Goal: Transaction & Acquisition: Purchase product/service

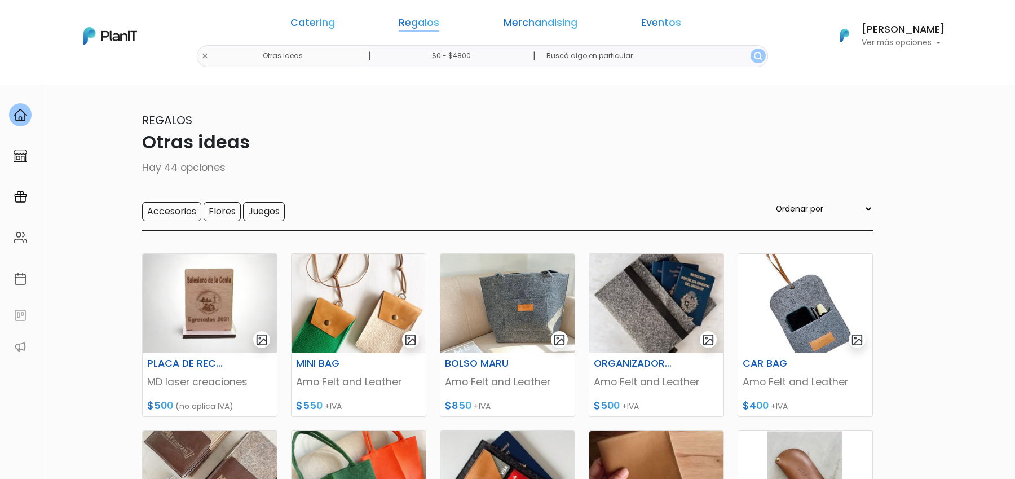
click at [439, 30] on link "Regalos" at bounding box center [419, 25] width 41 height 14
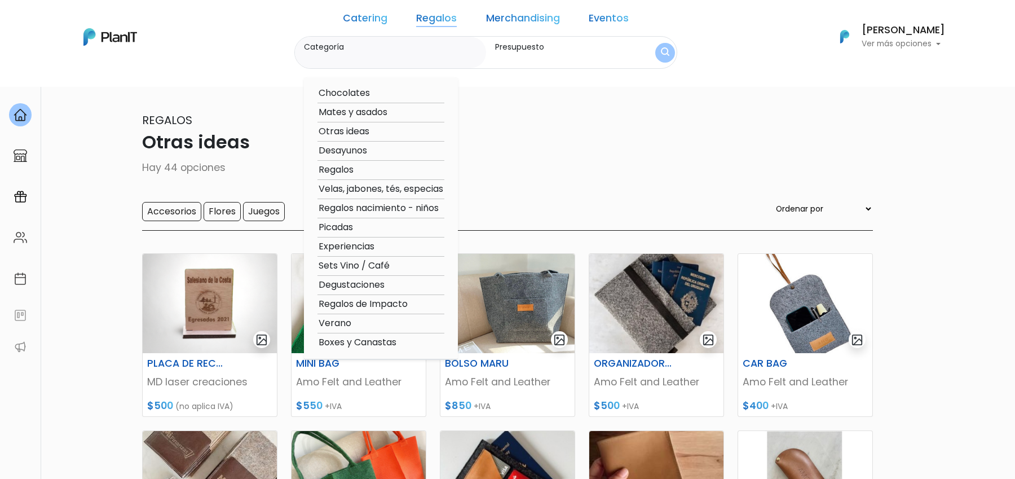
click at [384, 285] on option "Degustaciones" at bounding box center [380, 285] width 127 height 14
type input "Degustaciones"
type input "$0 - $4800"
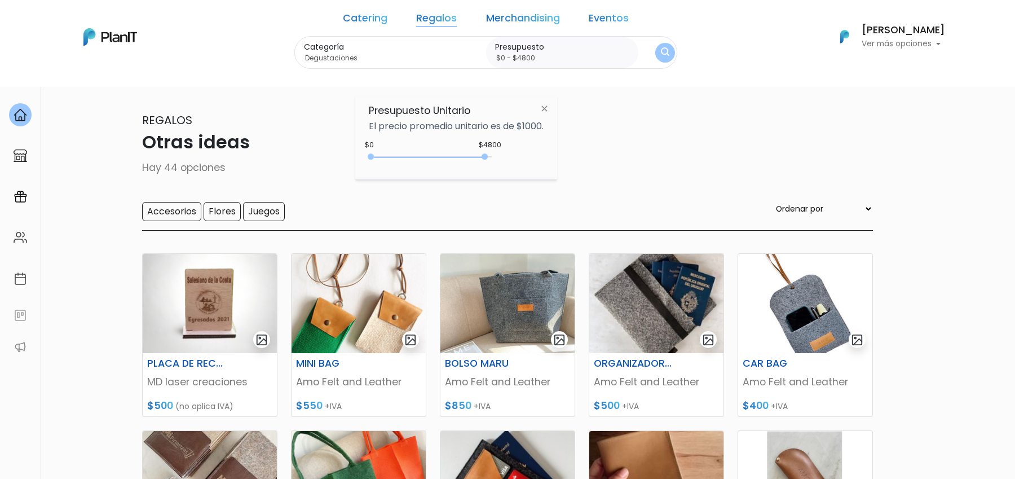
click at [655, 46] on button "submit" at bounding box center [665, 53] width 20 height 20
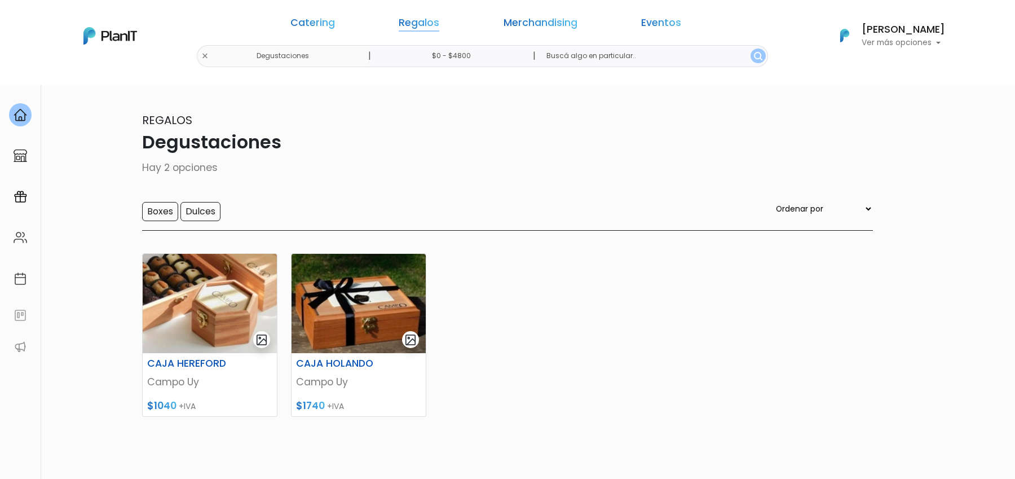
click at [438, 23] on link "Regalos" at bounding box center [419, 25] width 41 height 14
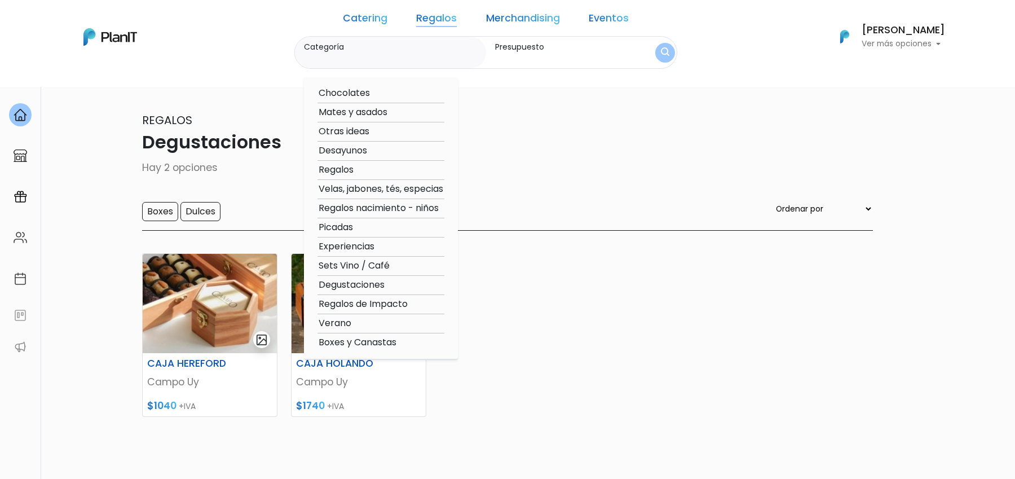
click at [407, 341] on option "Boxes y Canastas" at bounding box center [380, 343] width 127 height 14
type input "Boxes y Canastas"
type input "$0 - $4800"
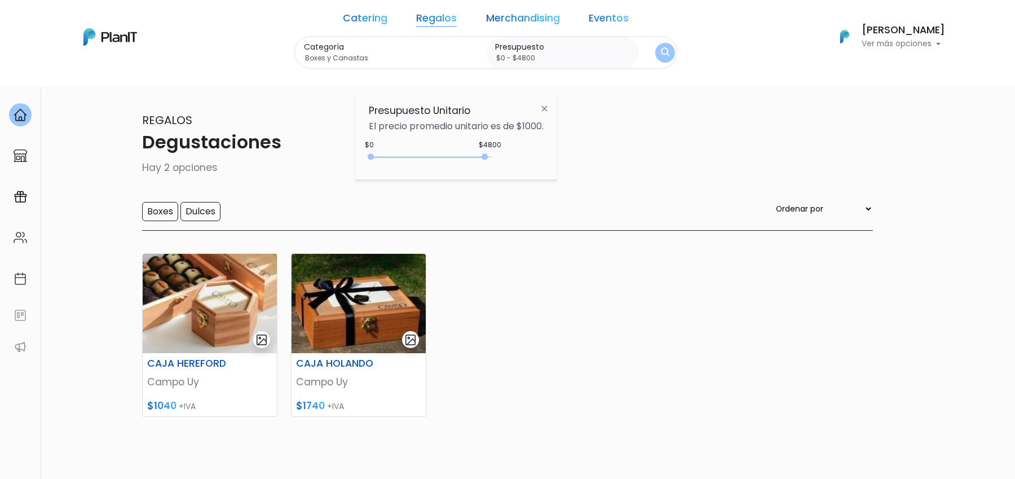
click at [661, 53] on img "submit" at bounding box center [665, 52] width 8 height 11
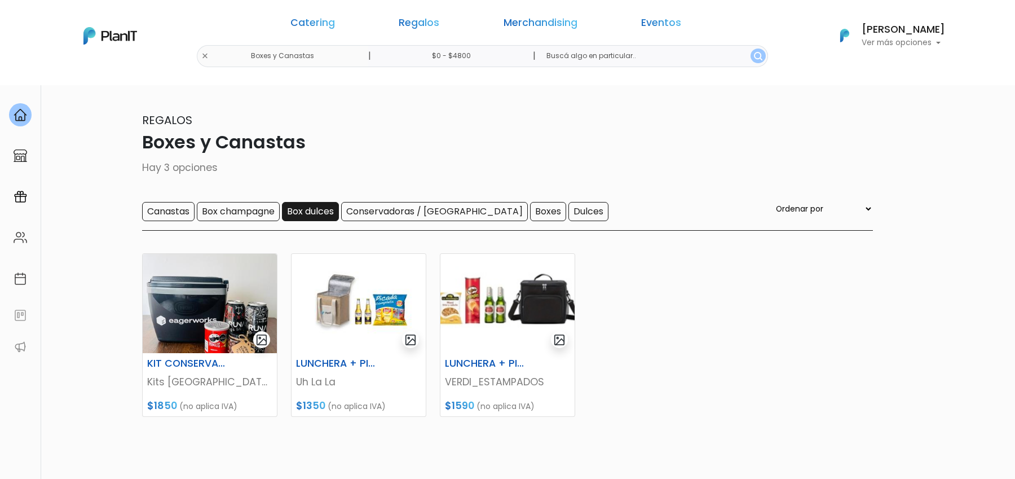
click at [306, 217] on input "Box dulces" at bounding box center [310, 211] width 57 height 19
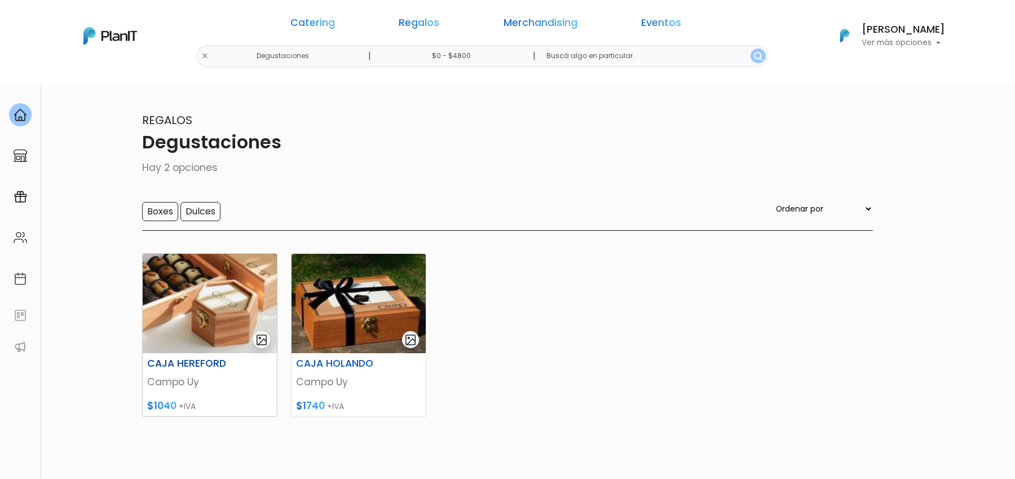
click at [210, 311] on img at bounding box center [210, 303] width 134 height 99
click at [358, 295] on img at bounding box center [359, 303] width 134 height 99
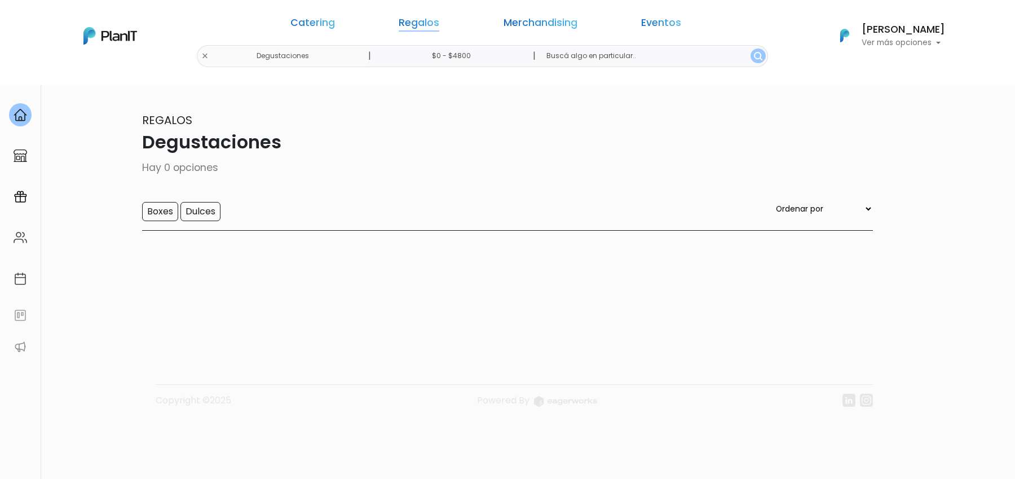
click at [439, 26] on link "Regalos" at bounding box center [419, 25] width 41 height 14
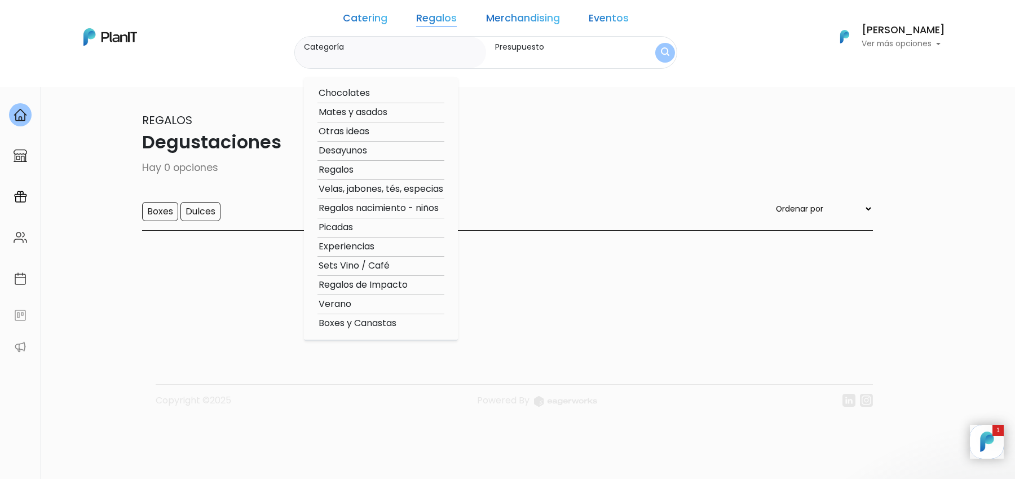
click at [378, 131] on option "Otras ideas" at bounding box center [380, 132] width 127 height 14
type input "Otras ideas"
type input "$0 - $4800"
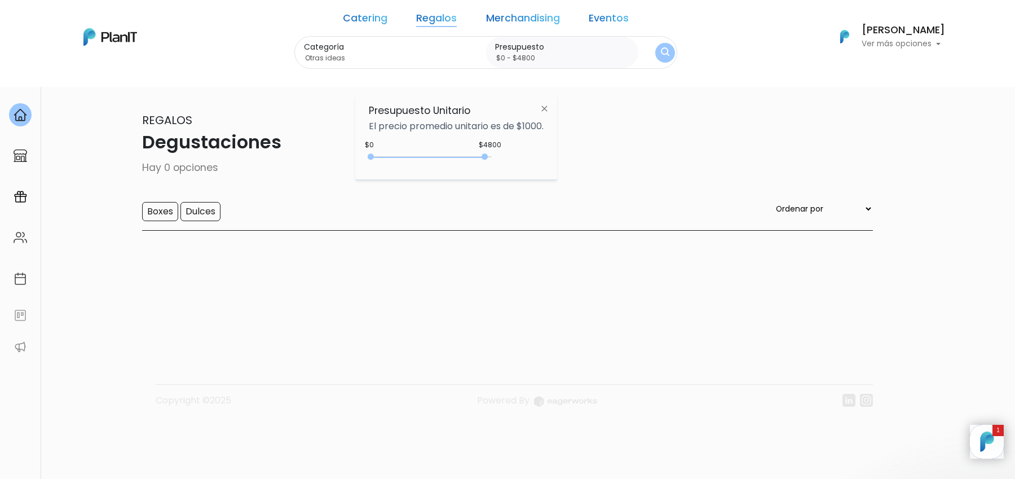
click at [661, 55] on img "submit" at bounding box center [665, 52] width 8 height 11
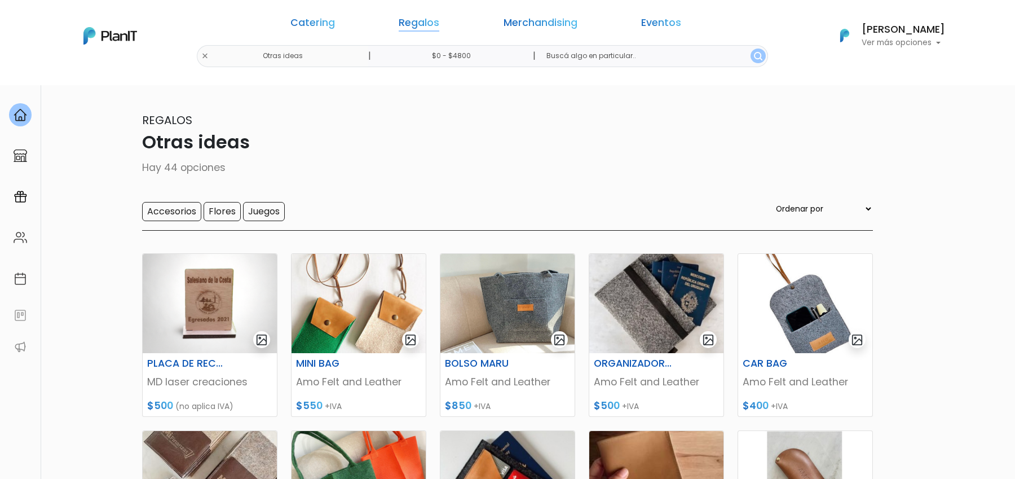
click at [439, 20] on link "Regalos" at bounding box center [419, 25] width 41 height 14
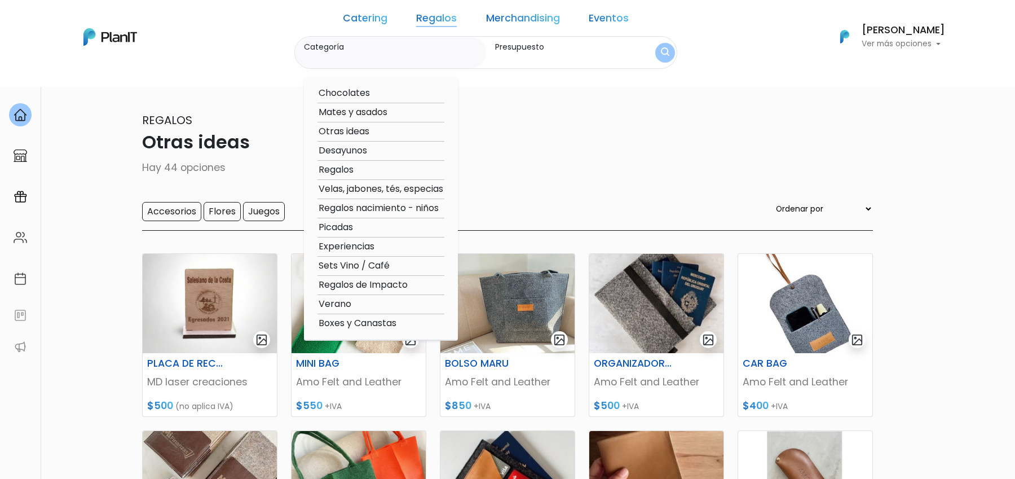
click at [540, 186] on div "Regalos Otras ideas Hay 44 opciones Accesorios Flores Juegos Ordenar por Menor …" at bounding box center [507, 171] width 731 height 119
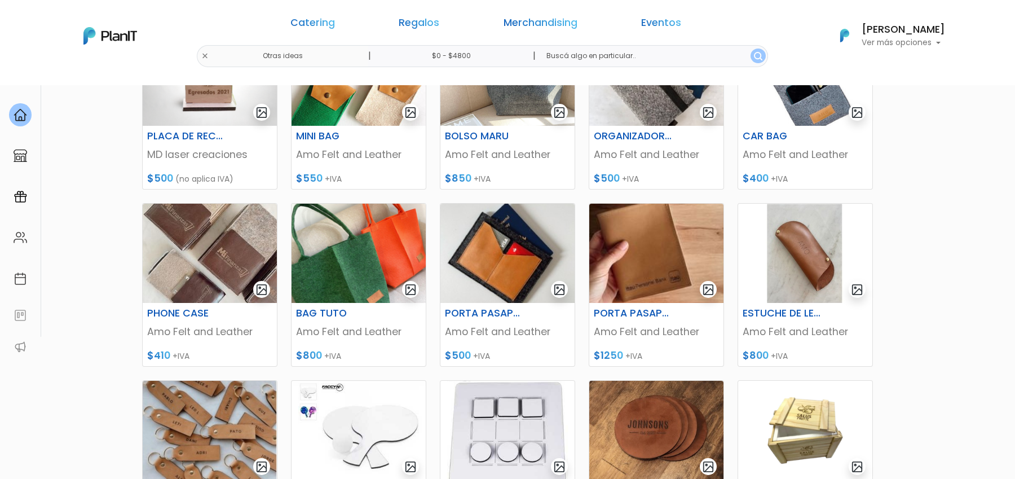
scroll to position [377, 0]
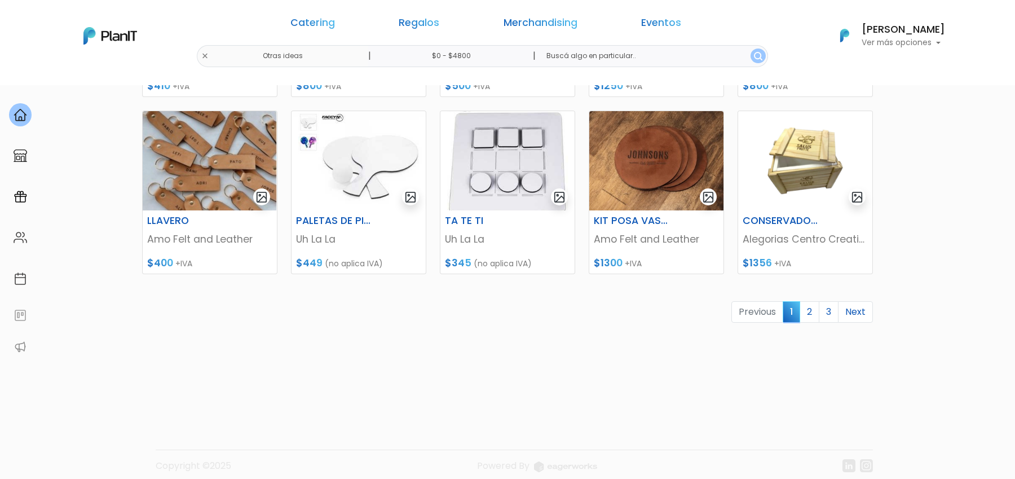
scroll to position [507, 0]
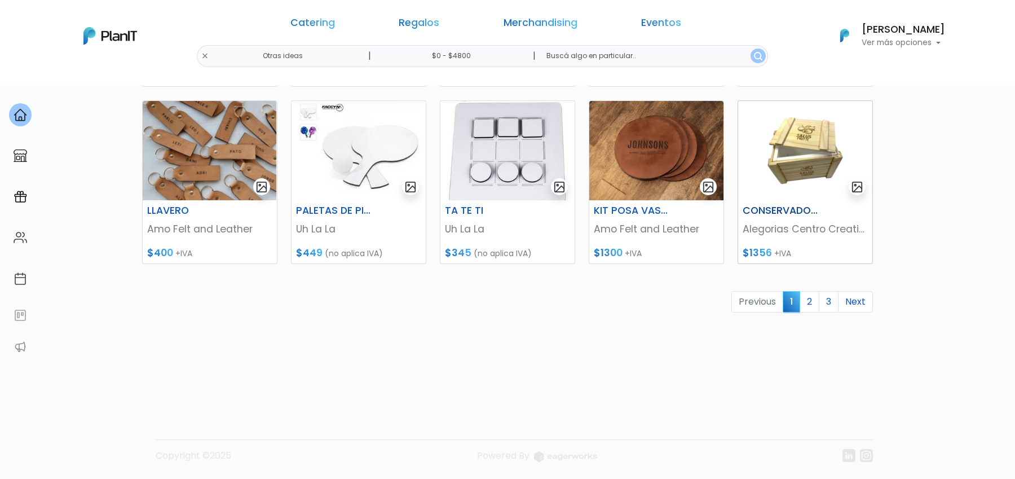
click at [798, 162] on img at bounding box center [805, 150] width 134 height 99
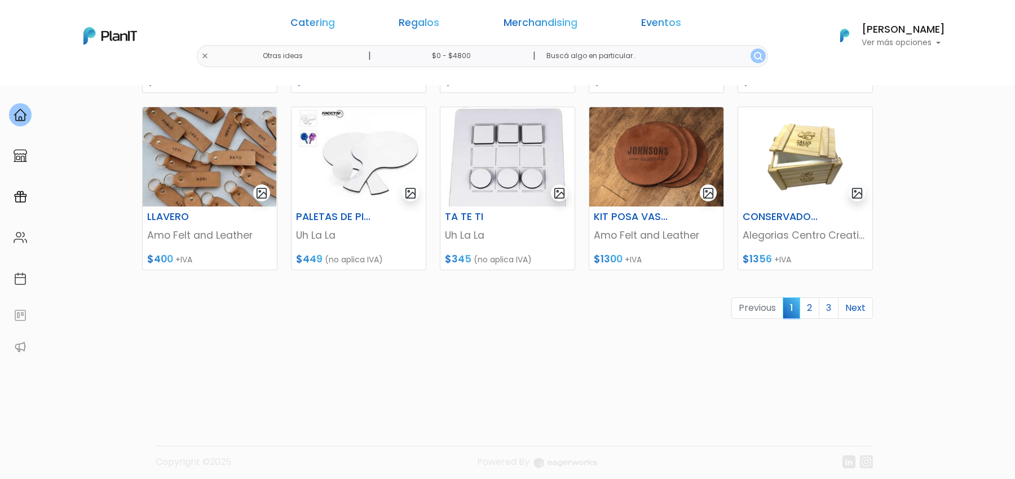
scroll to position [507, 0]
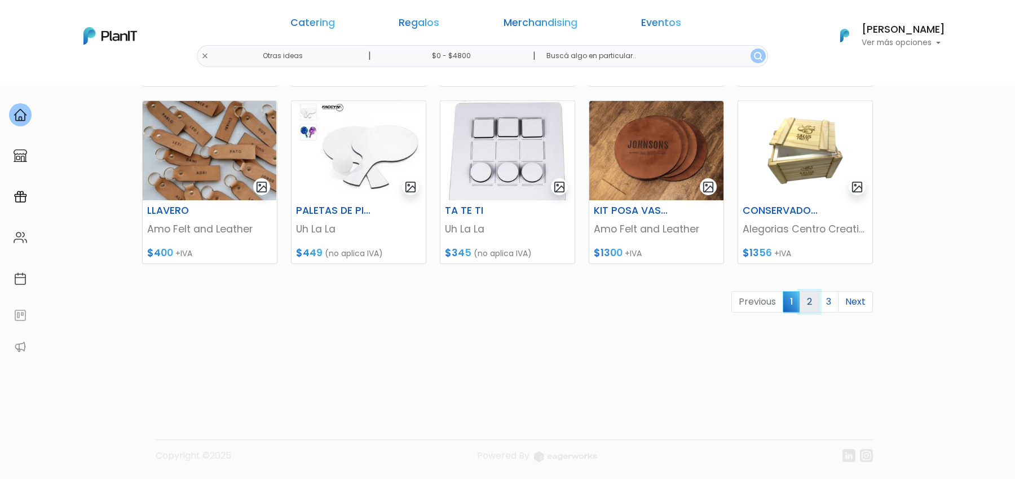
click at [810, 303] on link "2" at bounding box center [810, 301] width 20 height 21
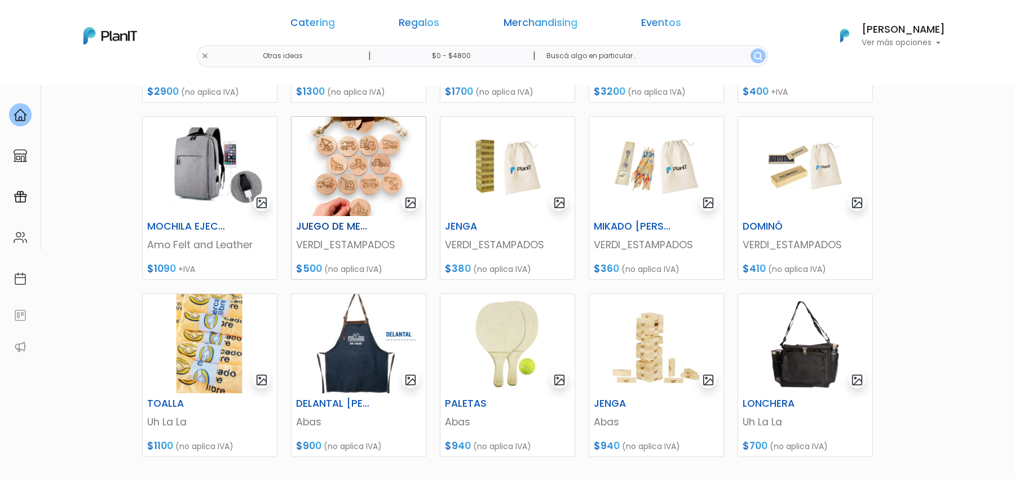
scroll to position [354, 0]
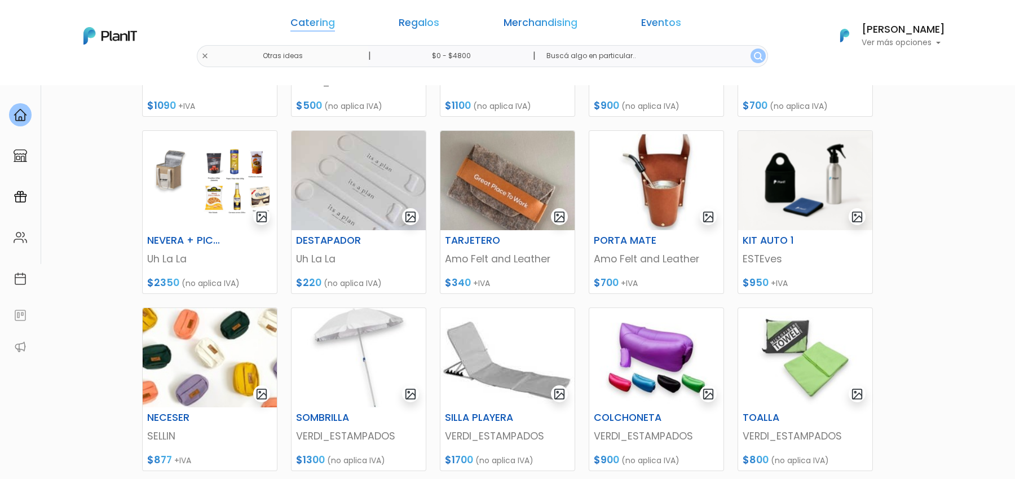
scroll to position [279, 0]
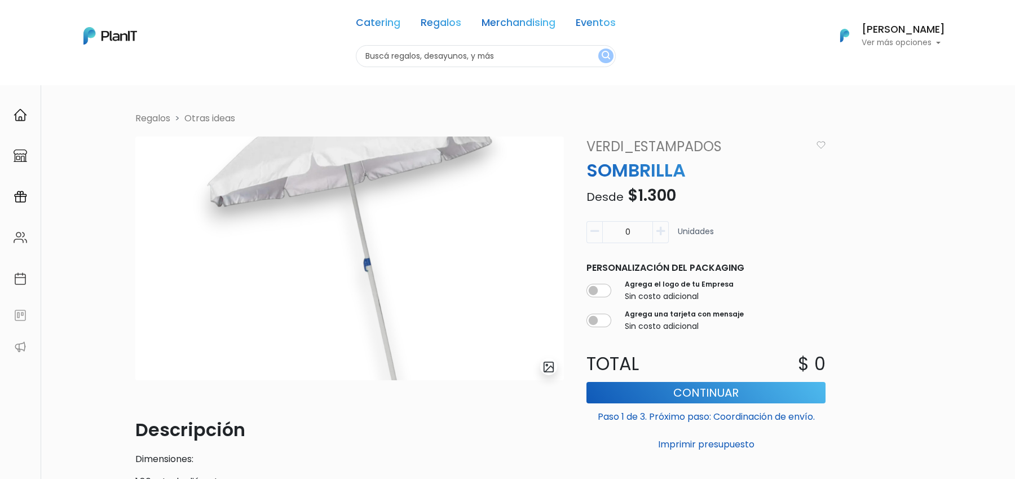
click at [554, 372] on img "submit" at bounding box center [548, 366] width 13 height 13
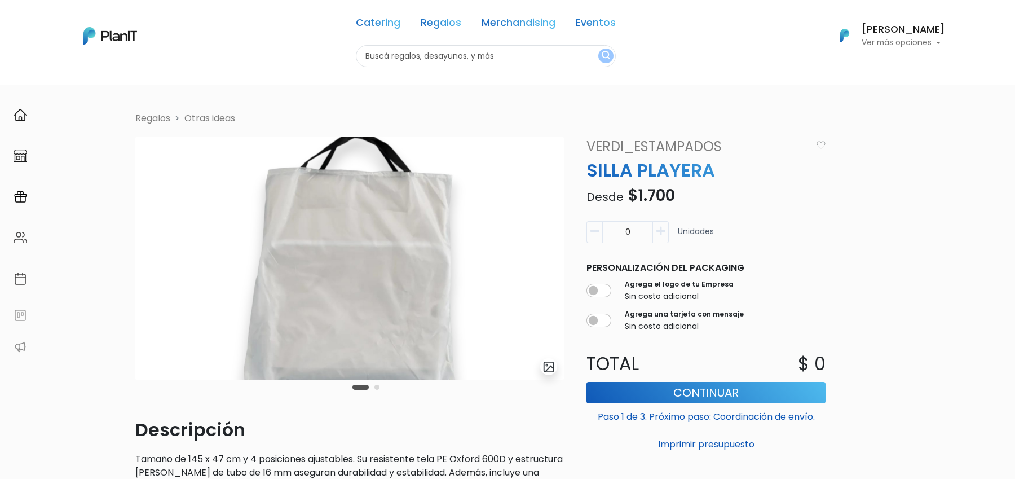
click at [378, 387] on button "Carousel Page 2" at bounding box center [376, 387] width 5 height 5
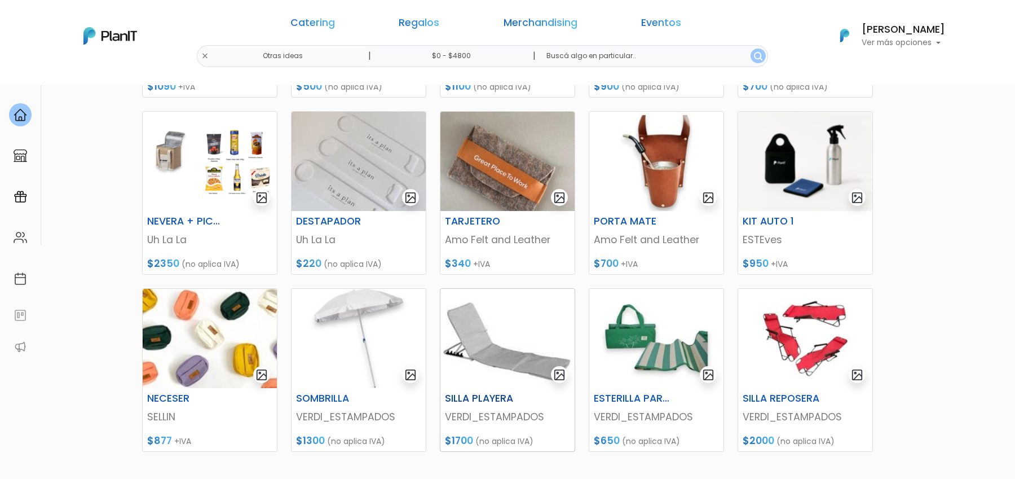
scroll to position [245, 0]
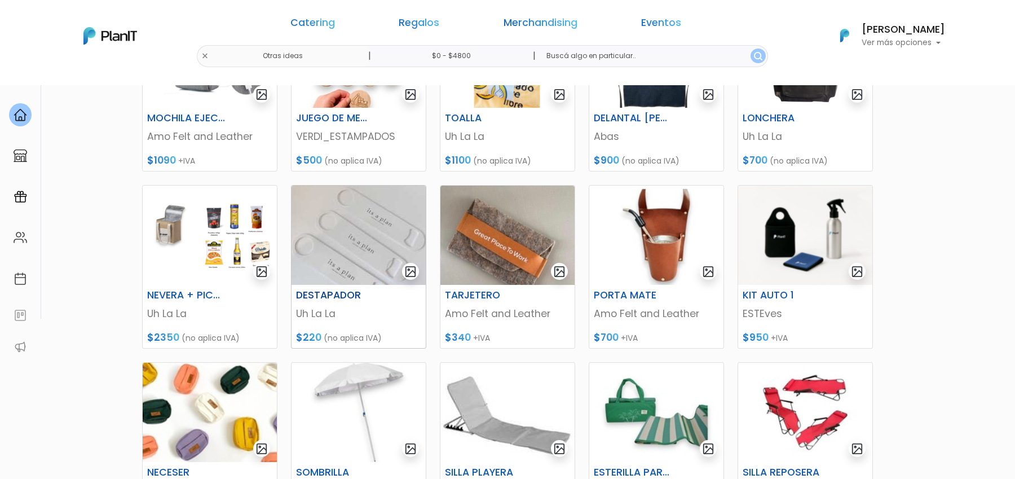
click at [370, 242] on img at bounding box center [359, 235] width 134 height 99
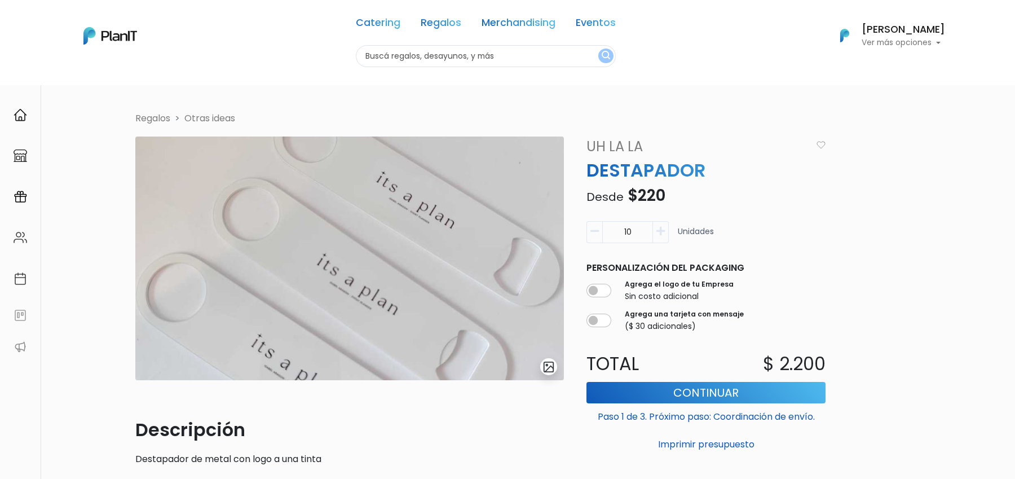
click at [549, 366] on img "submit" at bounding box center [548, 366] width 13 height 13
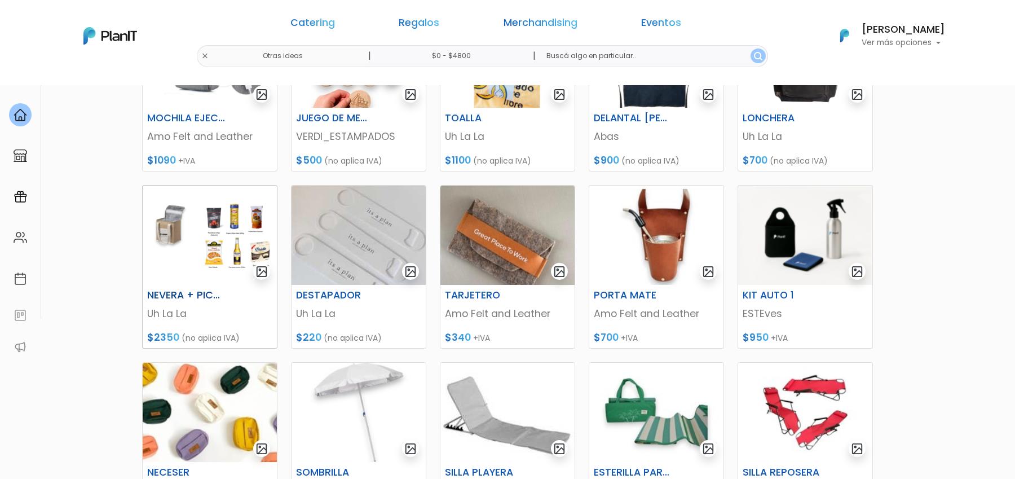
click at [182, 198] on img at bounding box center [210, 235] width 134 height 99
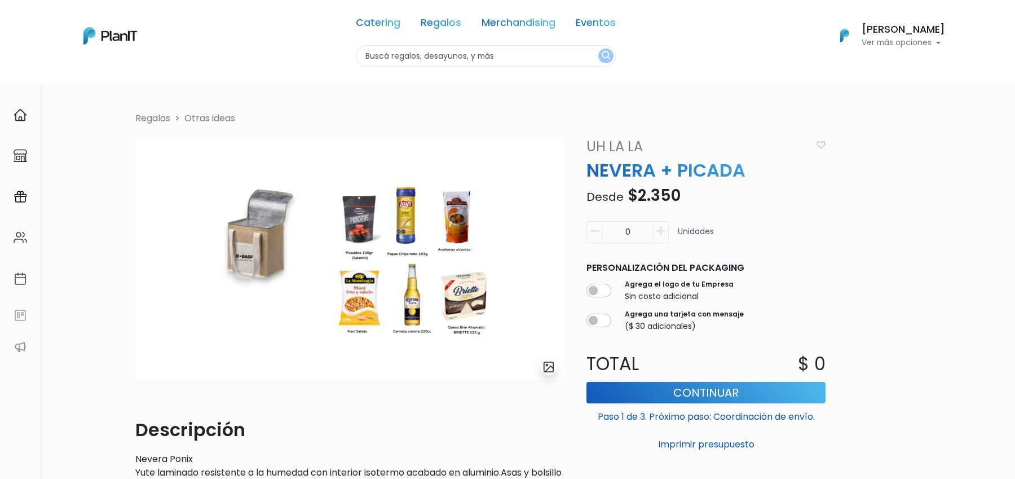
click at [547, 369] on img "submit" at bounding box center [548, 366] width 13 height 13
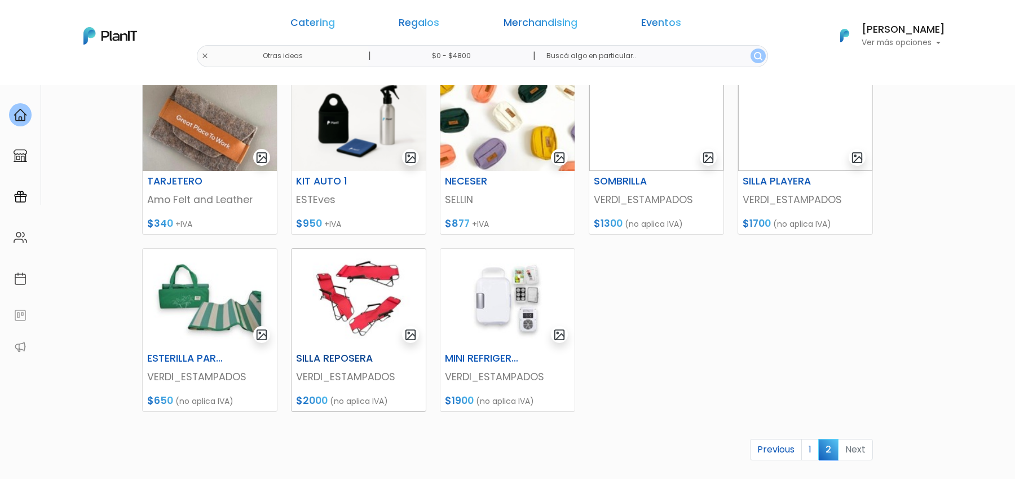
scroll to position [372, 0]
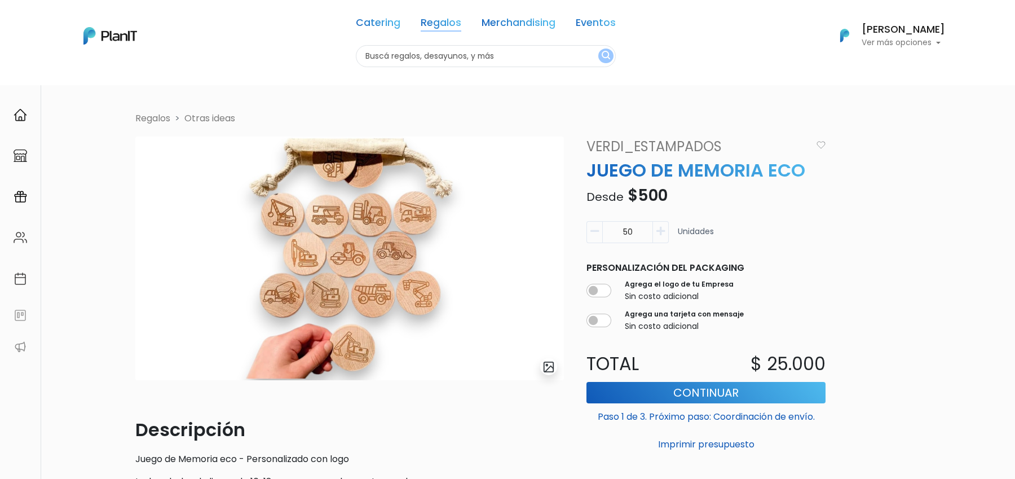
click at [444, 29] on link "Regalos" at bounding box center [441, 25] width 41 height 14
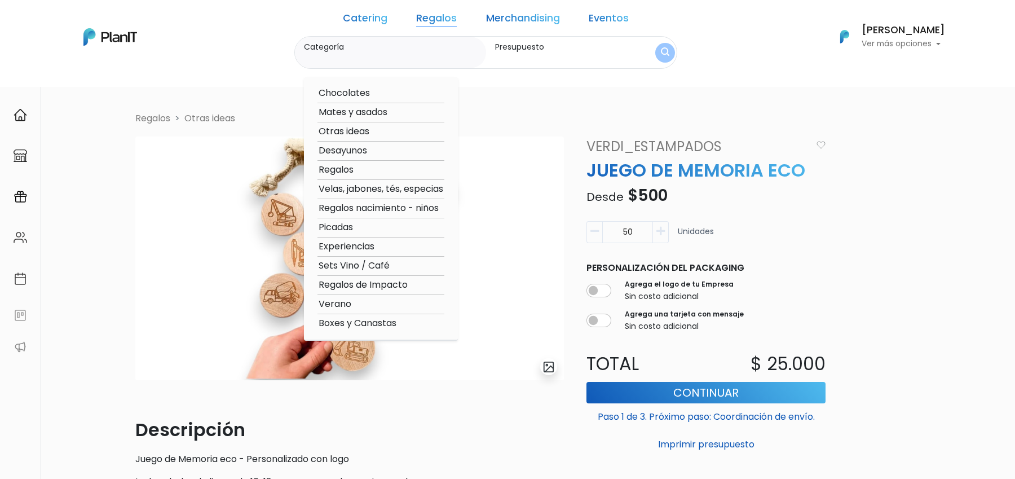
click at [376, 135] on option "Otras ideas" at bounding box center [380, 132] width 127 height 14
type input "Otras ideas"
type input "$0 - $1000"
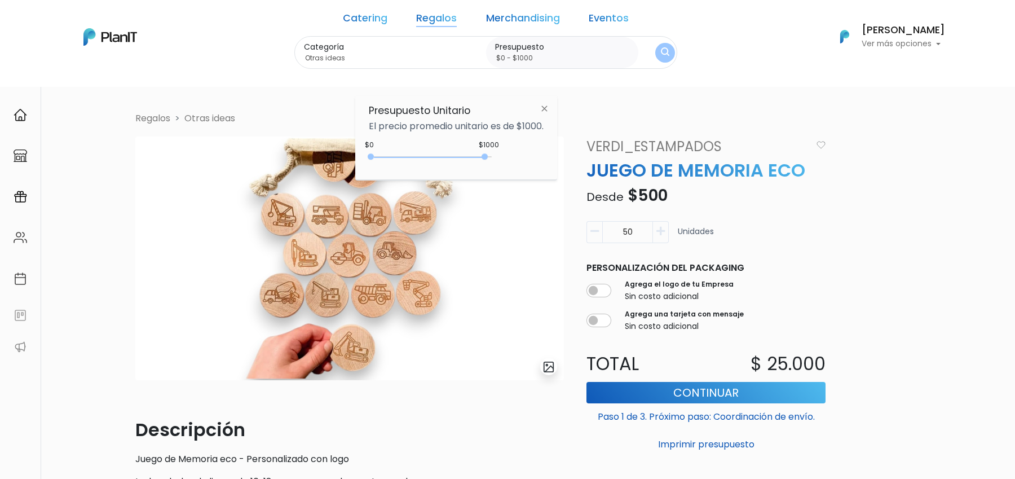
click at [661, 55] on img "submit" at bounding box center [665, 52] width 8 height 11
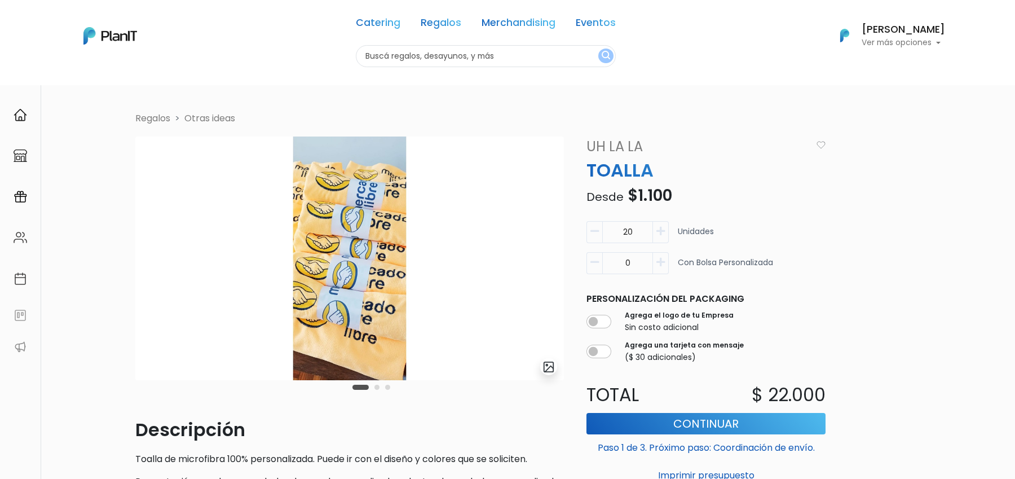
click at [374, 386] on button "Carousel Page 2" at bounding box center [376, 387] width 5 height 5
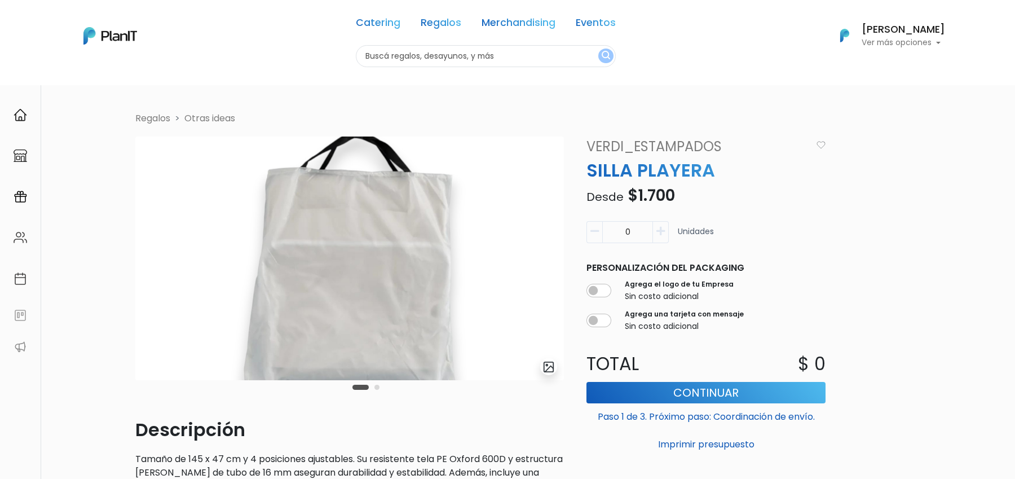
click at [557, 372] on form at bounding box center [548, 366] width 17 height 17
click at [550, 366] on img "submit" at bounding box center [548, 366] width 13 height 13
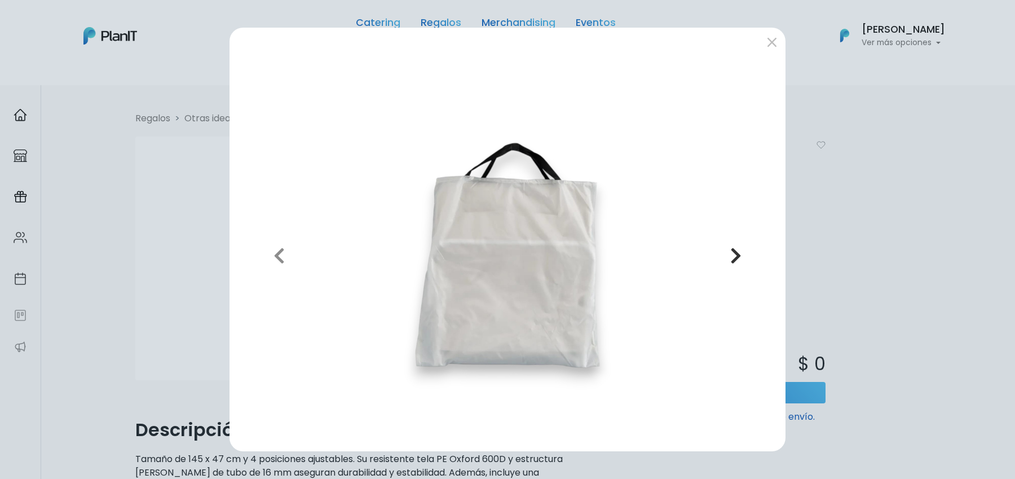
click at [734, 254] on icon "button" at bounding box center [735, 255] width 11 height 18
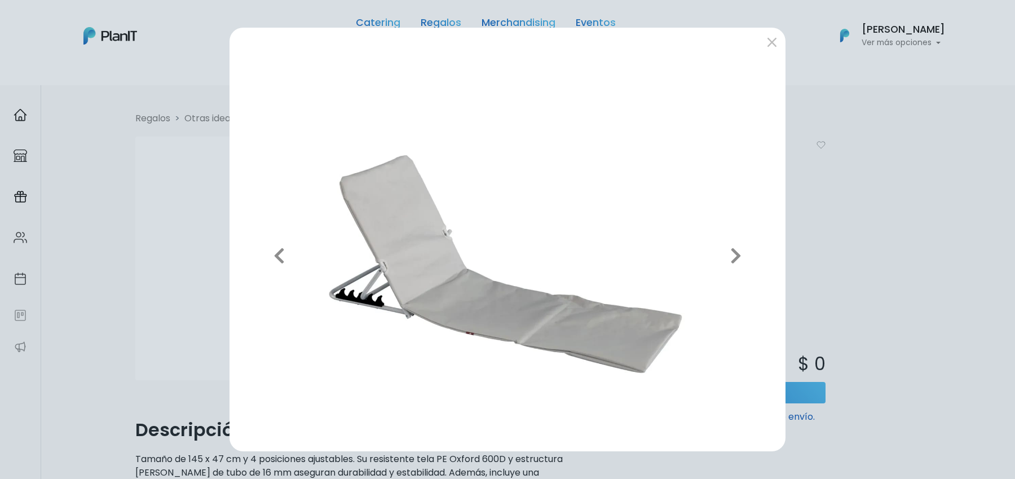
click at [151, 86] on div "Previous Next" at bounding box center [507, 239] width 1015 height 479
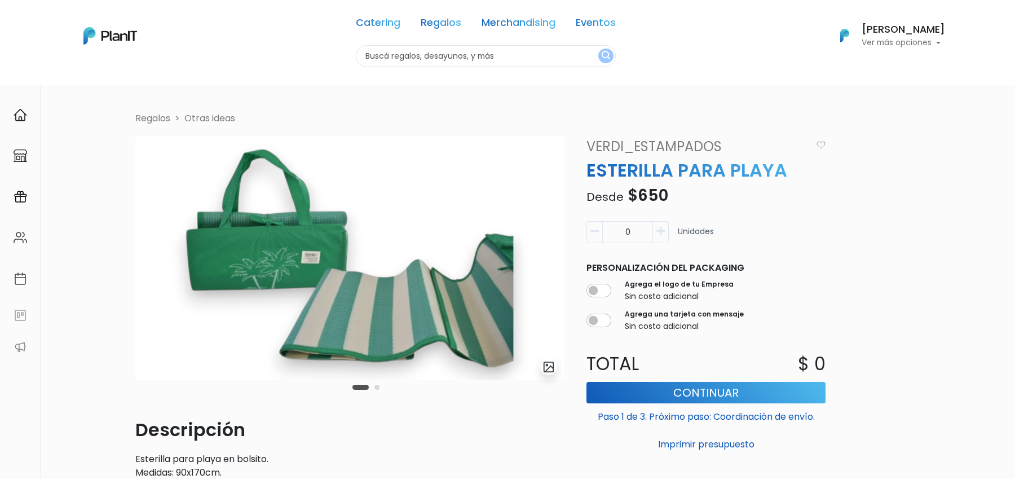
click at [556, 367] on button "submit" at bounding box center [548, 366] width 17 height 17
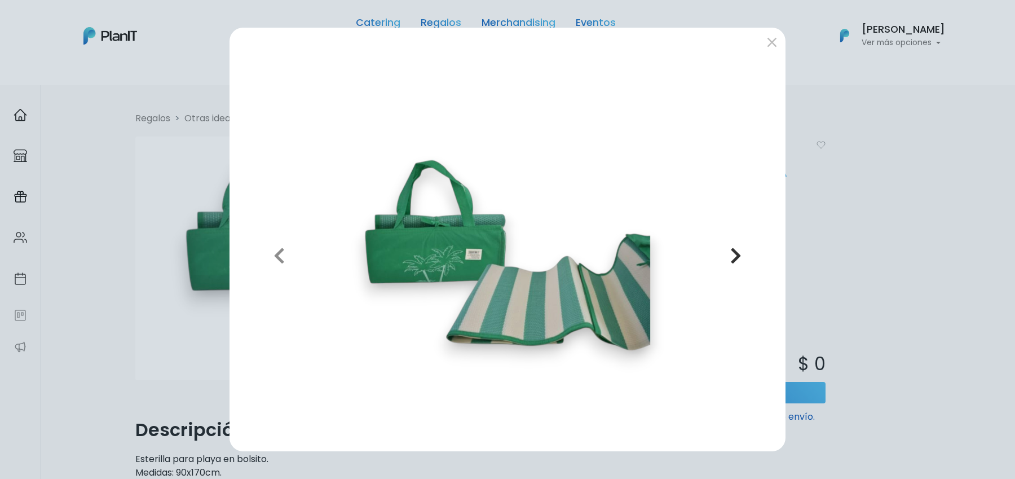
click at [727, 258] on button "Next" at bounding box center [736, 254] width 81 height 373
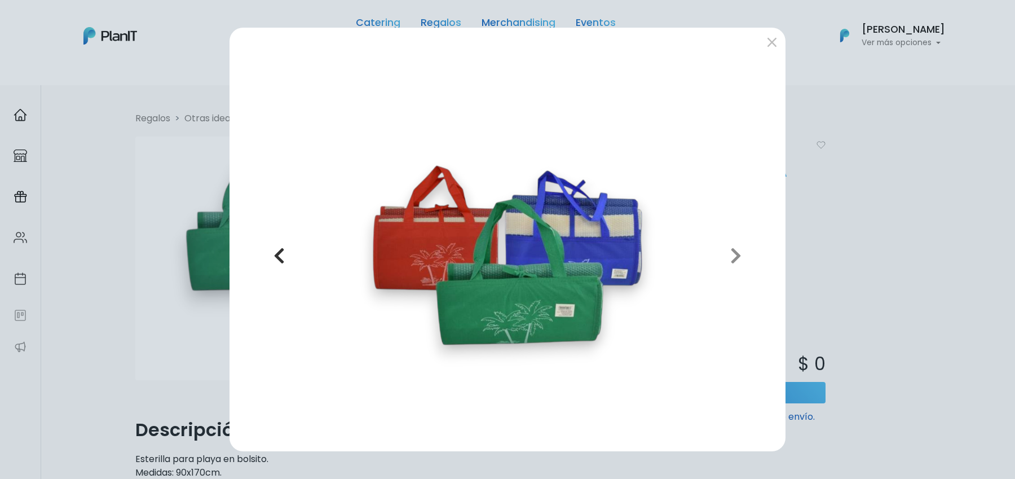
click at [276, 259] on icon "button" at bounding box center [279, 255] width 11 height 18
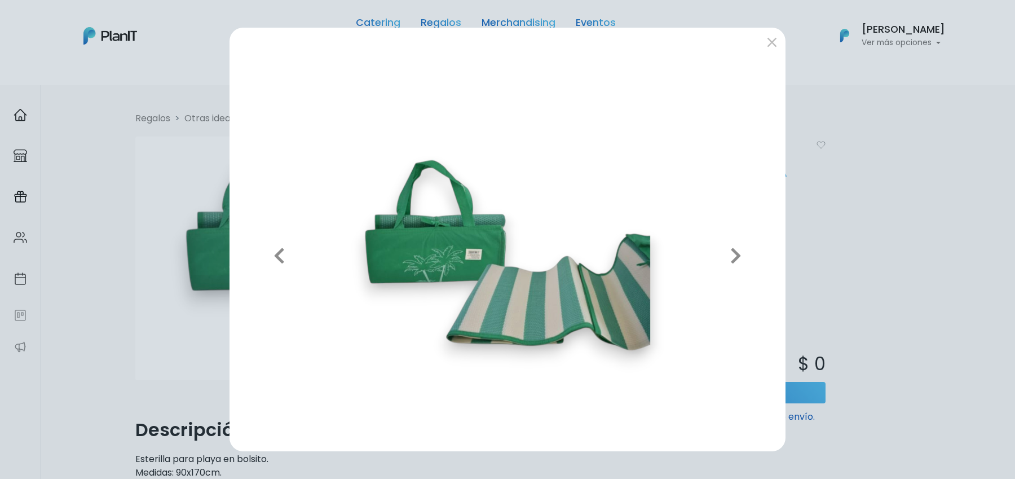
click at [154, 301] on div "Previous Next" at bounding box center [507, 239] width 1015 height 479
click at [131, 140] on div "Previous Next" at bounding box center [507, 239] width 1015 height 479
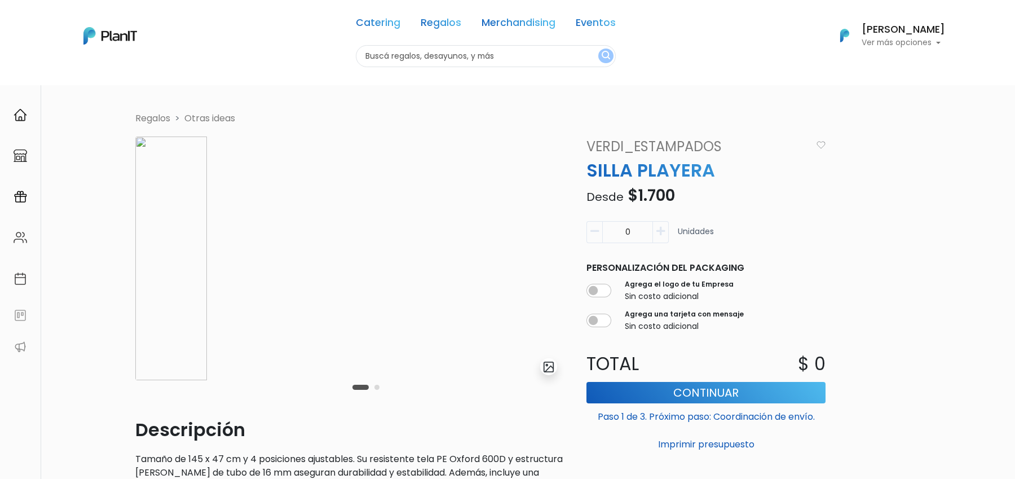
click at [553, 370] on img "submit" at bounding box center [548, 366] width 13 height 13
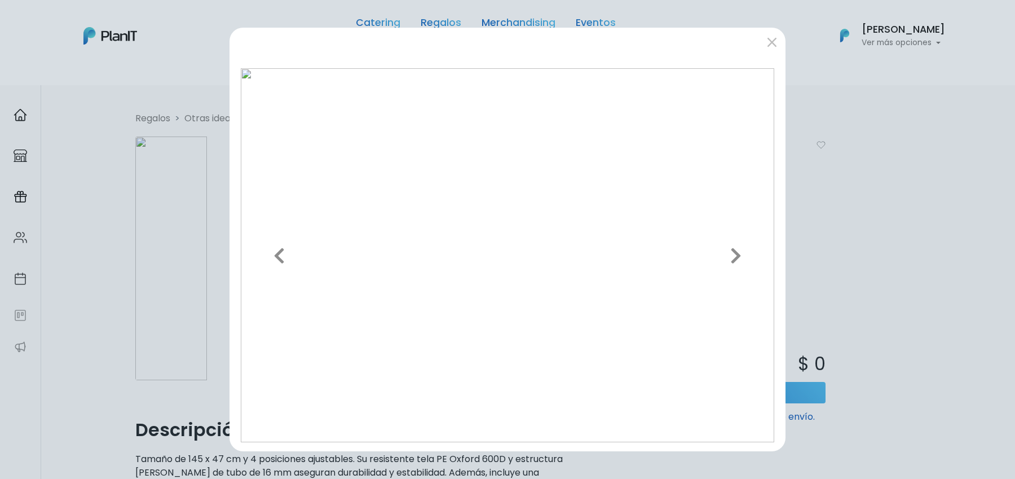
click at [852, 222] on div "Previous Next" at bounding box center [507, 239] width 1015 height 479
click at [777, 43] on button "submit" at bounding box center [772, 42] width 18 height 18
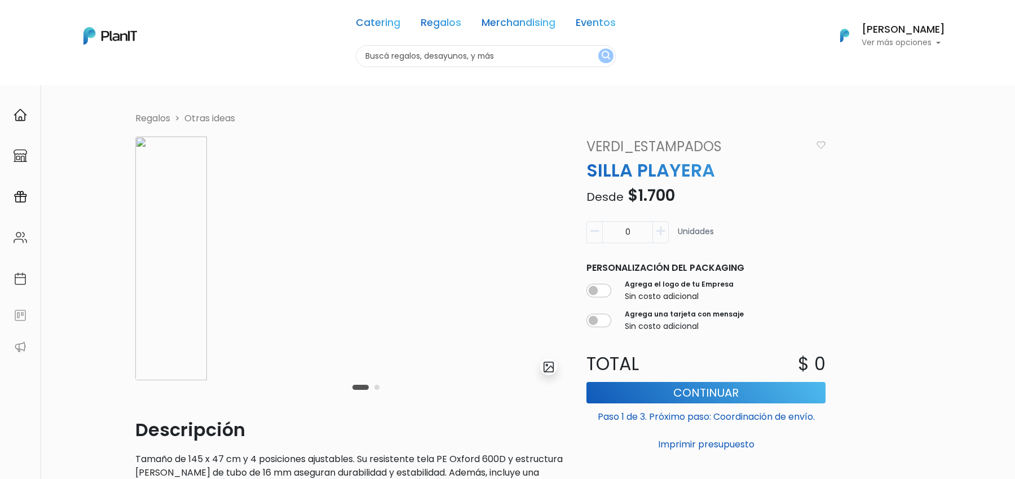
click at [378, 389] on div "Carousel Pagination" at bounding box center [366, 387] width 33 height 14
click at [372, 391] on div "Carousel Pagination" at bounding box center [366, 387] width 33 height 14
click at [373, 391] on div "Carousel Pagination" at bounding box center [366, 387] width 33 height 14
click at [374, 388] on button "Carousel Page 2" at bounding box center [376, 387] width 5 height 5
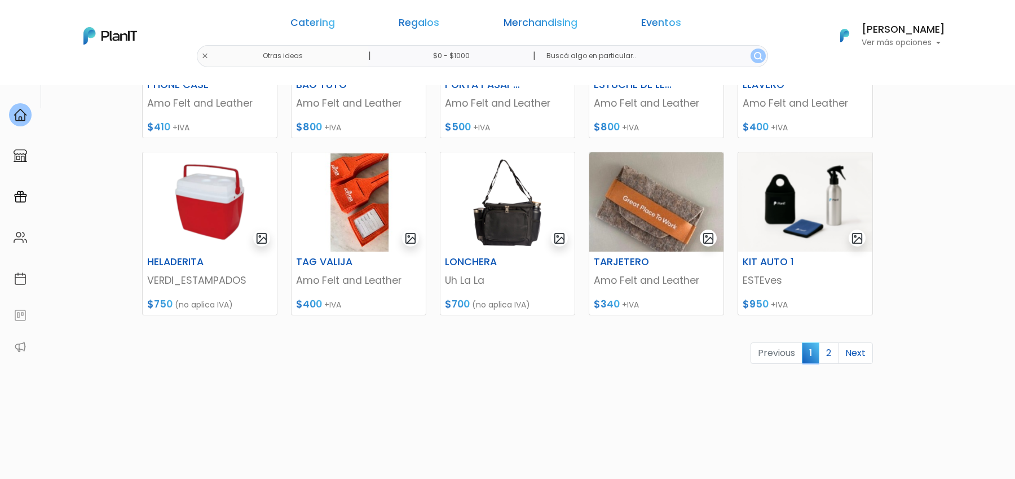
click at [833, 349] on link "2" at bounding box center [829, 352] width 20 height 21
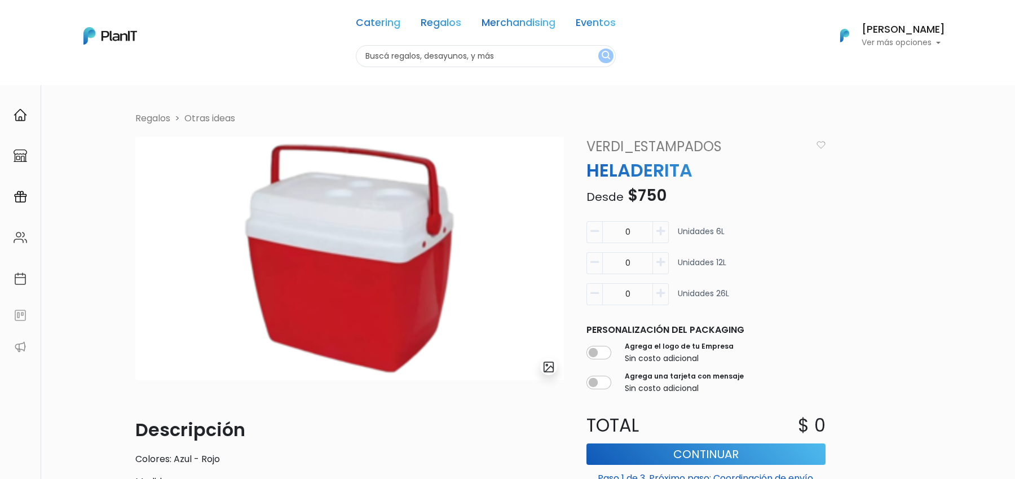
click at [545, 364] on img "submit" at bounding box center [548, 366] width 13 height 13
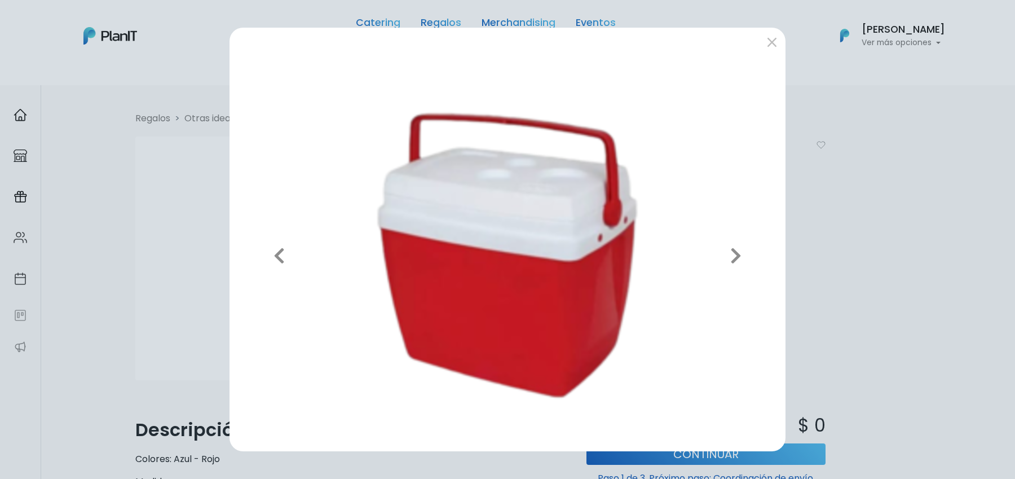
click at [886, 283] on div "Previous Next" at bounding box center [507, 239] width 1015 height 479
click at [816, 178] on div "Previous Next" at bounding box center [507, 239] width 1015 height 479
click at [767, 48] on button "submit" at bounding box center [772, 42] width 18 height 18
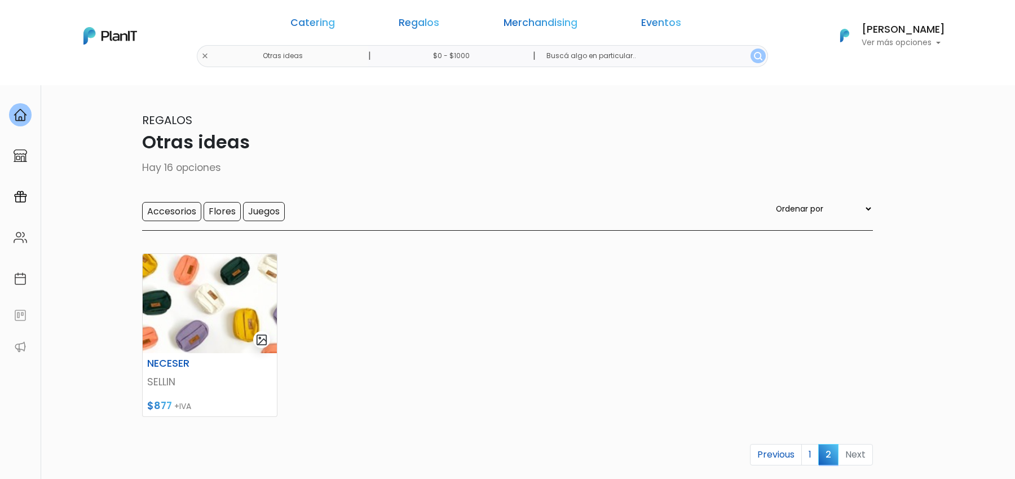
click at [888, 356] on section "16 resultados Regalos Otras ideas Hay 16 opciones Accesorios Flores Juegos Orde…" at bounding box center [507, 311] width 1015 height 453
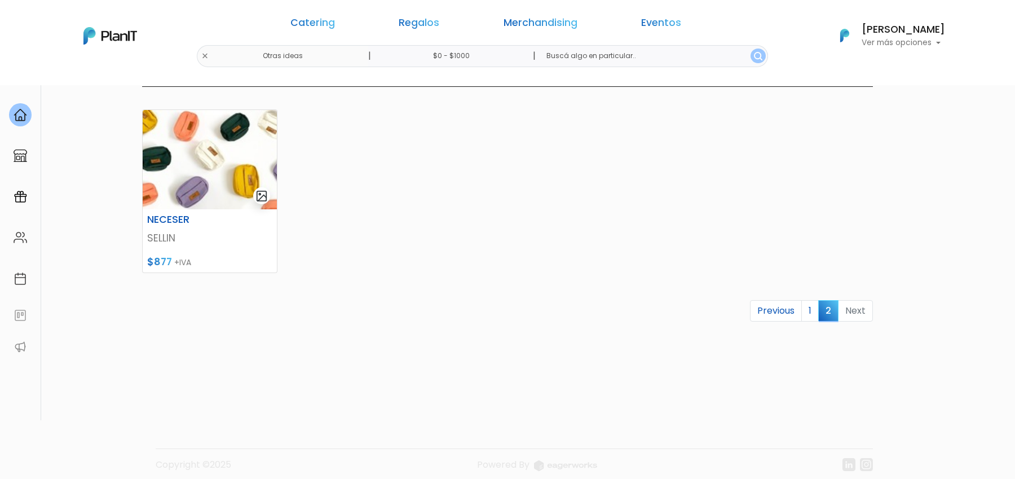
scroll to position [153, 0]
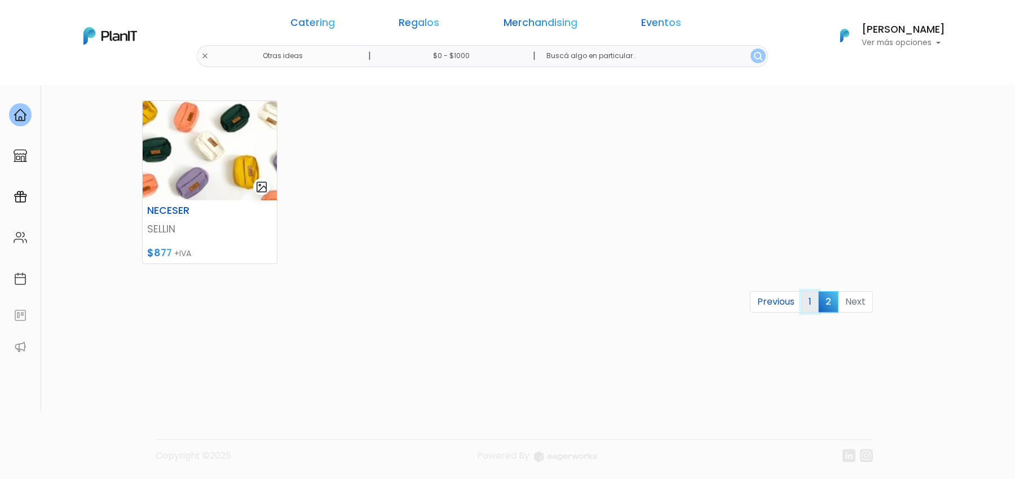
click at [813, 300] on link "1" at bounding box center [809, 301] width 17 height 21
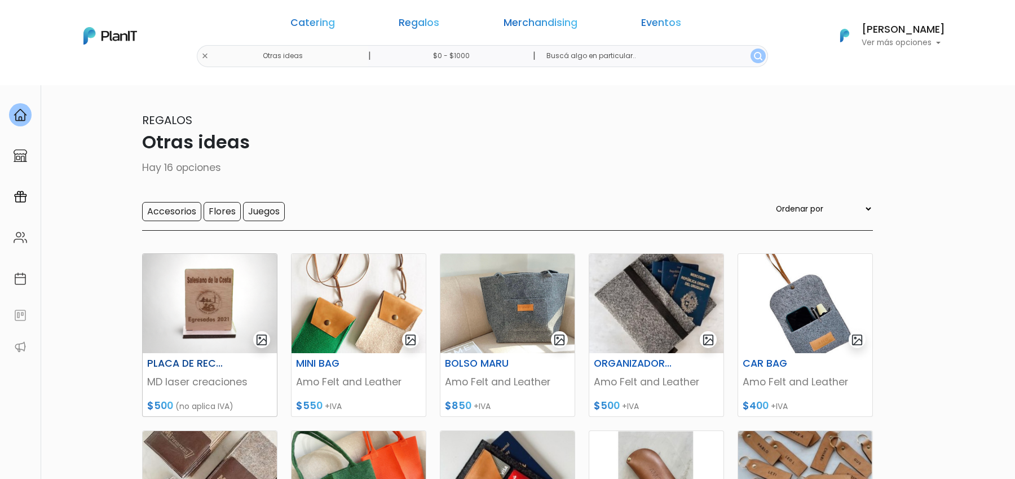
click at [207, 283] on img at bounding box center [210, 303] width 134 height 99
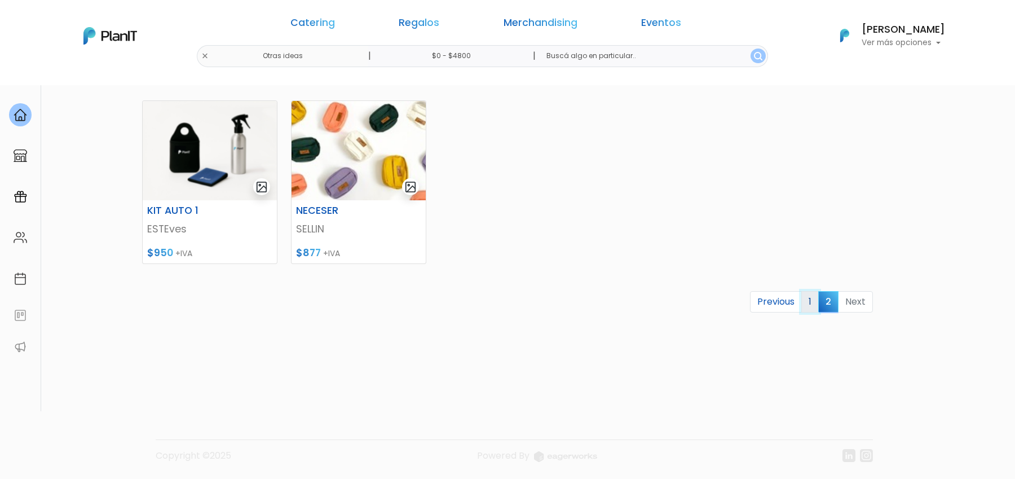
click at [814, 301] on link "1" at bounding box center [809, 301] width 17 height 21
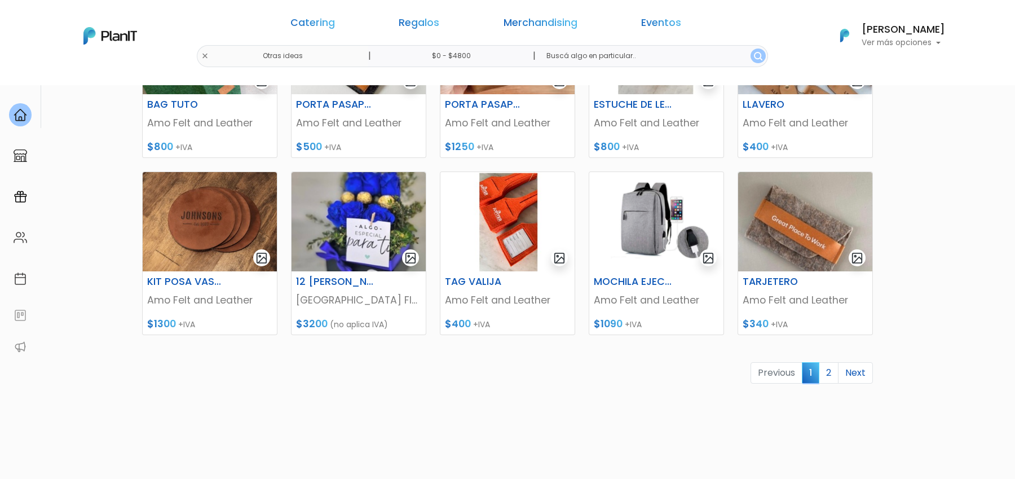
scroll to position [444, 0]
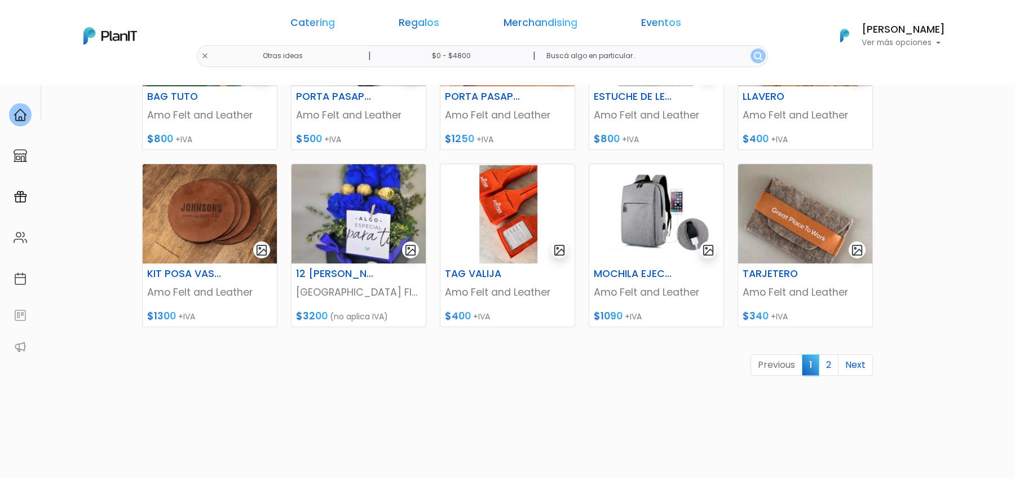
click at [824, 361] on link "2" at bounding box center [829, 364] width 20 height 21
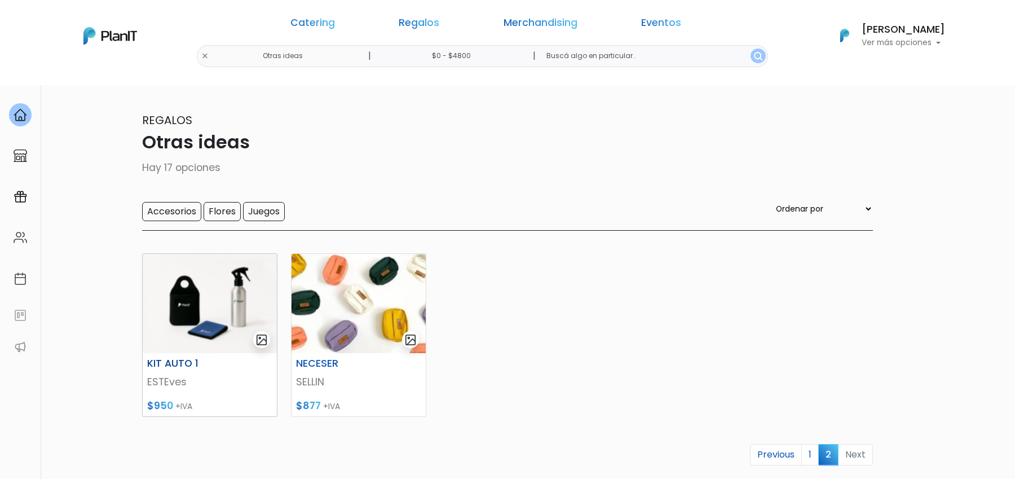
click at [209, 308] on img at bounding box center [210, 303] width 134 height 99
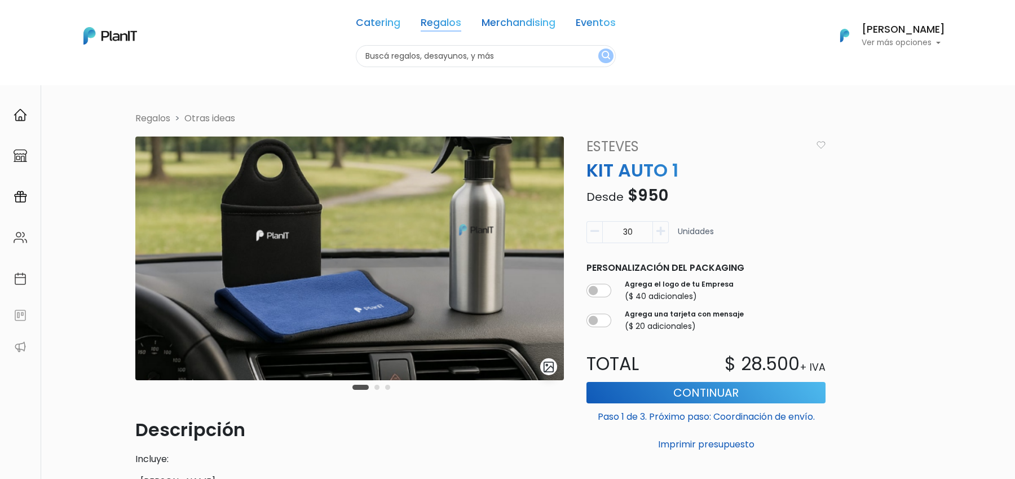
click at [430, 23] on link "Regalos" at bounding box center [441, 25] width 41 height 14
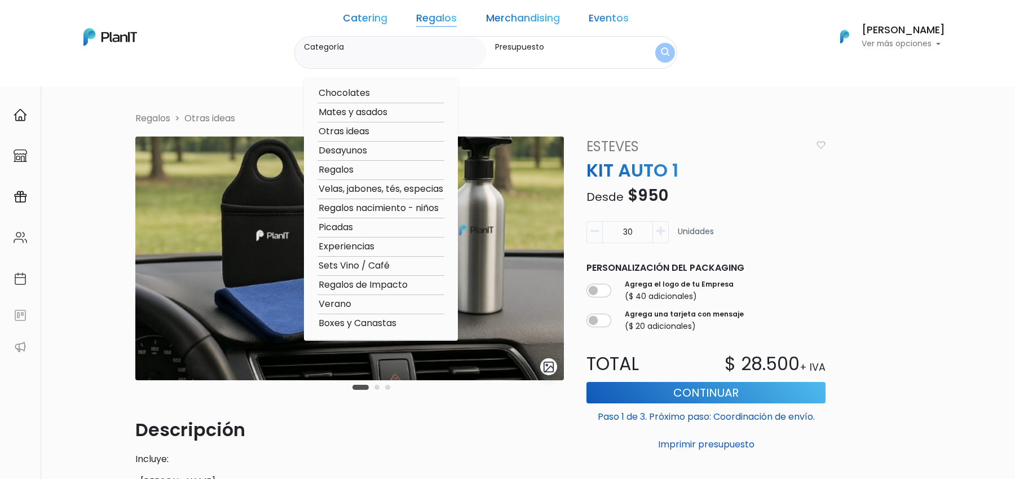
click at [376, 127] on option "Otras ideas" at bounding box center [380, 132] width 127 height 14
type input "Otras ideas"
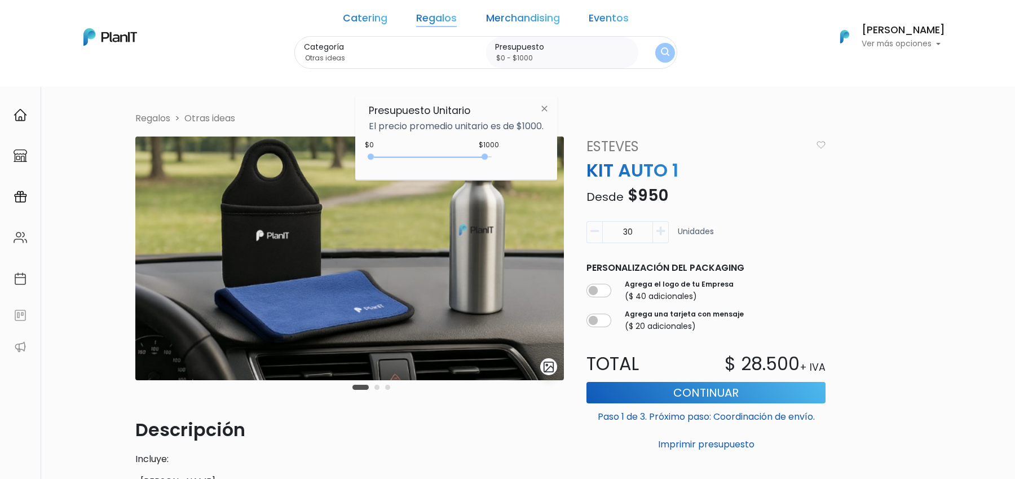
drag, startPoint x: 644, startPoint y: 46, endPoint x: 518, endPoint y: 159, distance: 169.3
click at [522, 69] on div "Catering Regalos Merchandising Eventos Catering Regalos Merchandising Eventos C…" at bounding box center [507, 37] width 902 height 64
drag, startPoint x: 485, startPoint y: 155, endPoint x: 506, endPoint y: 155, distance: 21.4
click at [506, 155] on div "$4750 $0 0 : 4750 0 4750 0,5000" at bounding box center [456, 159] width 175 height 23
type input "$0 - Más de $5000"
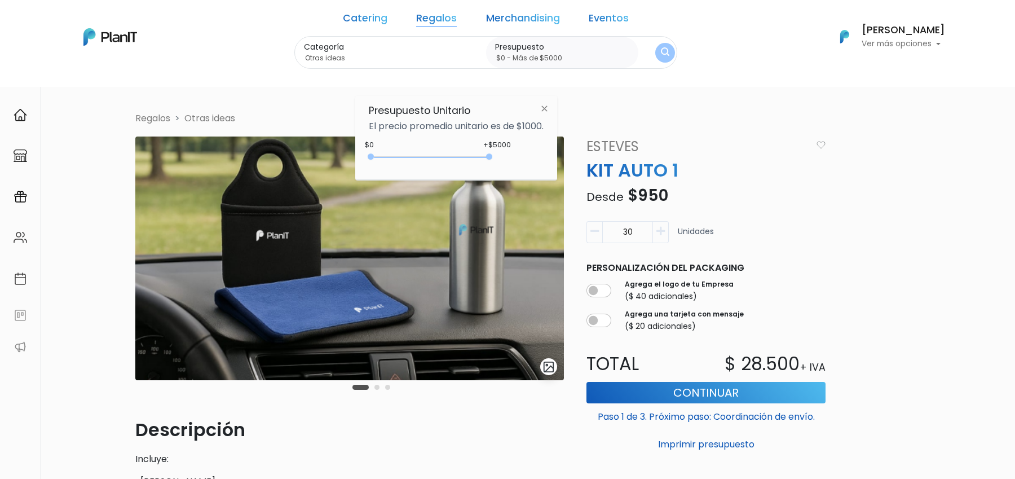
click at [660, 47] on img "submit" at bounding box center [664, 52] width 9 height 11
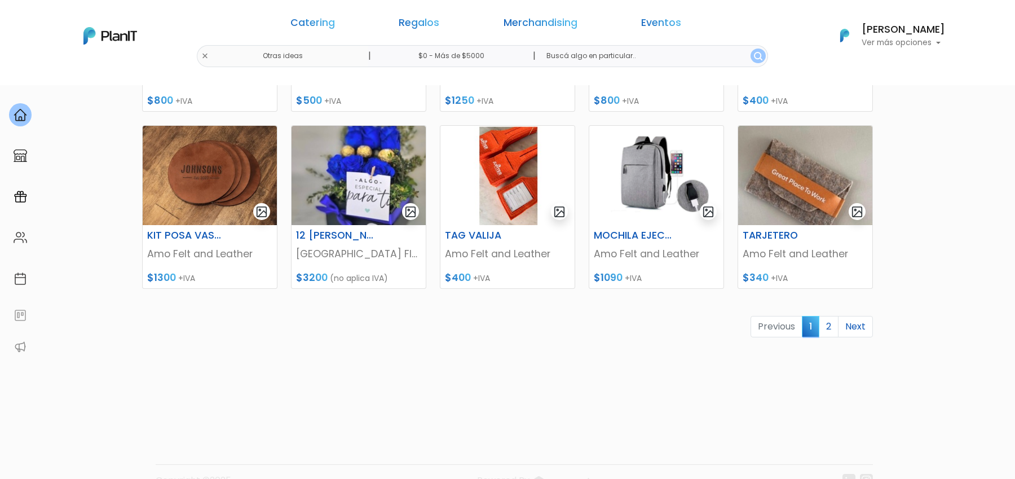
scroll to position [479, 0]
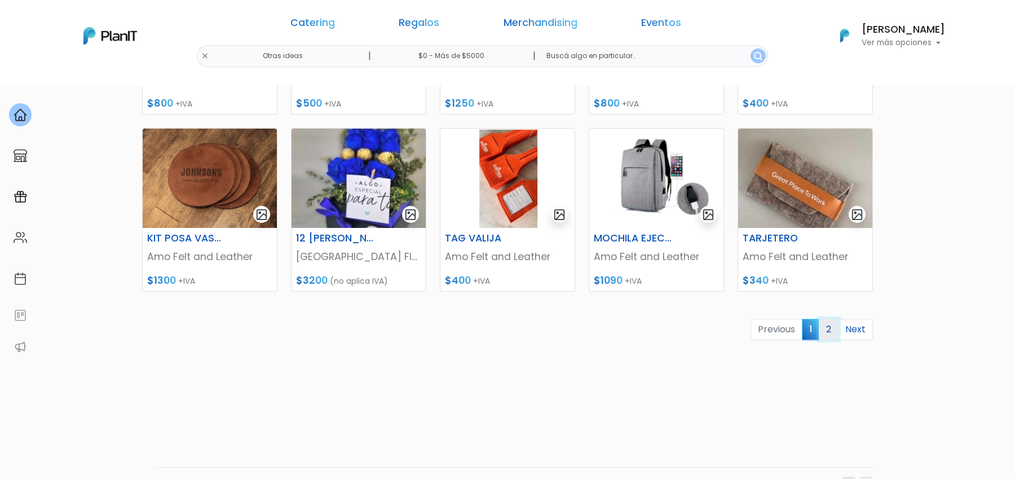
click at [830, 330] on link "2" at bounding box center [829, 329] width 20 height 21
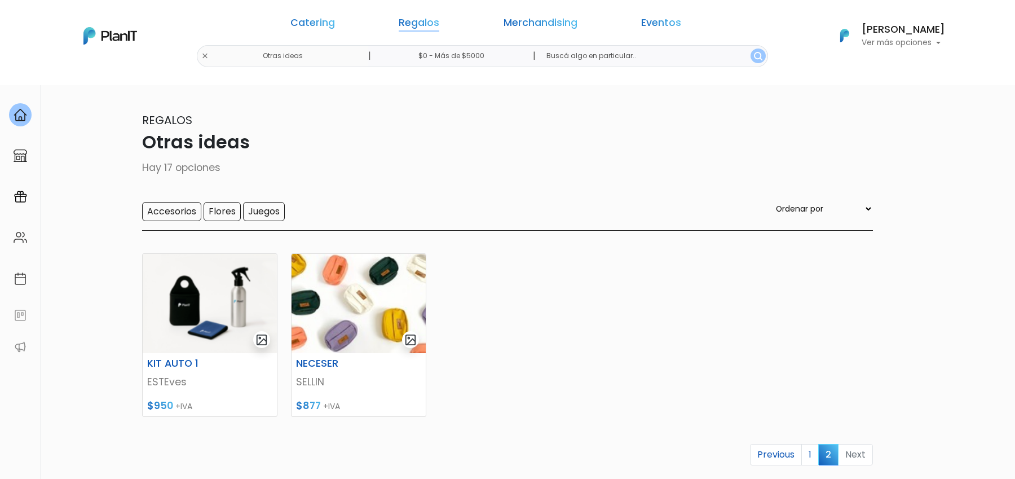
click at [439, 27] on link "Regalos" at bounding box center [419, 25] width 41 height 14
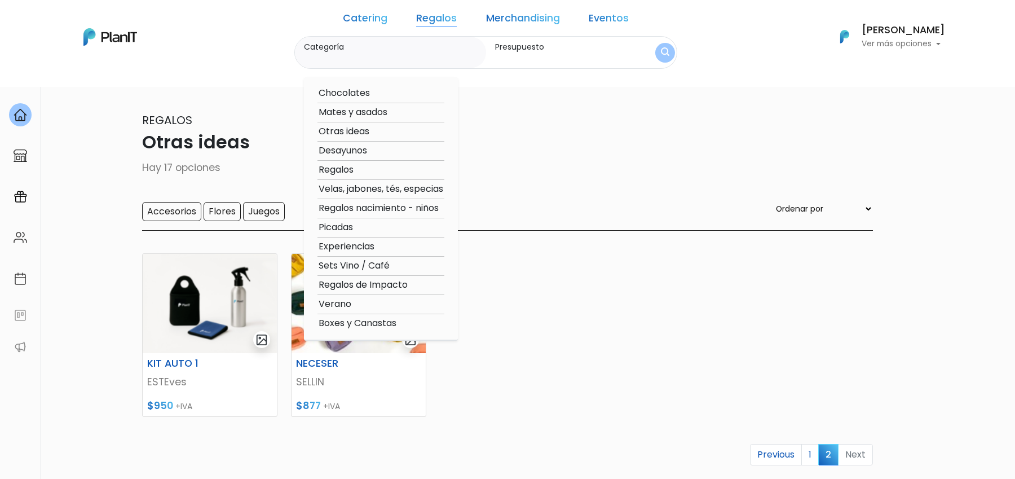
click at [285, 163] on p "Hay 17 opciones" at bounding box center [507, 167] width 731 height 15
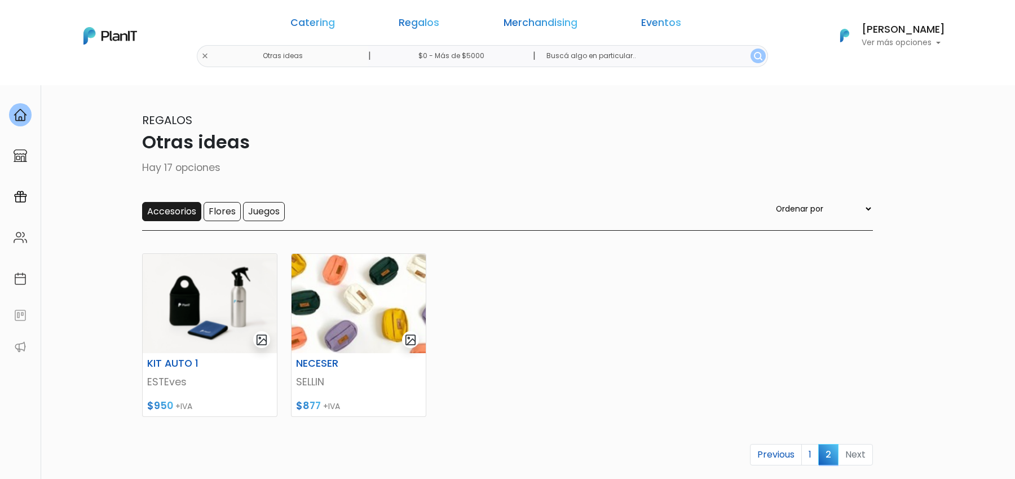
click at [160, 217] on input "Accesorios" at bounding box center [171, 211] width 59 height 19
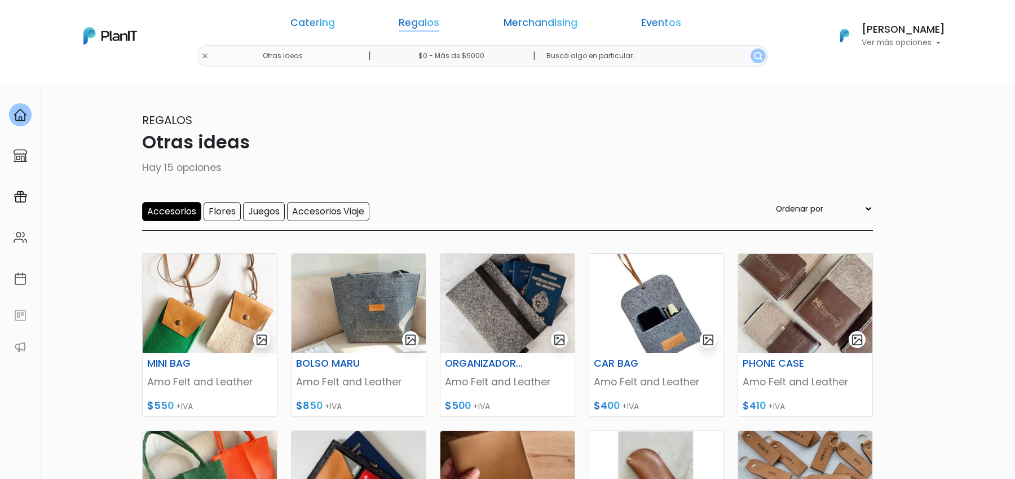
click at [434, 30] on link "Regalos" at bounding box center [419, 25] width 41 height 14
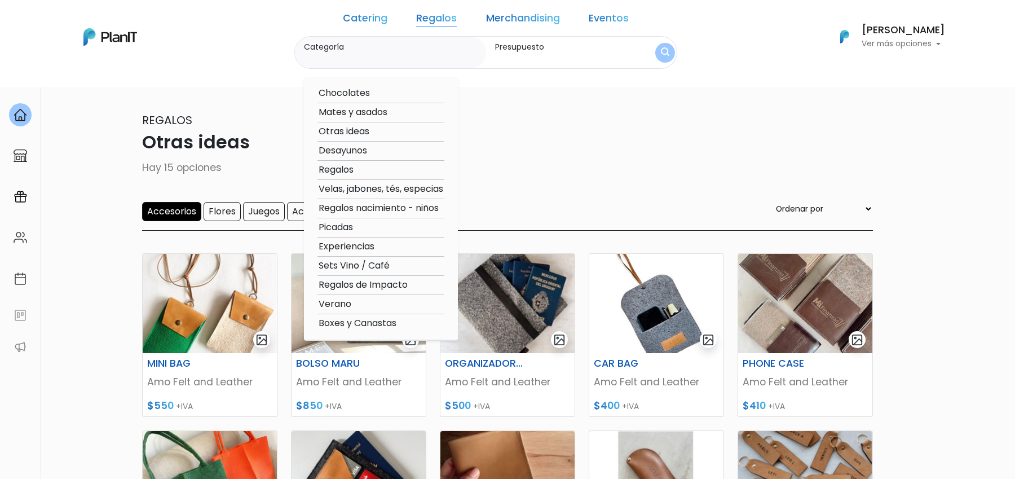
click at [376, 131] on option "Otras ideas" at bounding box center [380, 132] width 127 height 14
type input "Otras ideas"
type input "$0 - $1000"
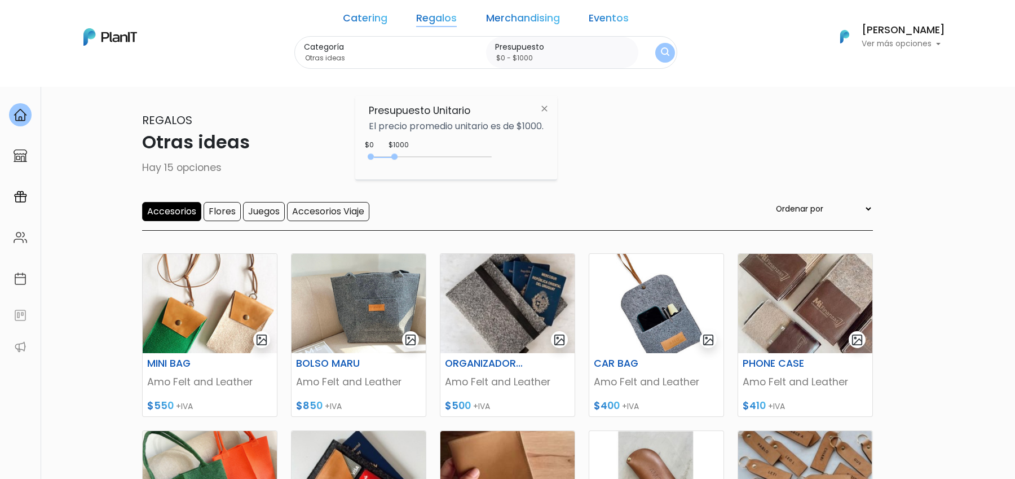
click at [302, 147] on p "Otras ideas" at bounding box center [507, 142] width 731 height 27
click at [691, 153] on p "Otras ideas" at bounding box center [507, 142] width 731 height 27
click at [661, 171] on p "Hay 15 opciones" at bounding box center [507, 167] width 731 height 15
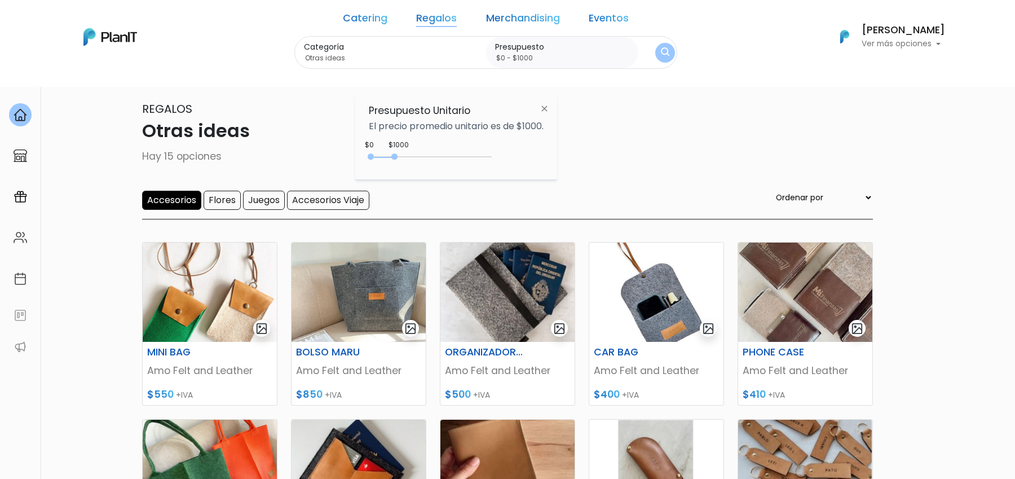
scroll to position [7, 0]
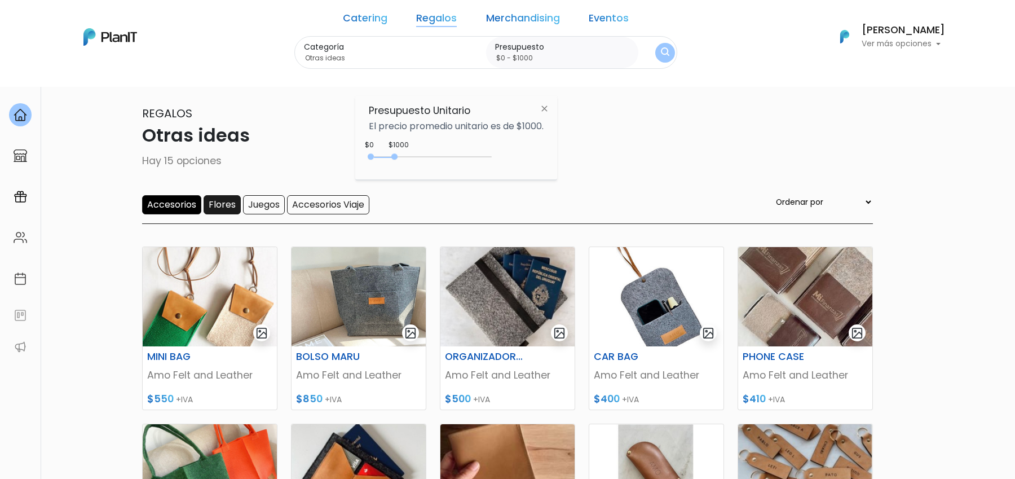
click at [225, 209] on input "Flores" at bounding box center [222, 204] width 37 height 19
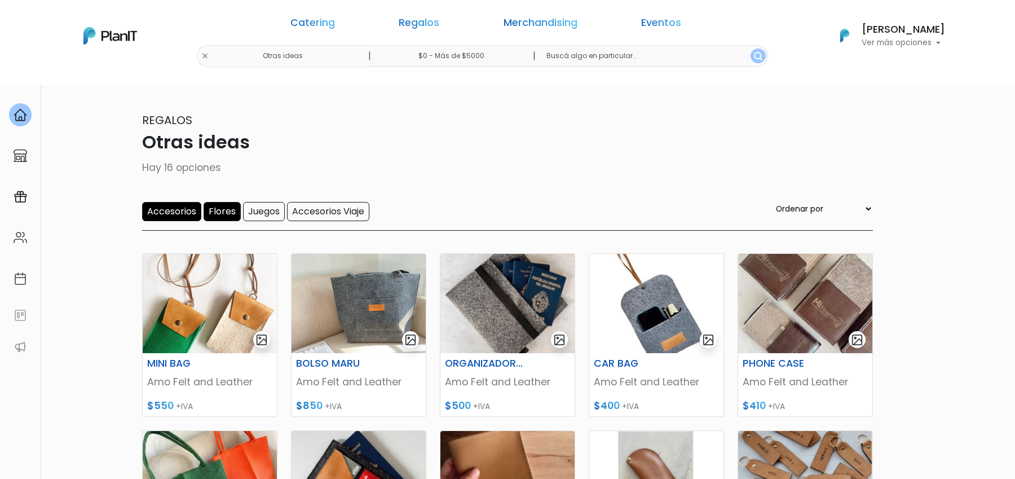
click at [178, 209] on input "Accesorios" at bounding box center [171, 211] width 59 height 19
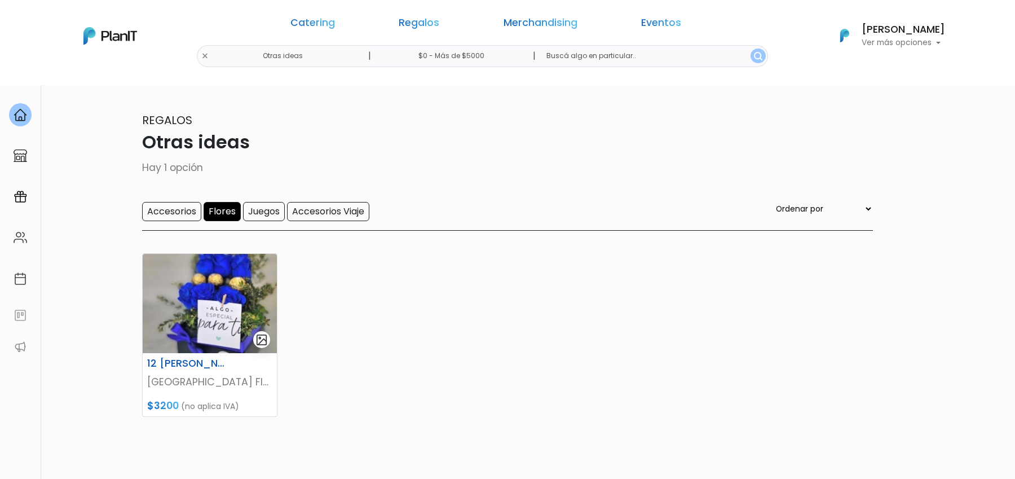
click at [231, 212] on input "Flores" at bounding box center [222, 211] width 37 height 19
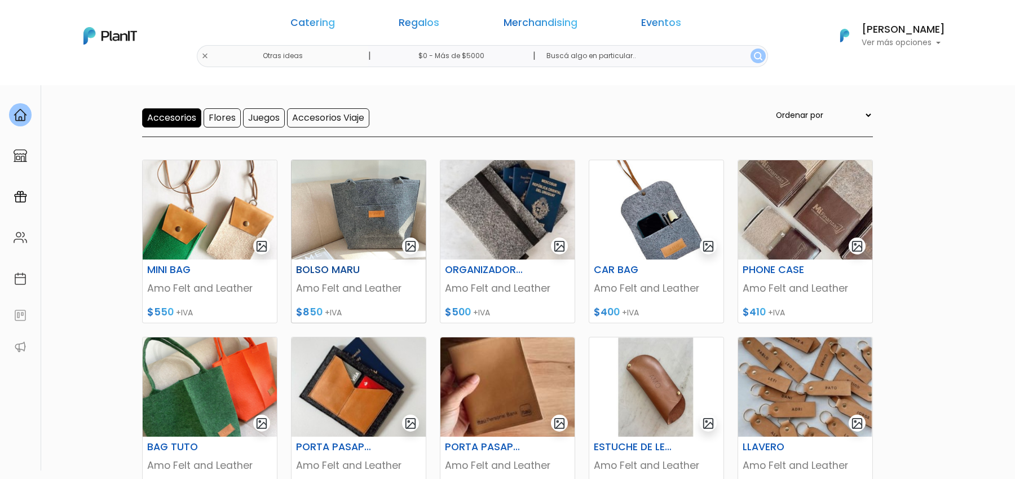
scroll to position [92, 0]
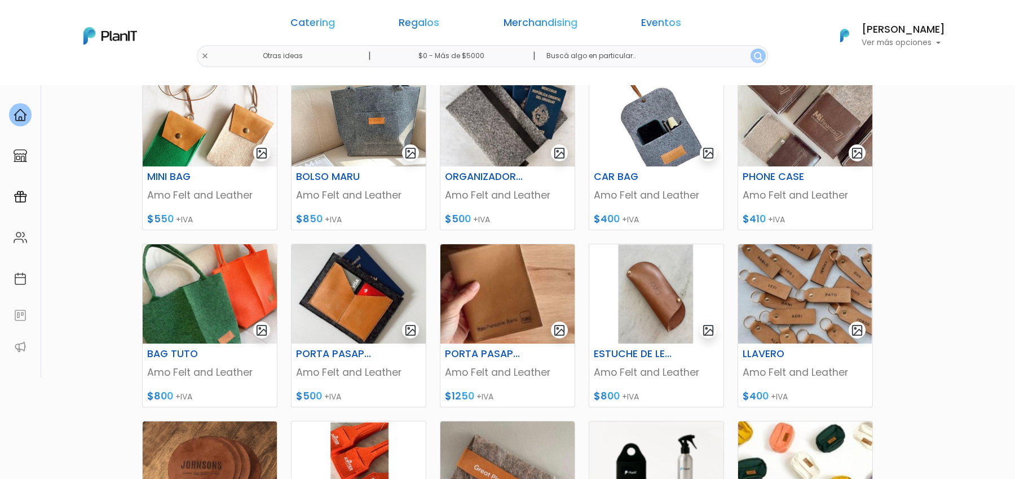
scroll to position [319, 0]
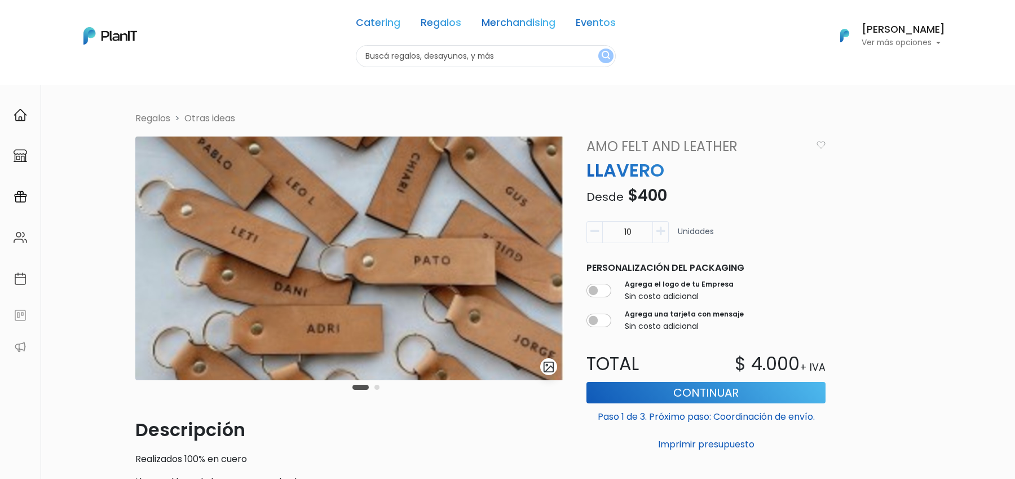
click at [375, 385] on button "Carousel Page 2" at bounding box center [376, 387] width 5 height 5
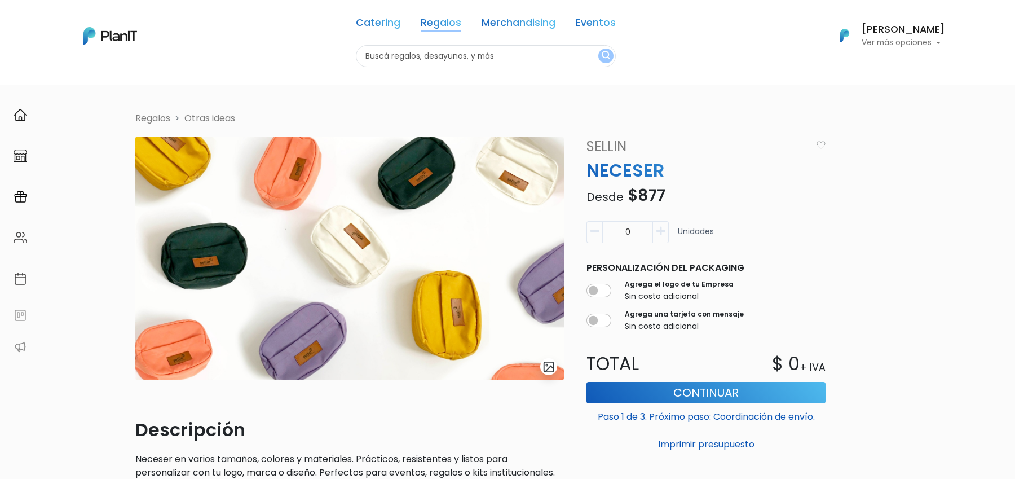
click at [442, 29] on link "Regalos" at bounding box center [441, 25] width 41 height 14
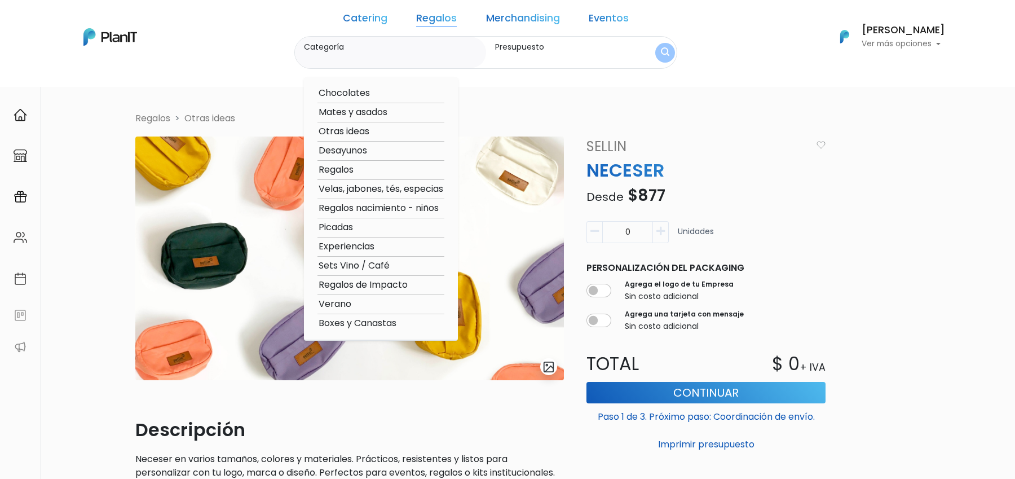
click at [386, 288] on option "Regalos de Impacto" at bounding box center [380, 285] width 127 height 14
type input "Regalos de Impacto"
type input "$0 - $1000"
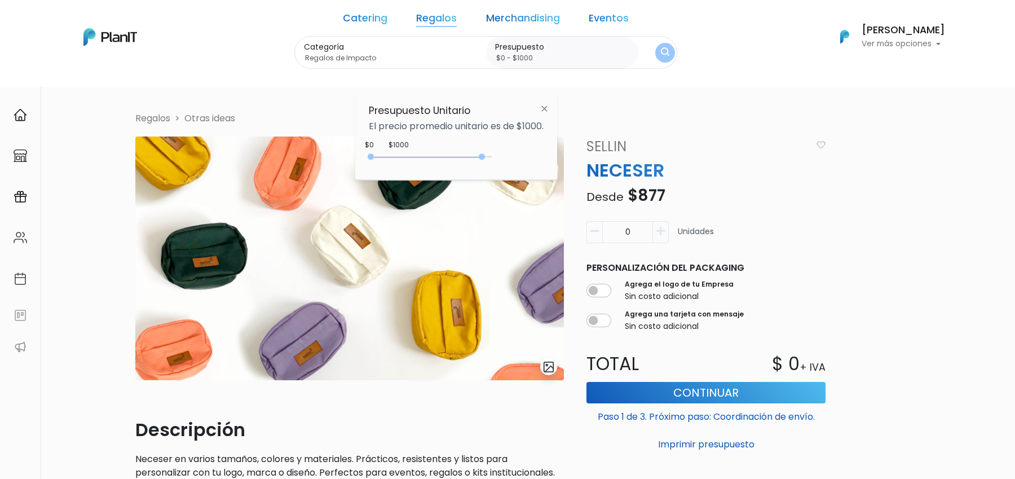
click at [485, 156] on div at bounding box center [432, 156] width 118 height 1
click at [661, 58] on img "submit" at bounding box center [665, 52] width 8 height 11
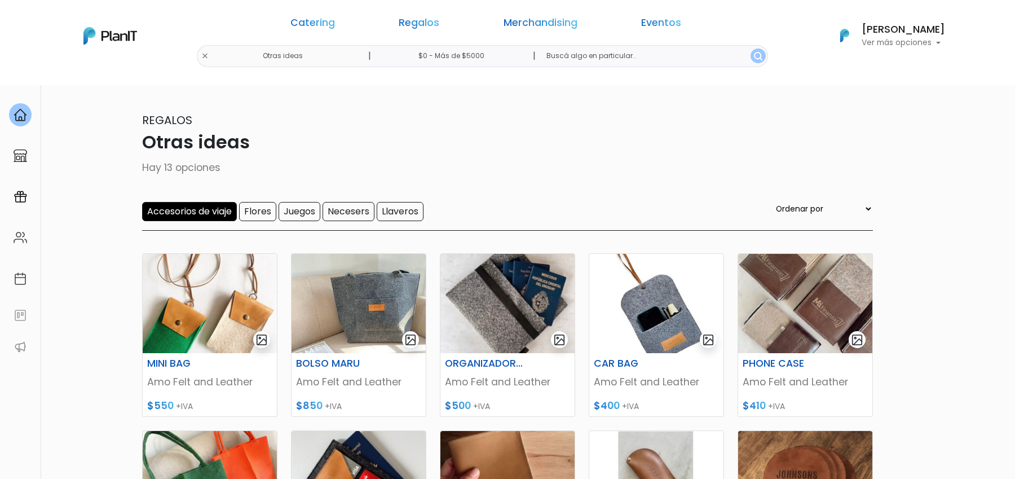
click at [217, 208] on input "Accesorios de viaje" at bounding box center [189, 211] width 95 height 19
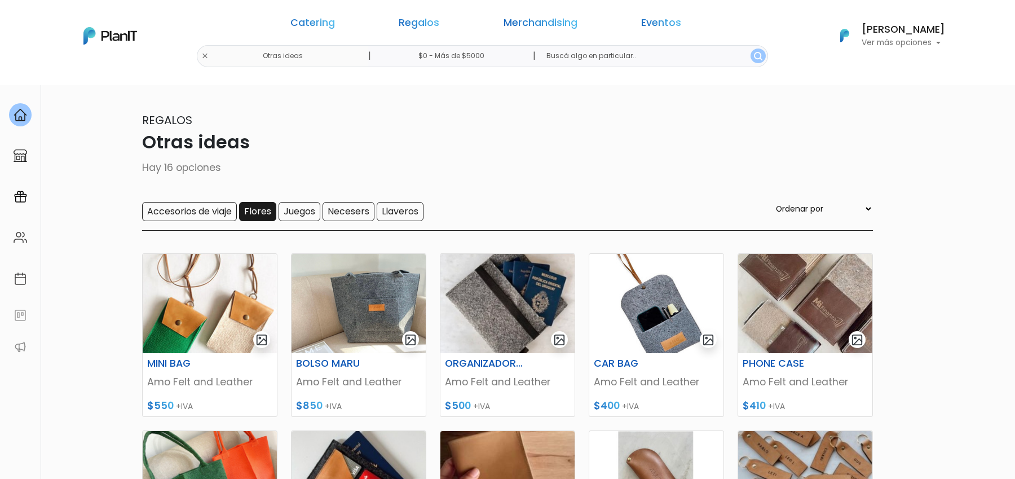
click at [253, 211] on input "Flores" at bounding box center [257, 211] width 37 height 19
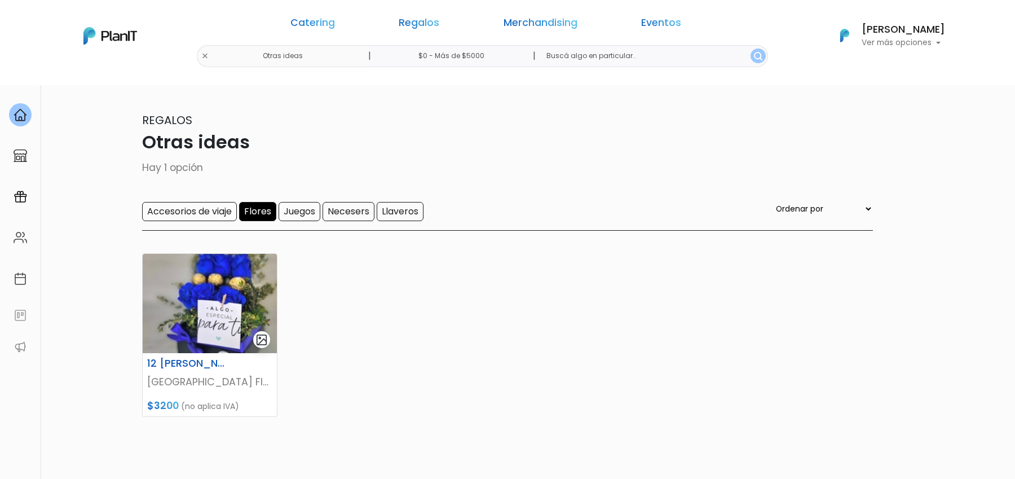
click at [250, 210] on input "Flores" at bounding box center [257, 211] width 37 height 19
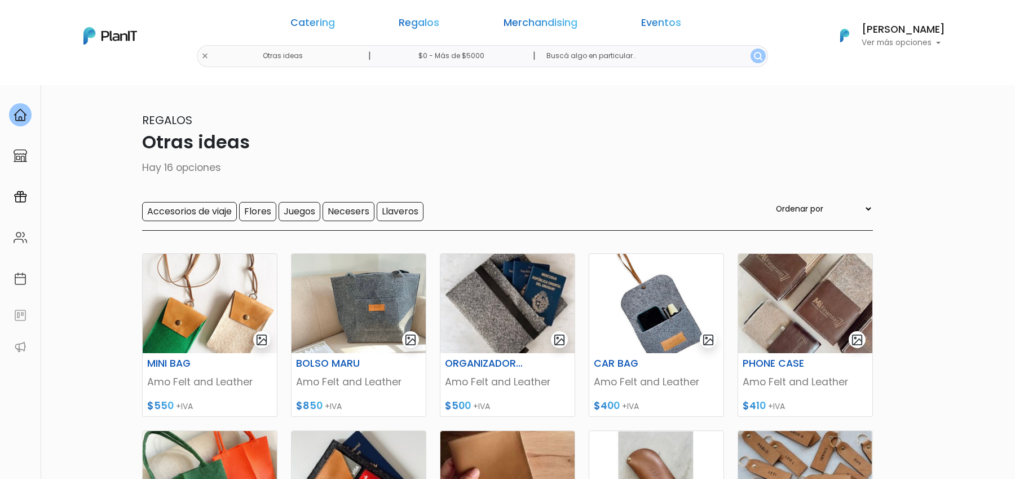
click at [297, 210] on input "Juegos" at bounding box center [300, 211] width 42 height 19
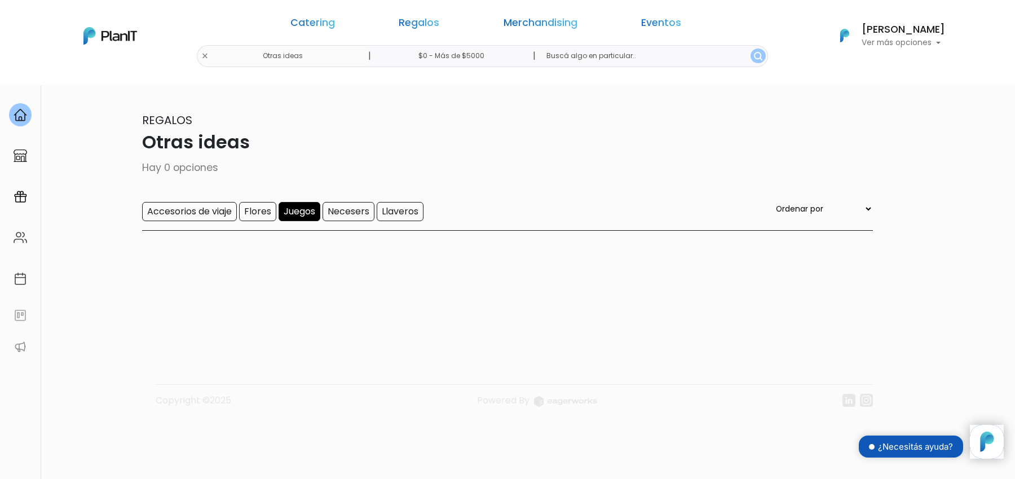
click at [302, 209] on input "Juegos" at bounding box center [300, 211] width 42 height 19
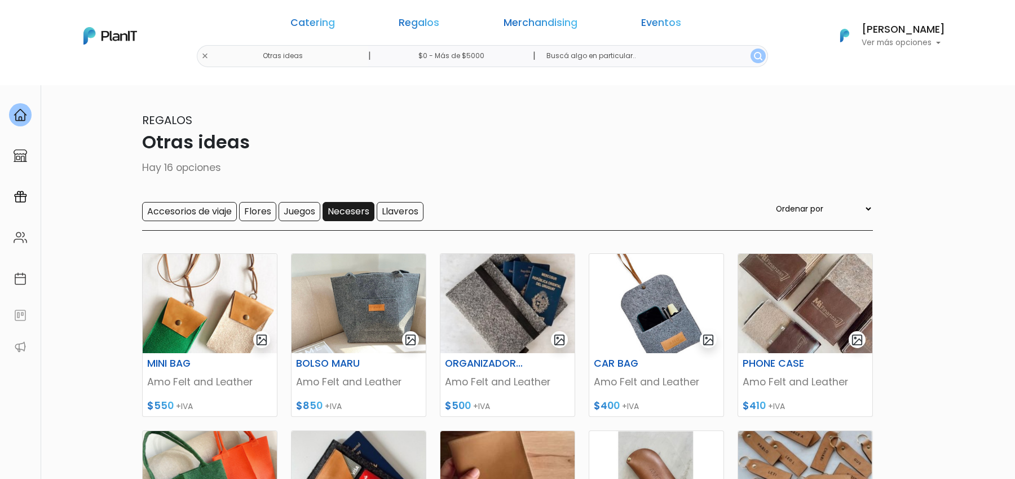
click at [345, 209] on input "Necesers" at bounding box center [349, 211] width 52 height 19
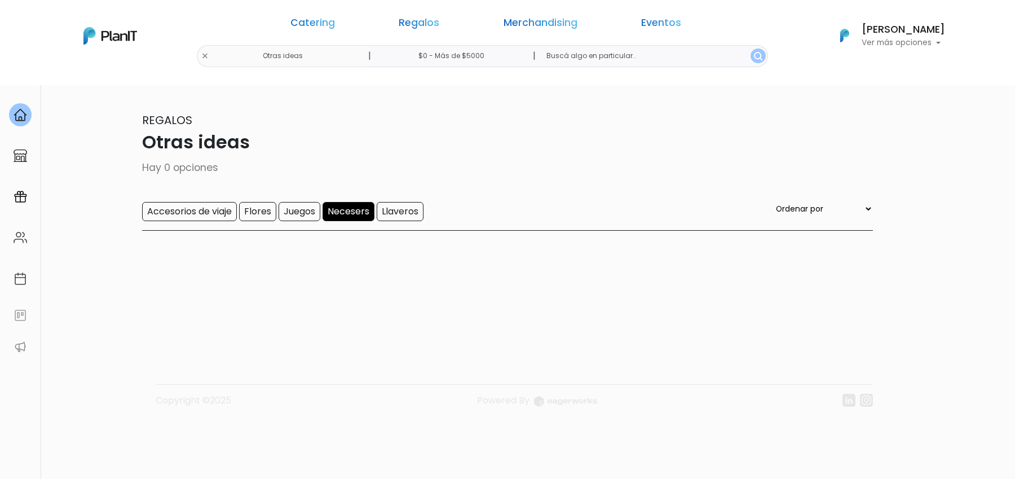
click at [337, 211] on input "Necesers" at bounding box center [349, 211] width 52 height 19
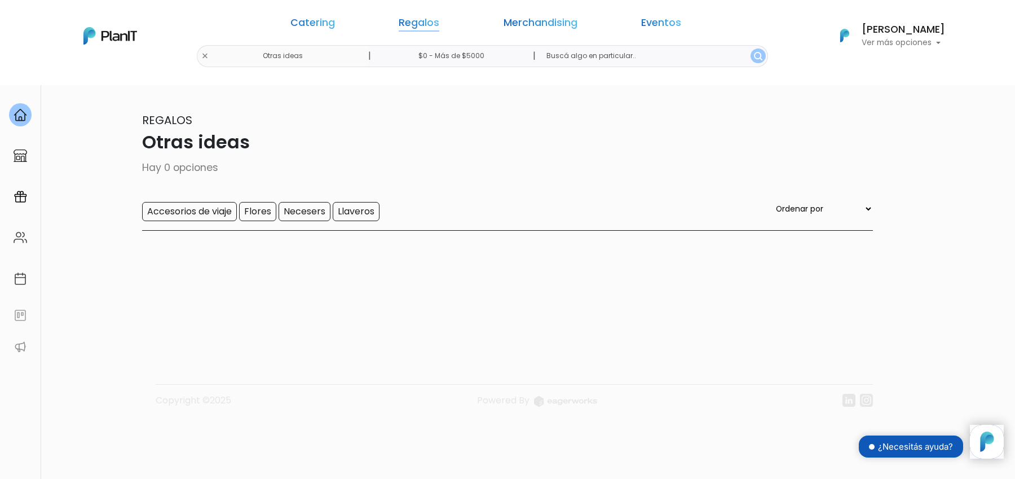
click at [428, 21] on link "Regalos" at bounding box center [419, 25] width 41 height 14
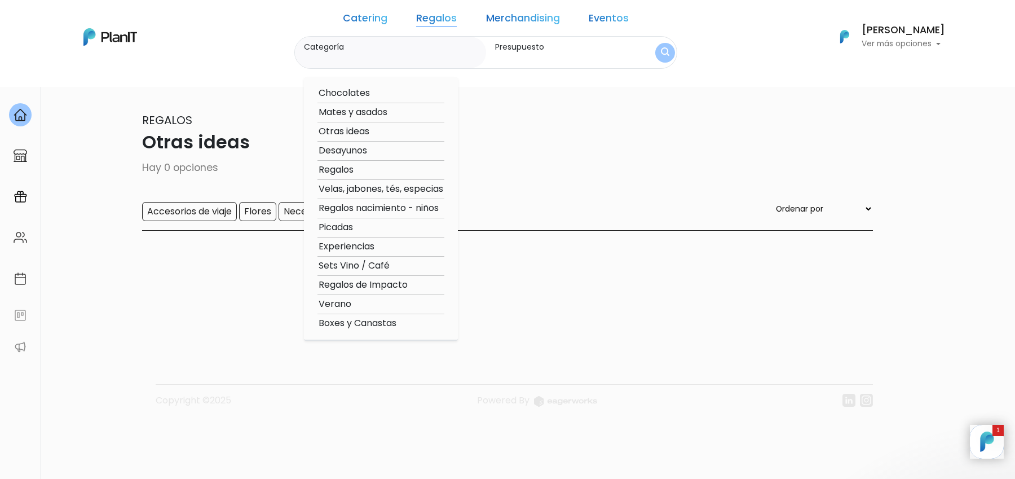
click at [267, 298] on div at bounding box center [507, 285] width 744 height 90
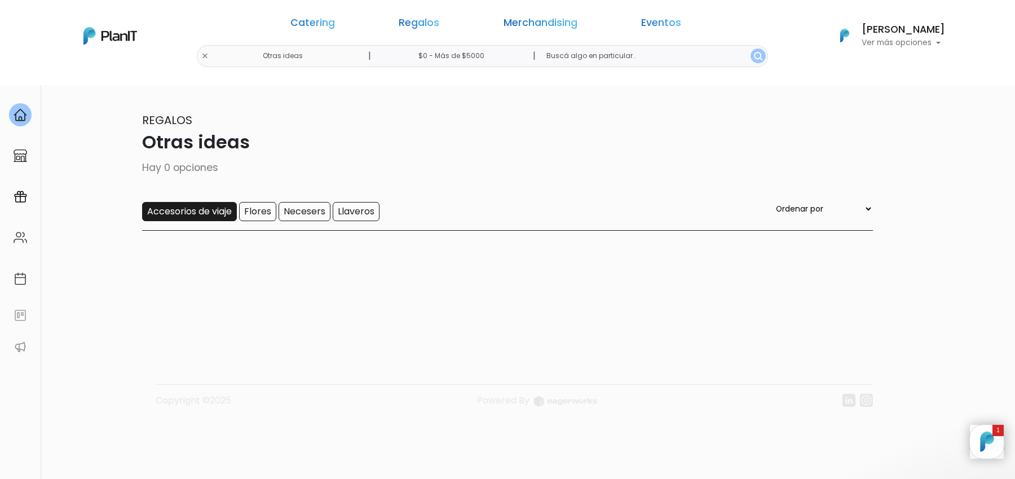
click at [192, 215] on input "Accesorios de viaje" at bounding box center [189, 211] width 95 height 19
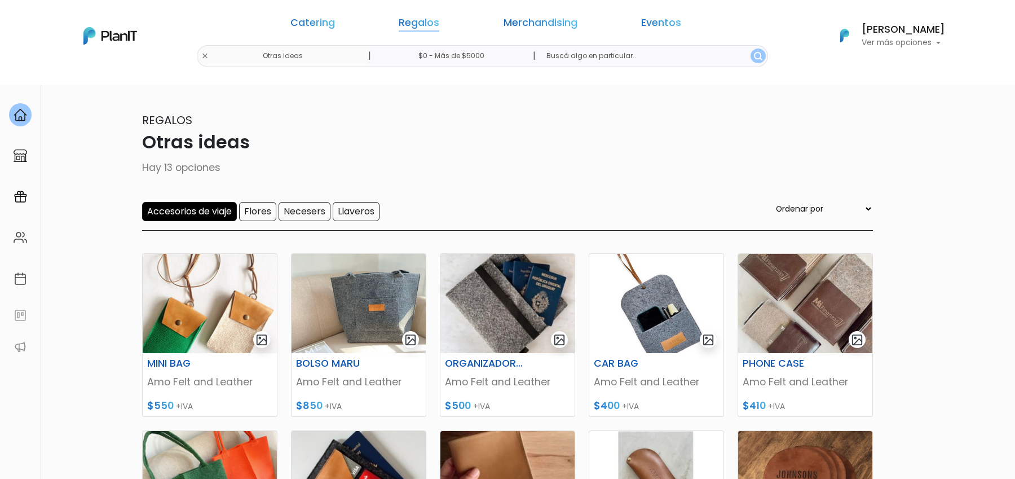
click at [439, 28] on link "Regalos" at bounding box center [419, 25] width 41 height 14
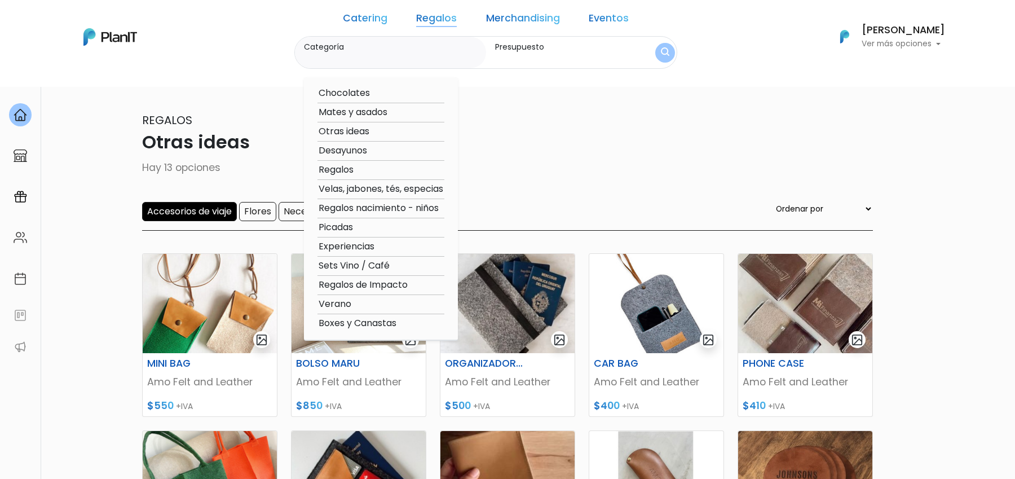
click at [364, 169] on option "Regalos" at bounding box center [380, 170] width 127 height 14
type input "Regalos"
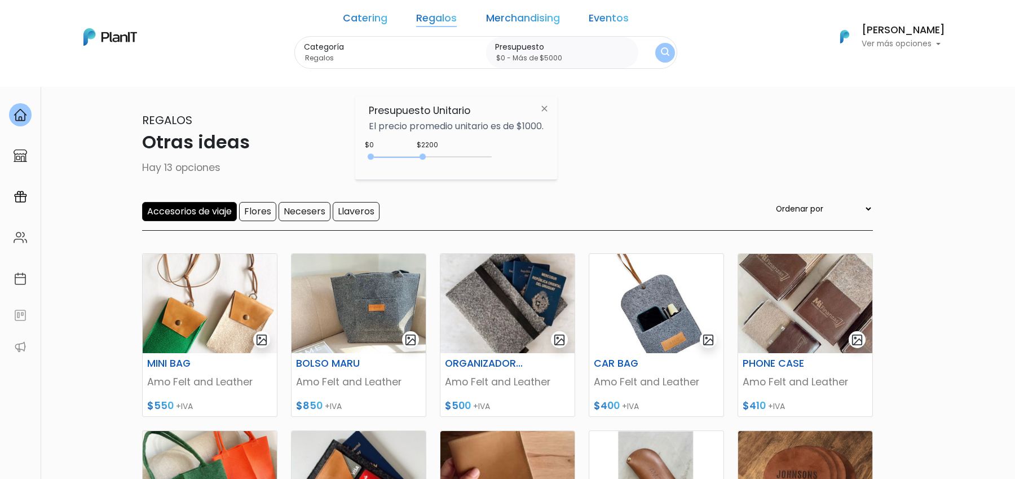
type input "$0 - Más de $5000"
drag, startPoint x: 395, startPoint y: 157, endPoint x: 494, endPoint y: 157, distance: 98.7
click at [494, 157] on div "$2200 $0 0 : 2200 0 2200 0,5000" at bounding box center [456, 159] width 175 height 23
click at [655, 58] on button "submit" at bounding box center [665, 52] width 20 height 20
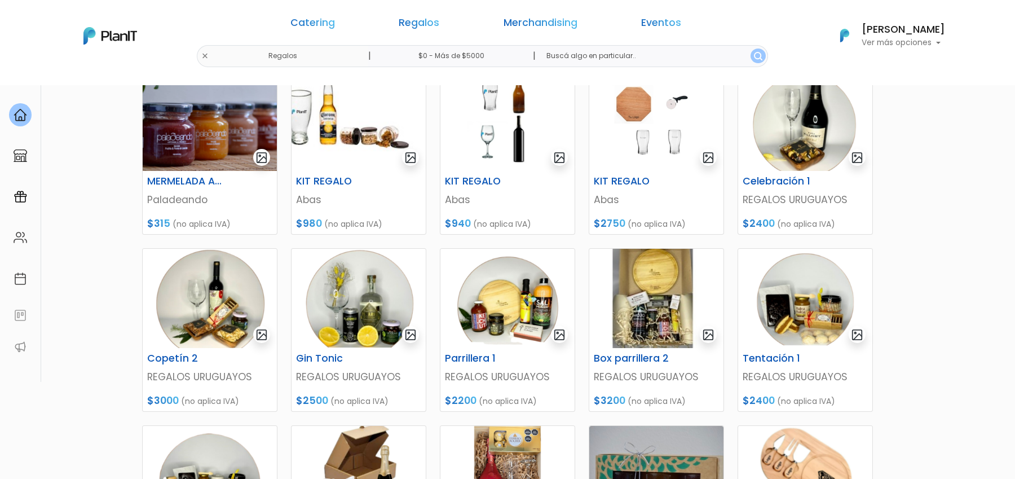
scroll to position [184, 0]
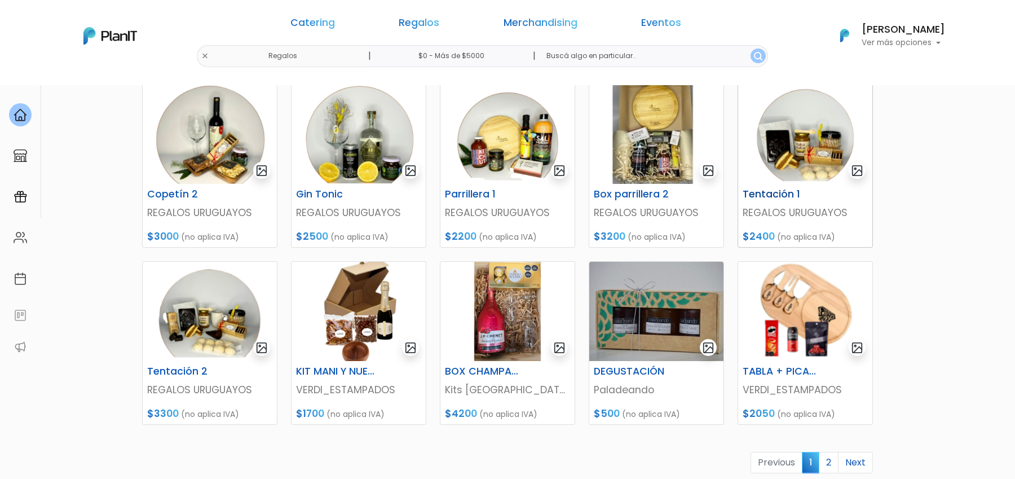
scroll to position [470, 0]
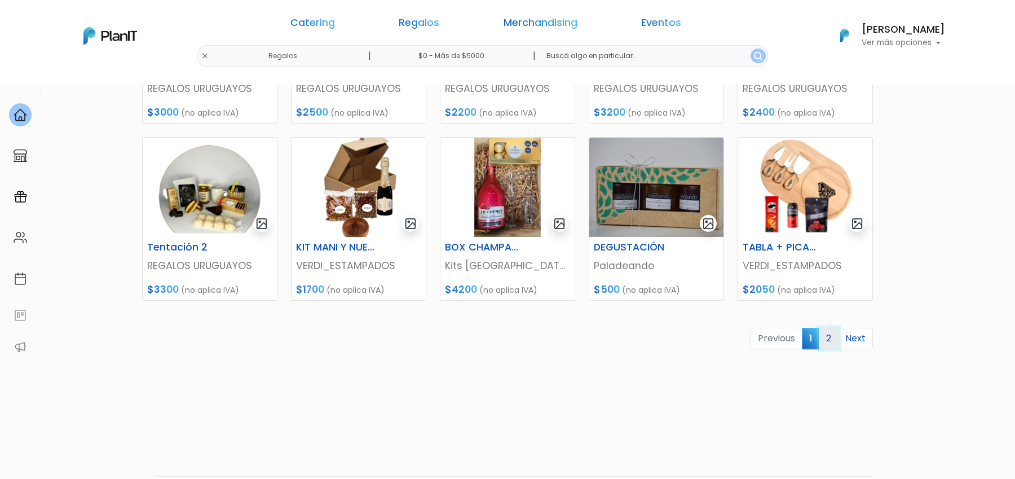
click at [828, 339] on link "2" at bounding box center [829, 338] width 20 height 21
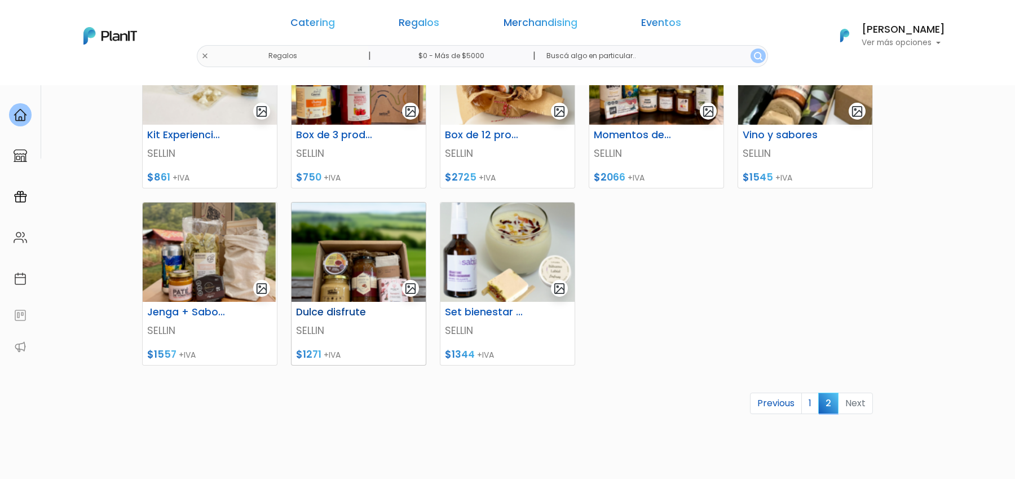
scroll to position [444, 0]
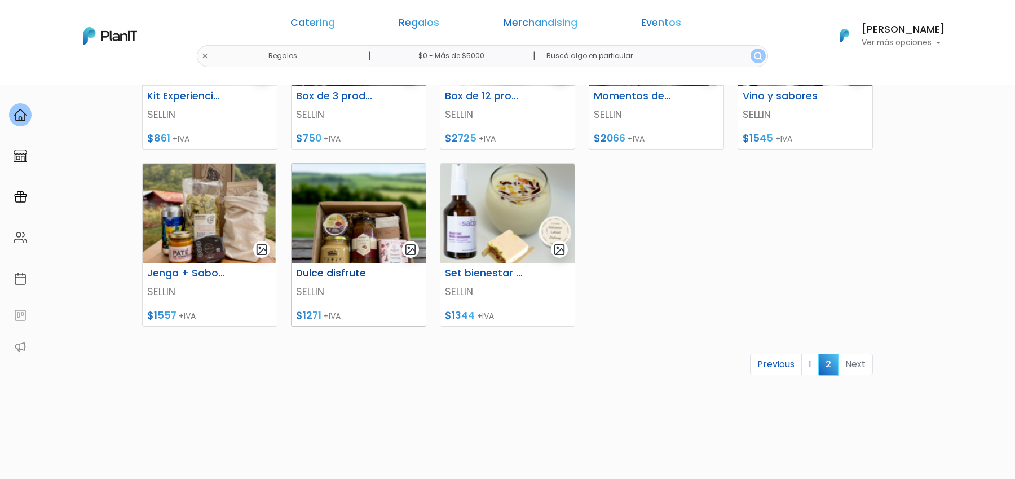
click at [317, 293] on p "SELLIN" at bounding box center [358, 291] width 125 height 15
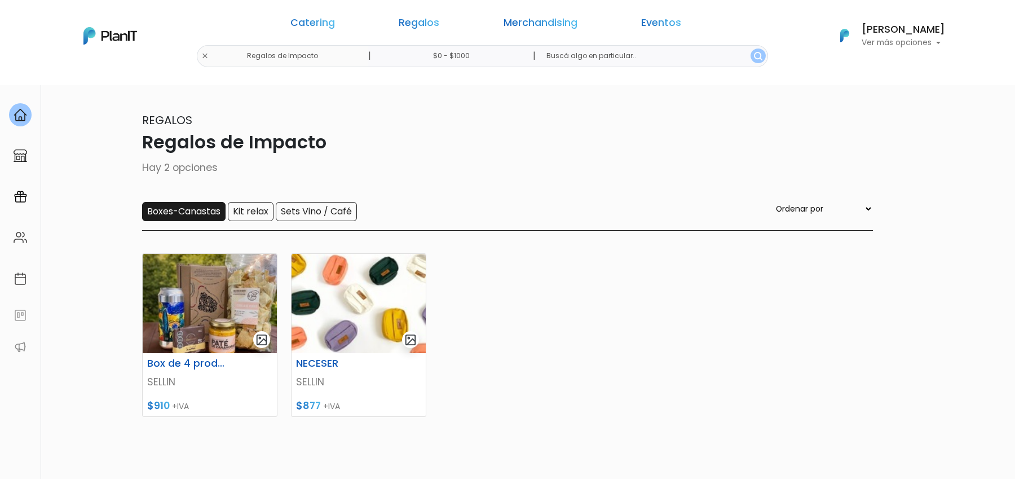
click at [203, 213] on input "Boxes-Canastas" at bounding box center [183, 211] width 83 height 19
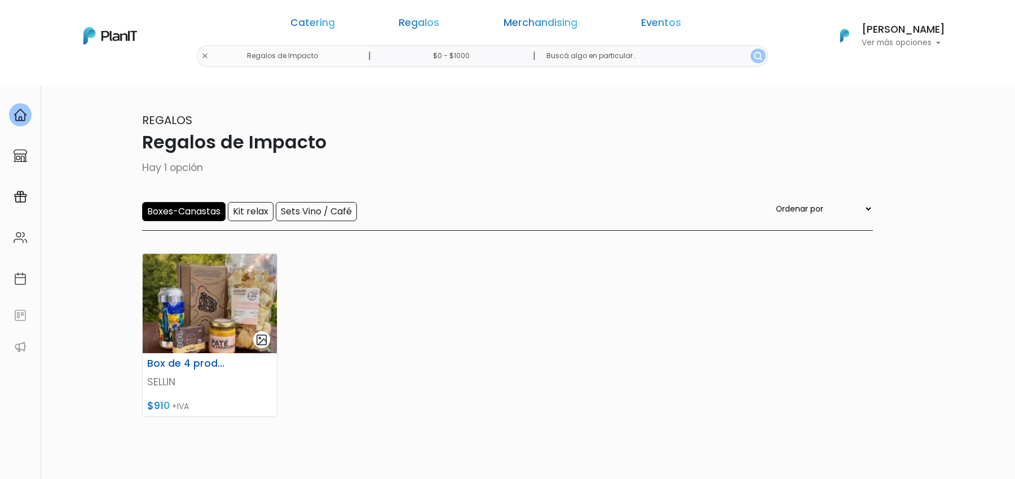
click at [199, 208] on input "Boxes-Canastas" at bounding box center [183, 211] width 83 height 19
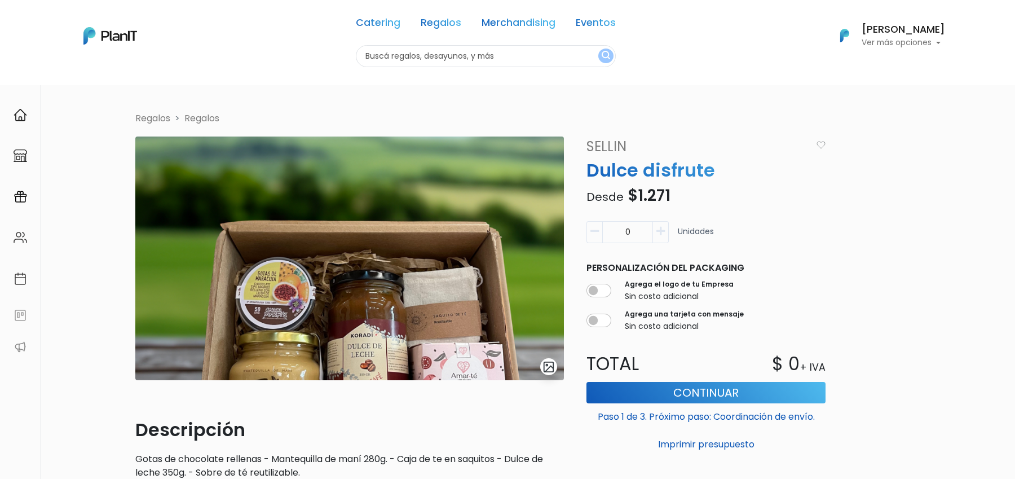
click at [606, 151] on link "SELLIN" at bounding box center [696, 146] width 232 height 20
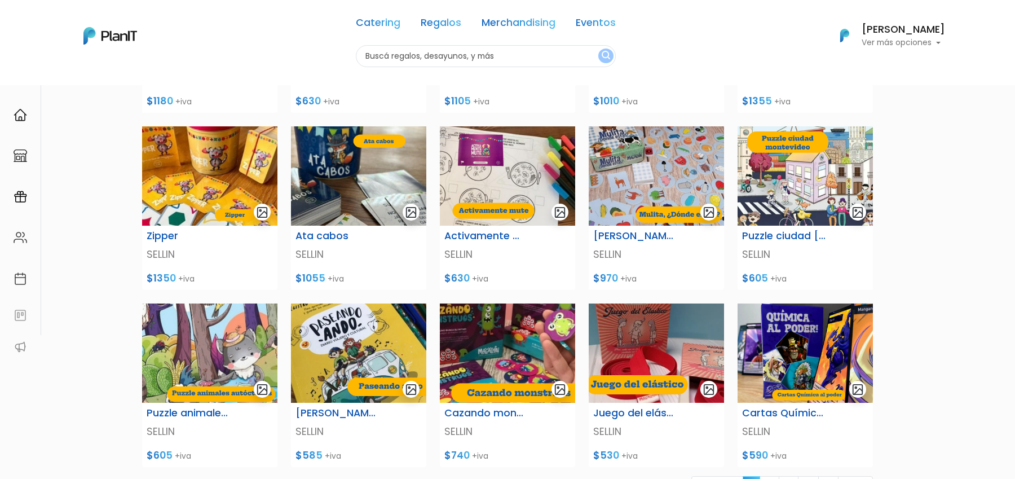
scroll to position [275, 0]
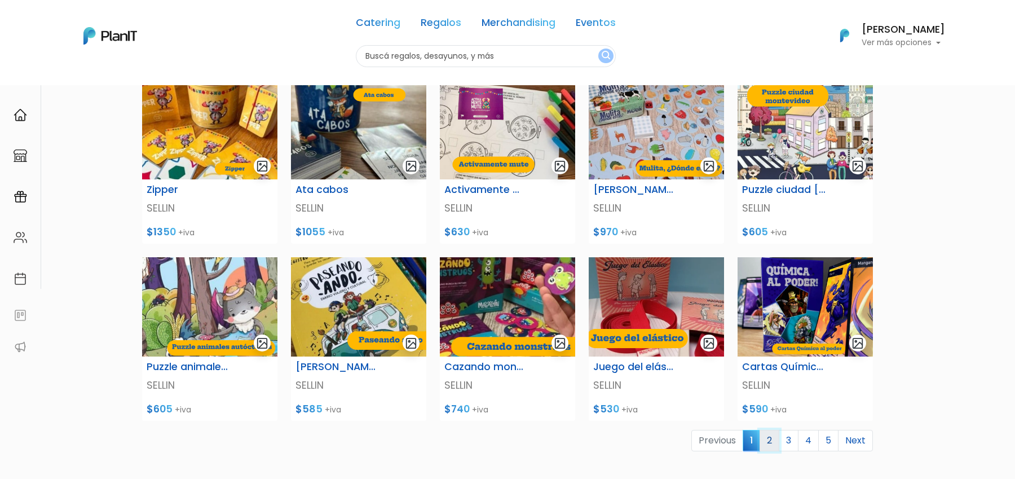
click at [778, 438] on link "2" at bounding box center [770, 440] width 20 height 21
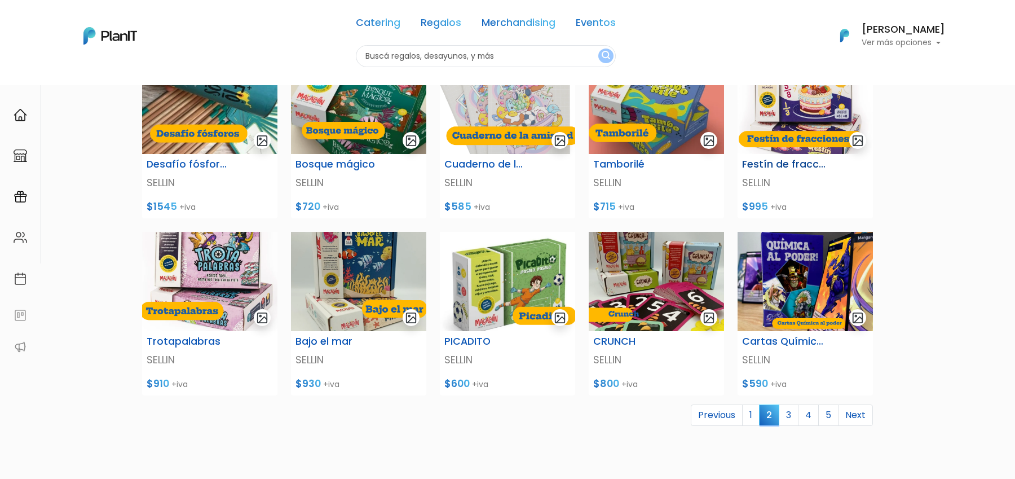
scroll to position [395, 0]
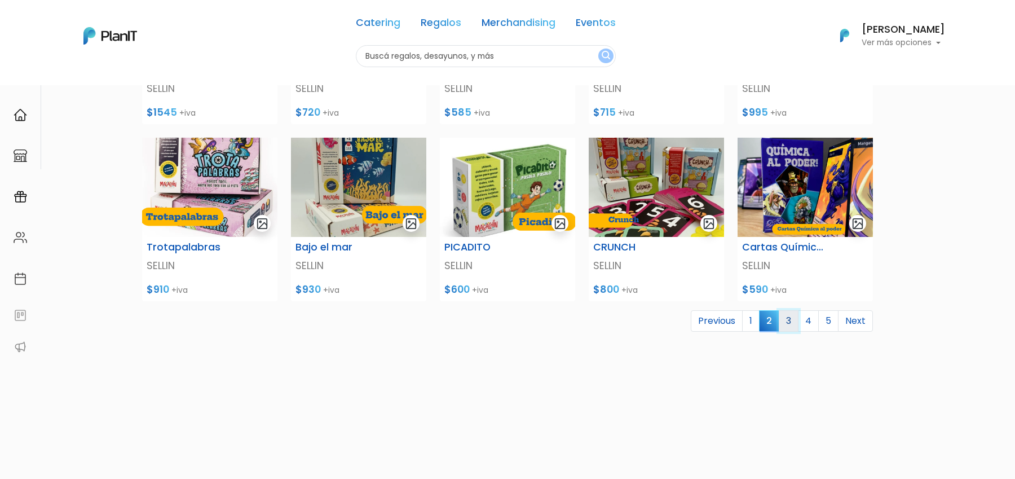
click at [787, 326] on link "3" at bounding box center [789, 320] width 20 height 21
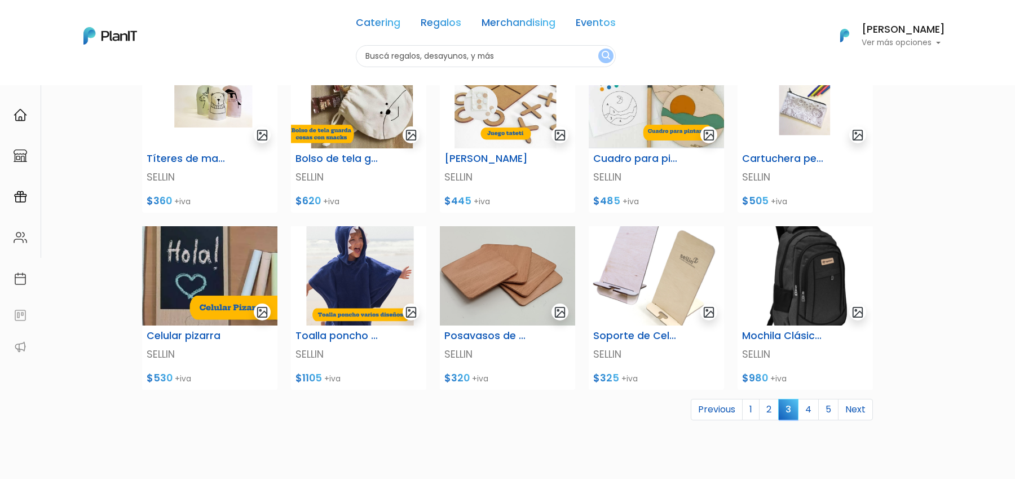
scroll to position [308, 0]
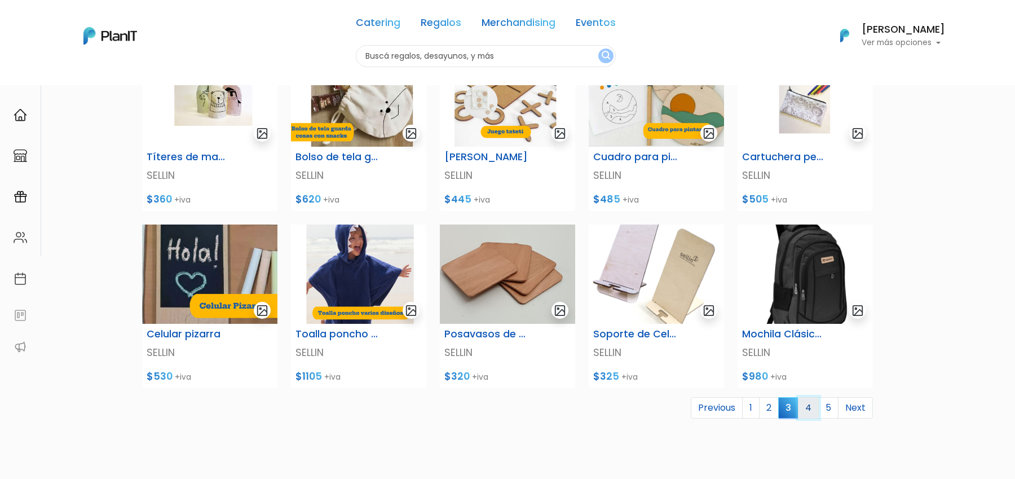
click at [808, 409] on link "4" at bounding box center [808, 407] width 21 height 21
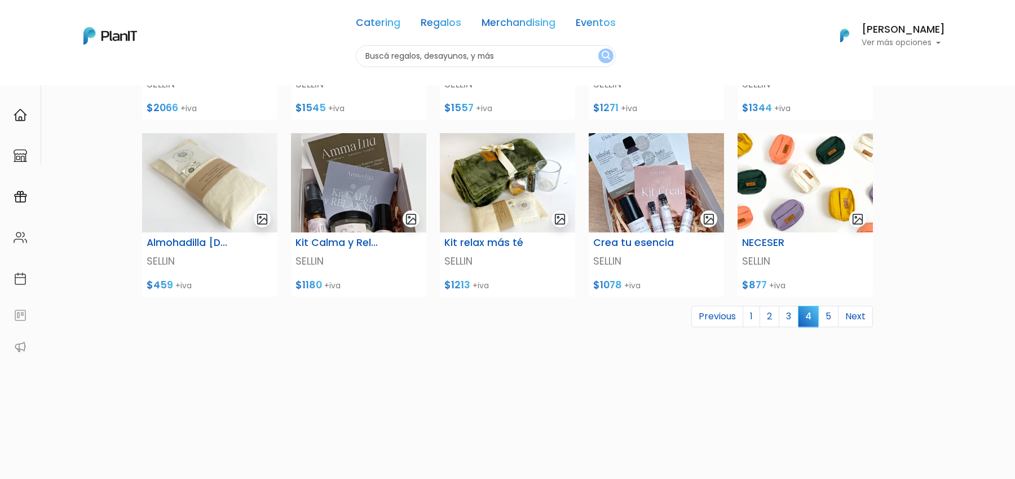
scroll to position [442, 0]
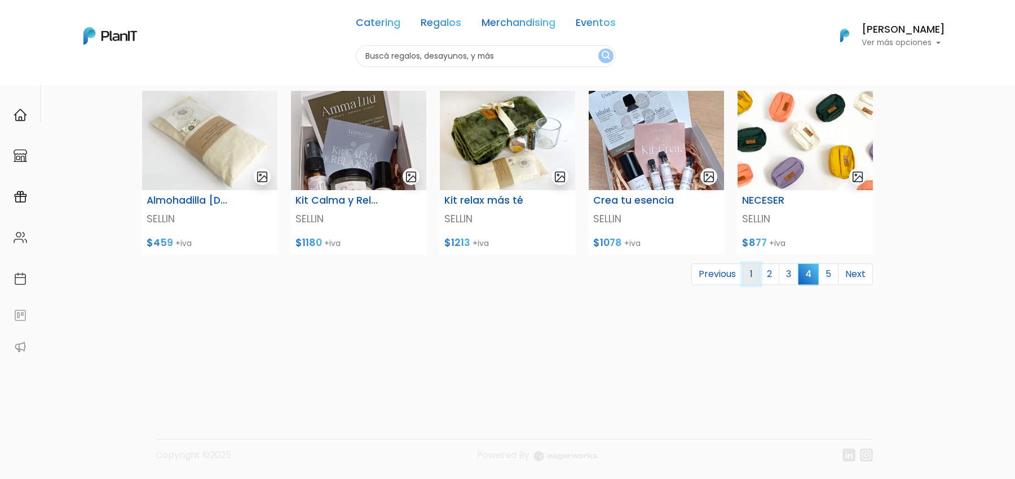
click at [755, 279] on link "1" at bounding box center [751, 273] width 17 height 21
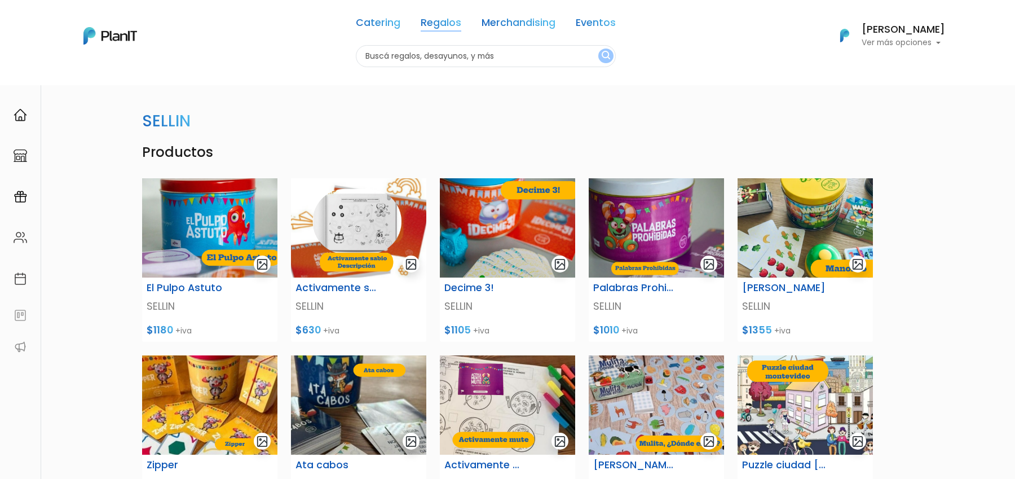
click at [431, 25] on link "Regalos" at bounding box center [441, 25] width 41 height 14
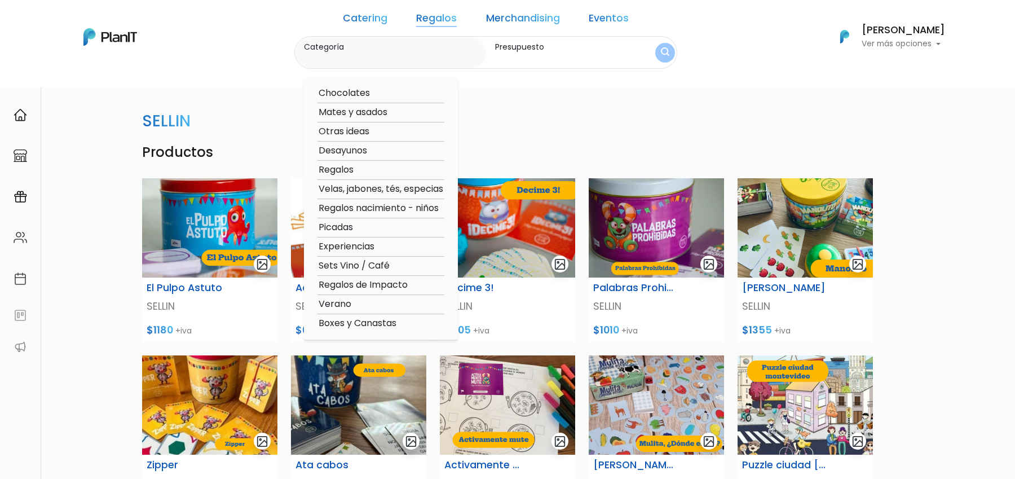
click at [391, 324] on option "Boxes y Canastas" at bounding box center [380, 323] width 127 height 14
type input "Boxes y Canastas"
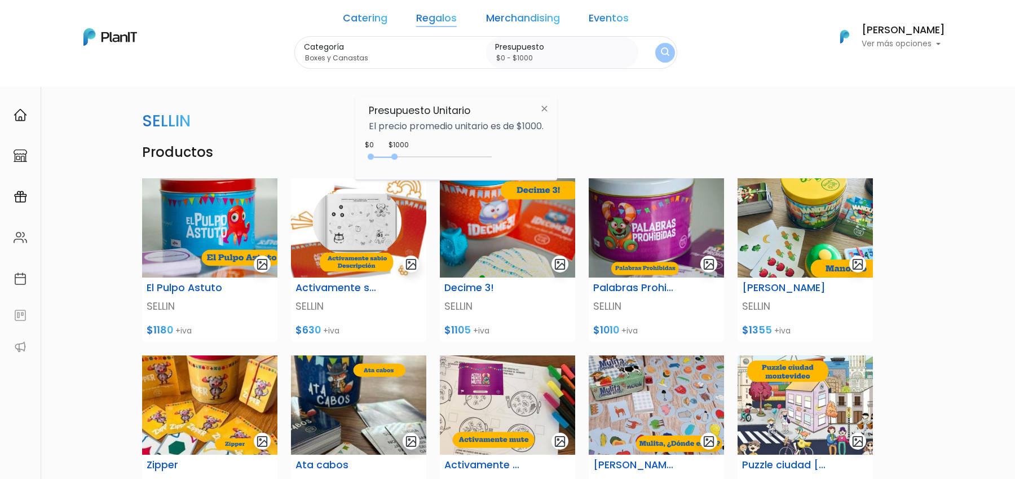
type input "$0 - $4900"
click at [489, 155] on div "0 : 4900 0 4900" at bounding box center [432, 158] width 118 height 11
click at [660, 52] on img "submit" at bounding box center [665, 53] width 10 height 12
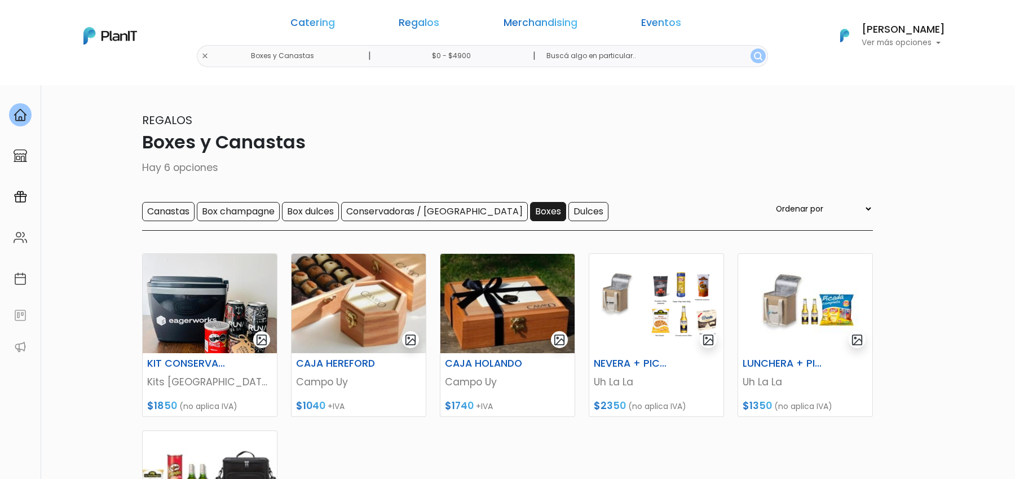
click at [530, 214] on input "Boxes" at bounding box center [548, 211] width 36 height 19
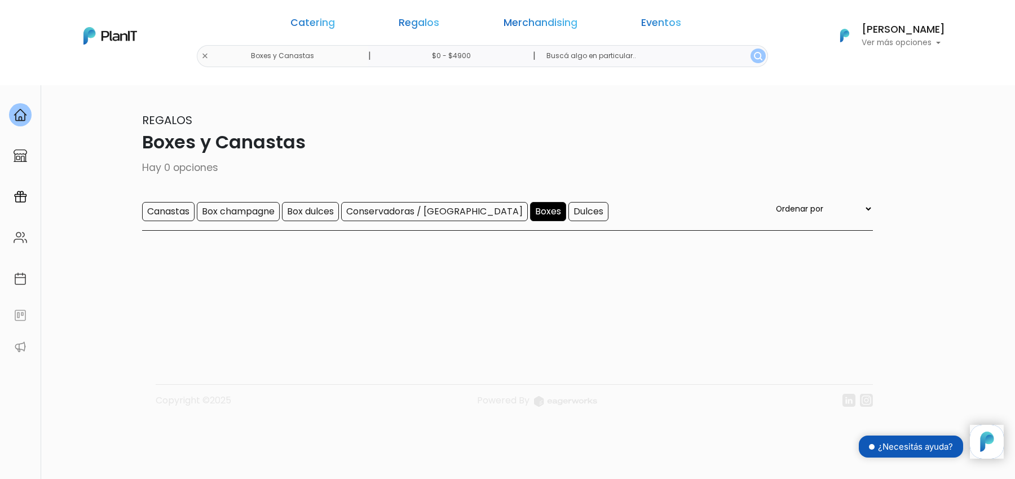
click at [530, 216] on input "Boxes" at bounding box center [548, 211] width 36 height 19
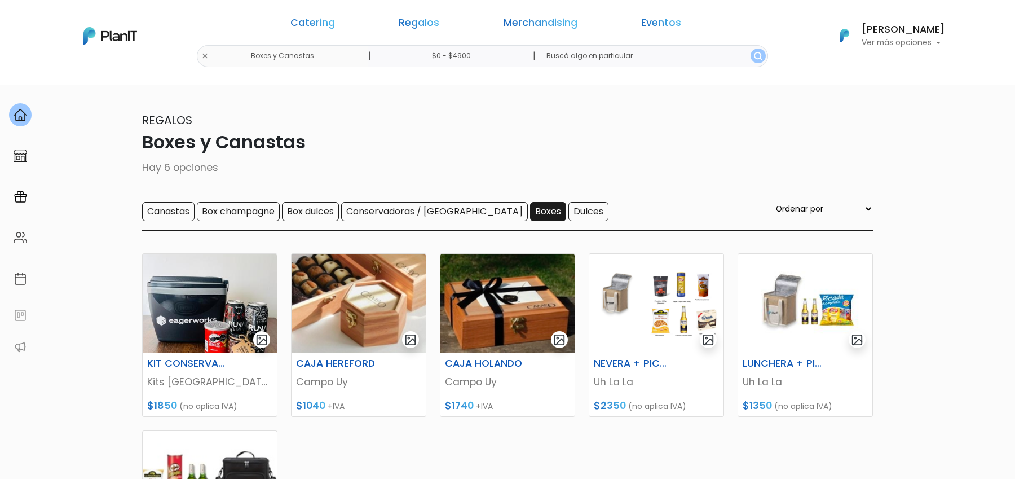
click at [530, 214] on input "Boxes" at bounding box center [548, 211] width 36 height 19
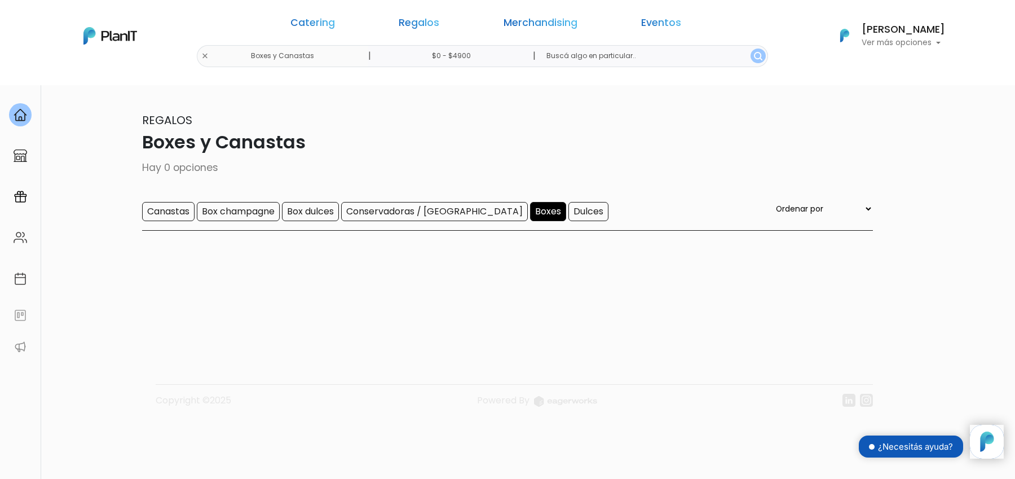
click at [530, 214] on input "Boxes" at bounding box center [548, 211] width 36 height 19
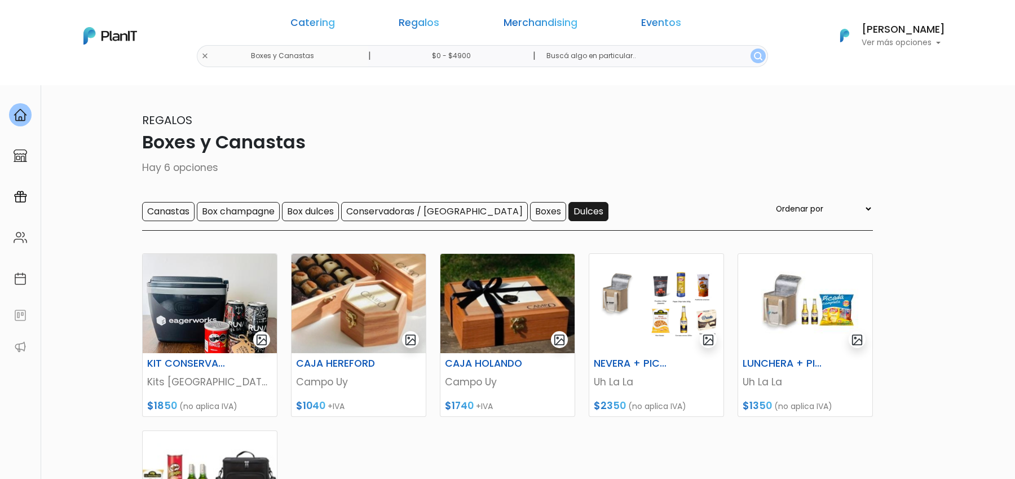
click at [568, 215] on input "Dulces" at bounding box center [588, 211] width 40 height 19
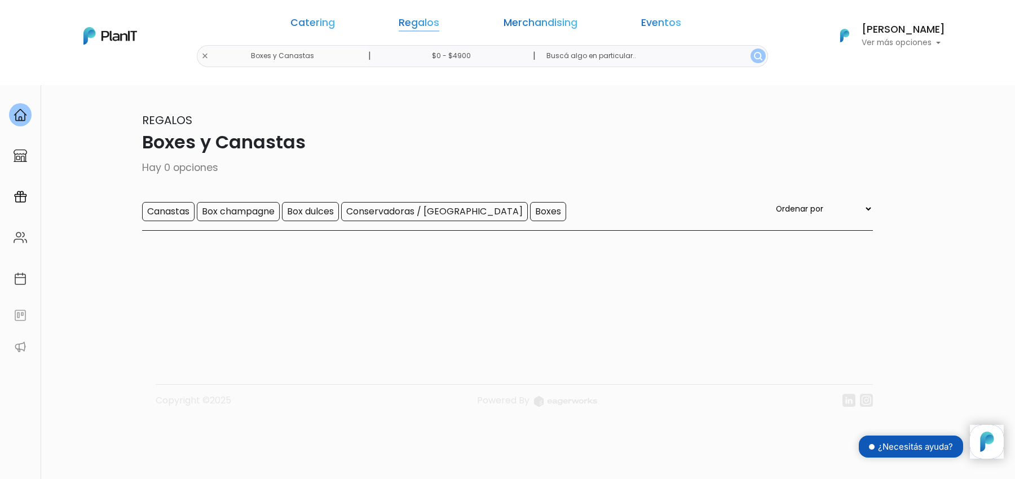
click at [439, 23] on link "Regalos" at bounding box center [419, 25] width 41 height 14
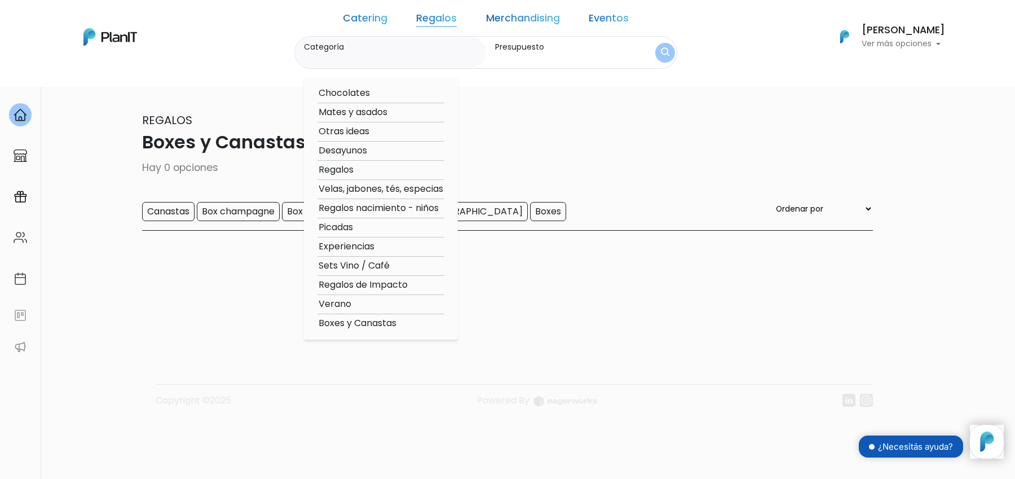
click at [373, 153] on option "Desayunos" at bounding box center [380, 151] width 127 height 14
type input "Desayunos"
type input "$0 - $4900"
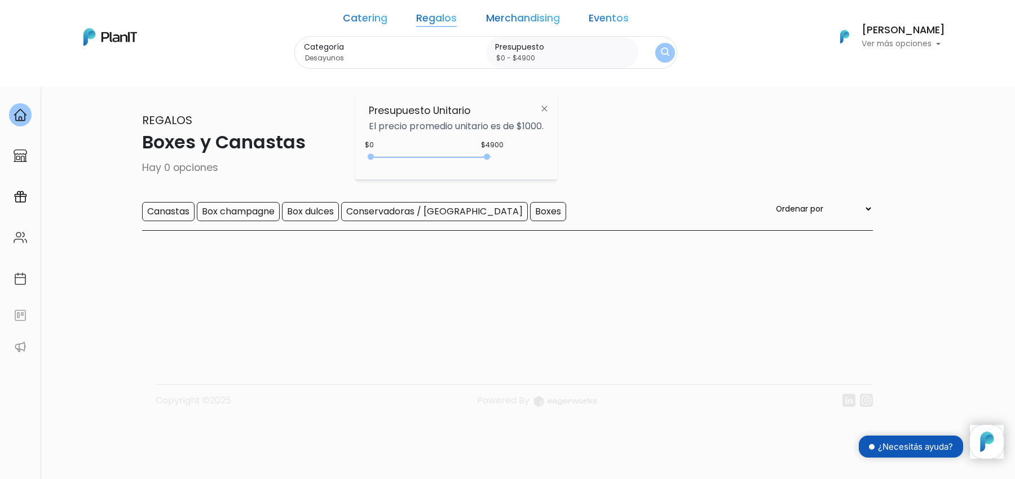
click at [661, 53] on img "submit" at bounding box center [665, 52] width 8 height 11
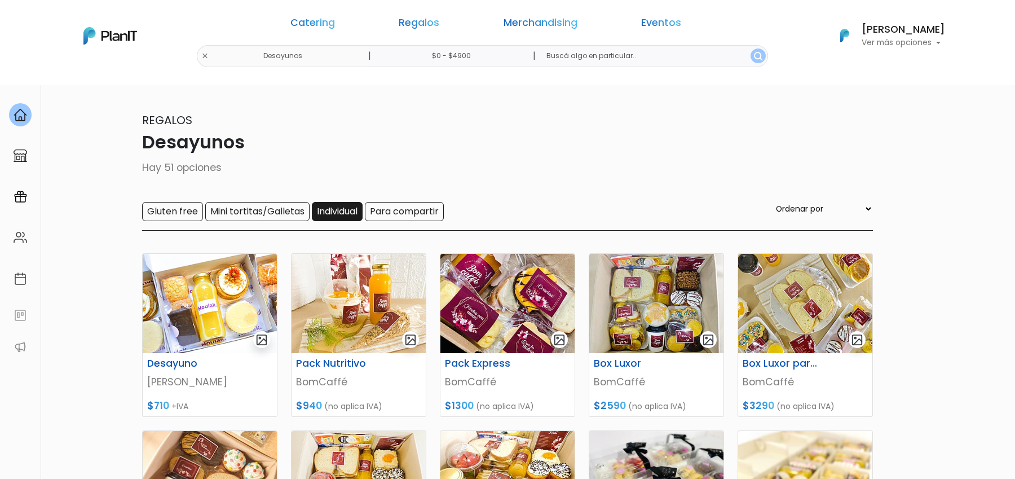
click at [345, 217] on input "Individual" at bounding box center [337, 211] width 51 height 19
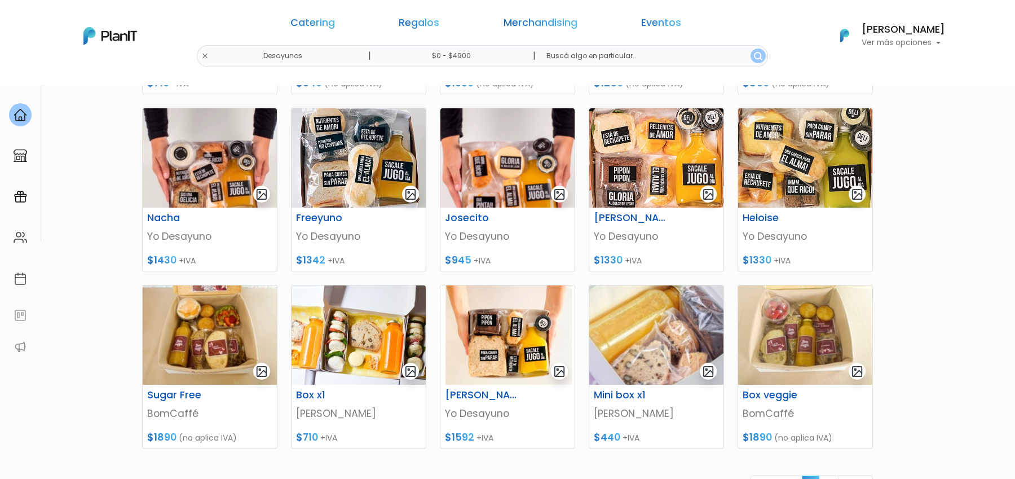
scroll to position [452, 0]
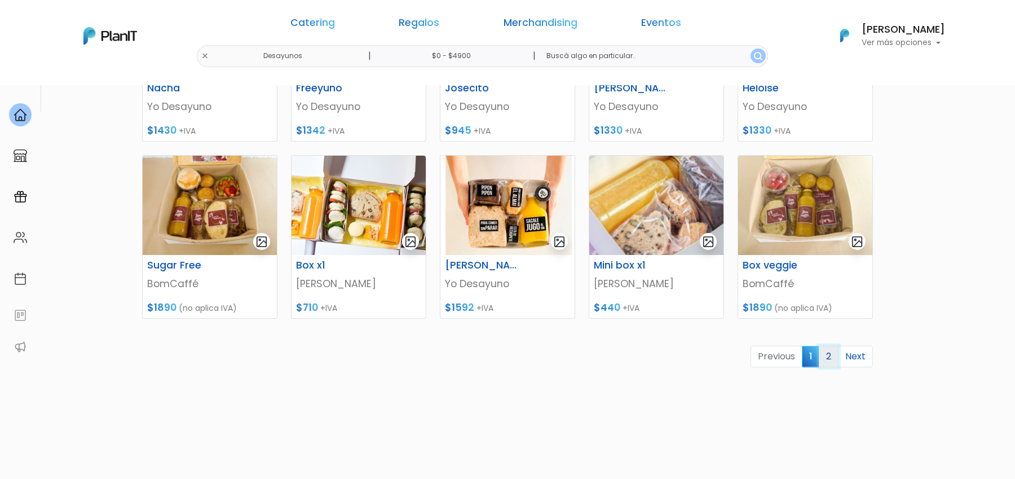
click at [837, 359] on link "2" at bounding box center [829, 356] width 20 height 21
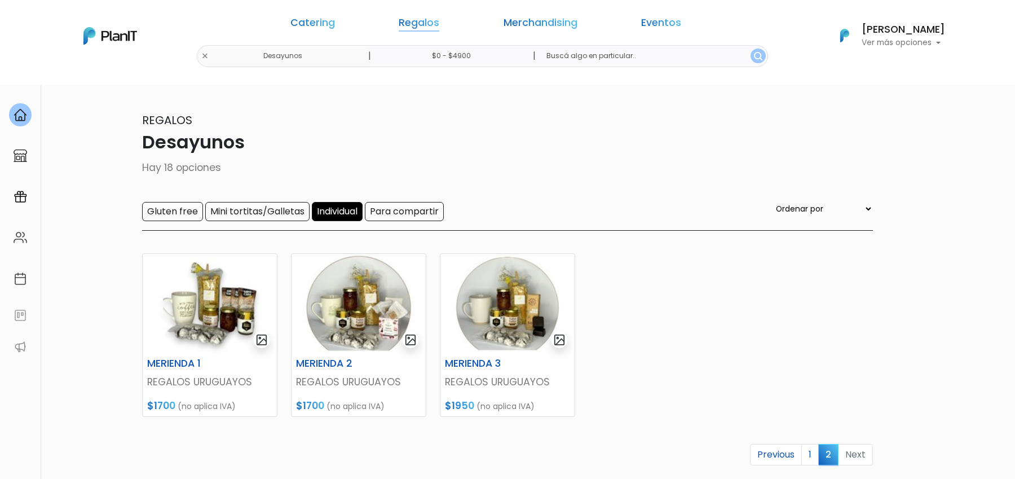
click at [439, 27] on link "Regalos" at bounding box center [419, 25] width 41 height 14
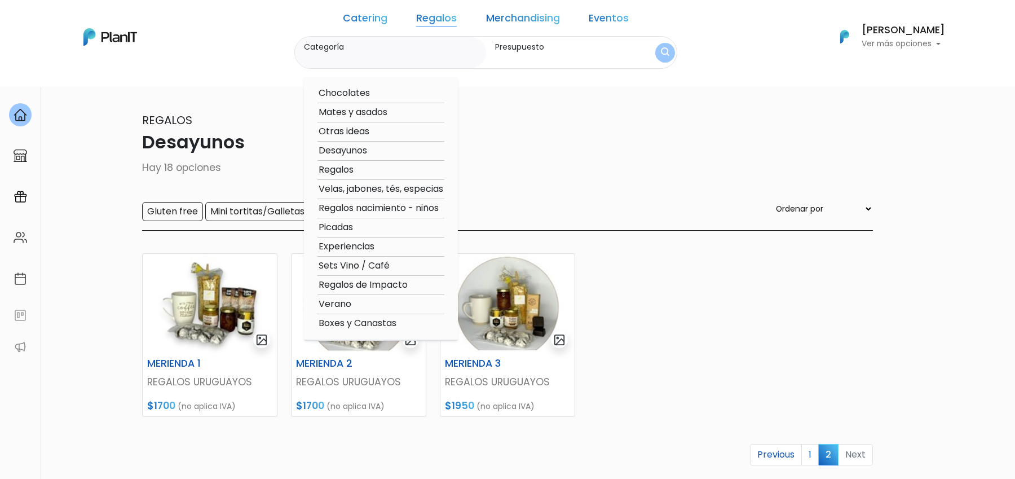
click at [377, 324] on option "Boxes y Canastas" at bounding box center [380, 323] width 127 height 14
type input "Boxes y Canastas"
type input "$0 - $4900"
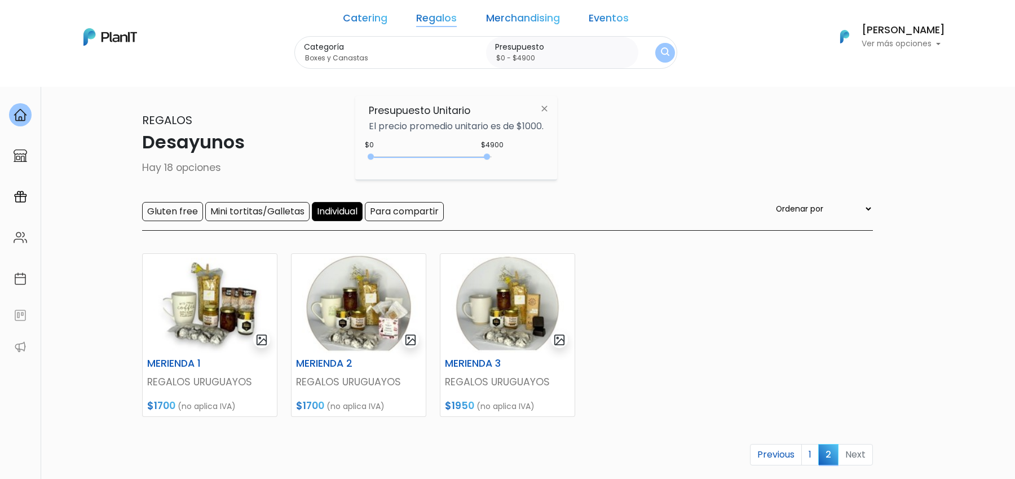
click at [661, 53] on img "submit" at bounding box center [665, 52] width 8 height 11
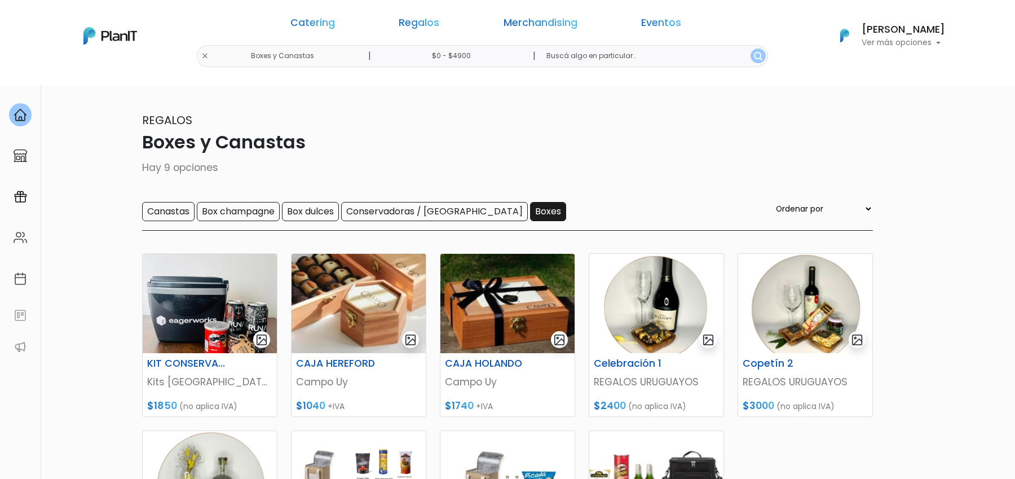
click at [530, 212] on input "Boxes" at bounding box center [548, 211] width 36 height 19
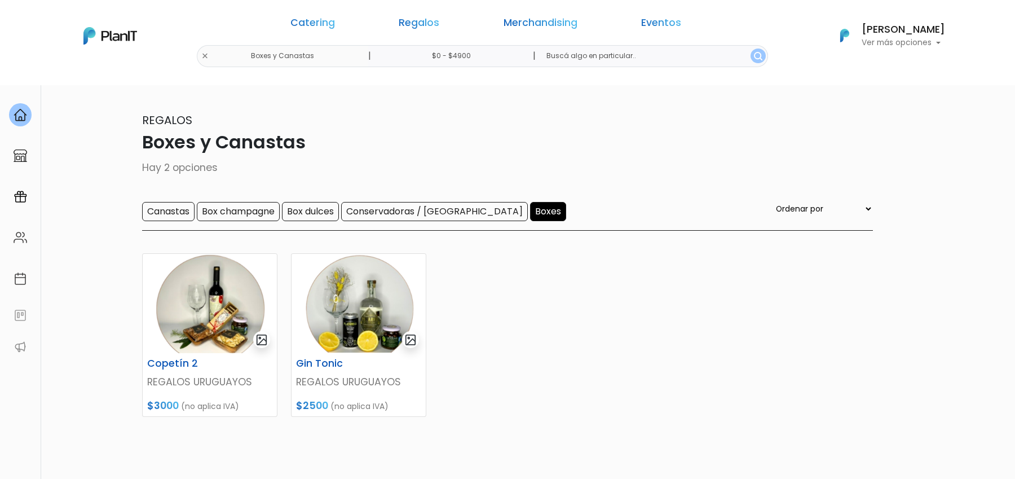
click at [530, 208] on input "Boxes" at bounding box center [548, 211] width 36 height 19
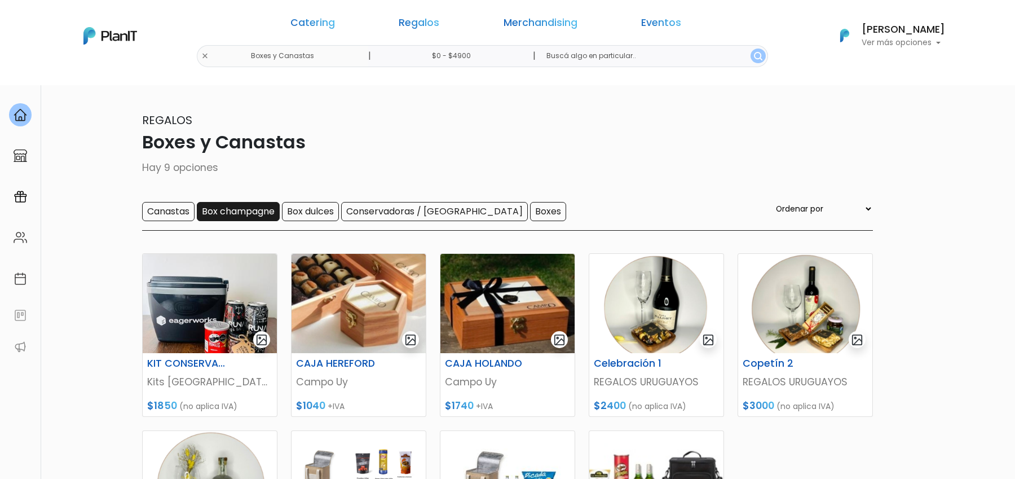
click at [262, 214] on input "Box champagne" at bounding box center [238, 211] width 83 height 19
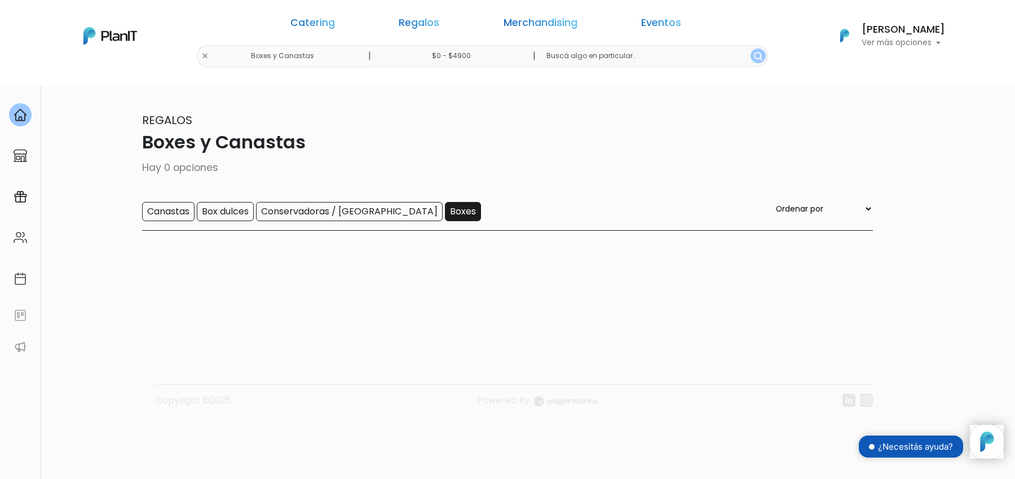
click at [445, 210] on input "Boxes" at bounding box center [463, 211] width 36 height 19
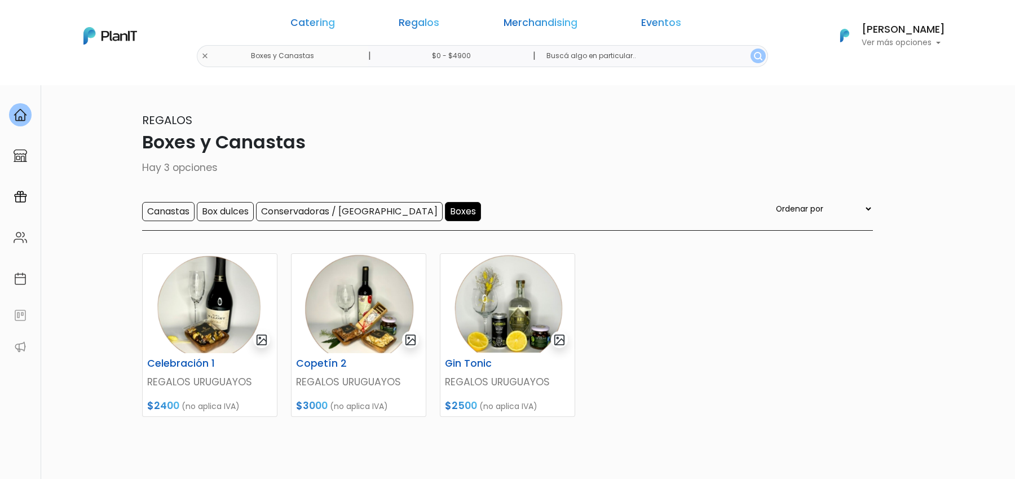
click at [445, 210] on input "Boxes" at bounding box center [463, 211] width 36 height 19
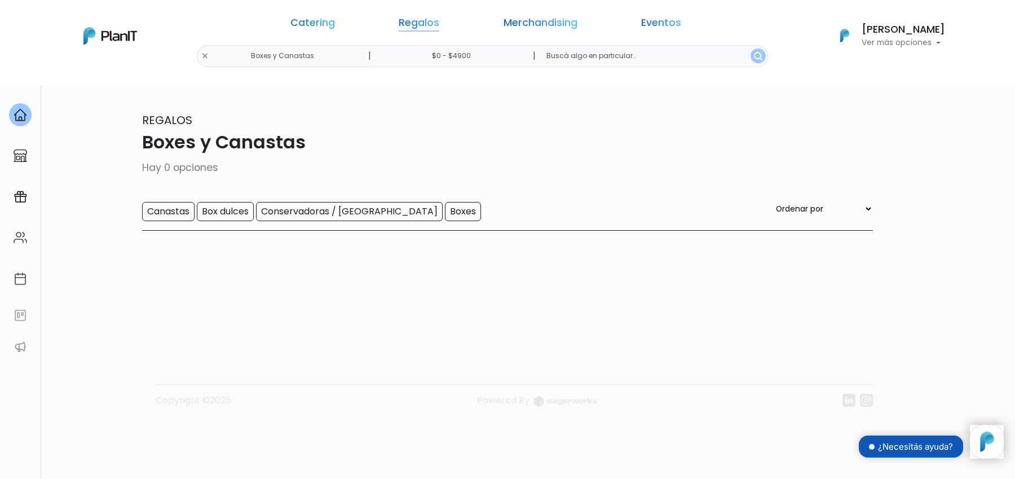
click at [423, 25] on link "Regalos" at bounding box center [419, 25] width 41 height 14
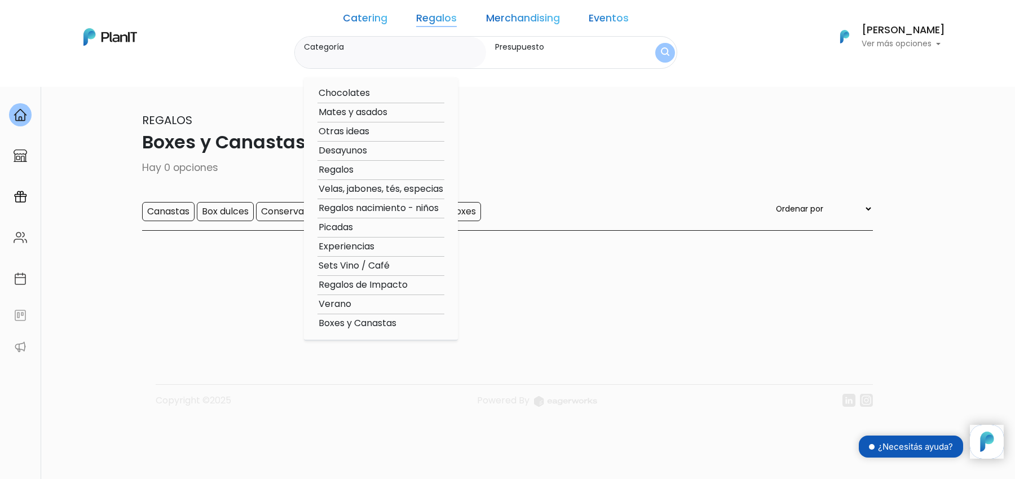
click at [363, 169] on option "Regalos" at bounding box center [380, 170] width 127 height 14
type input "Regalos"
type input "$0 - $4900"
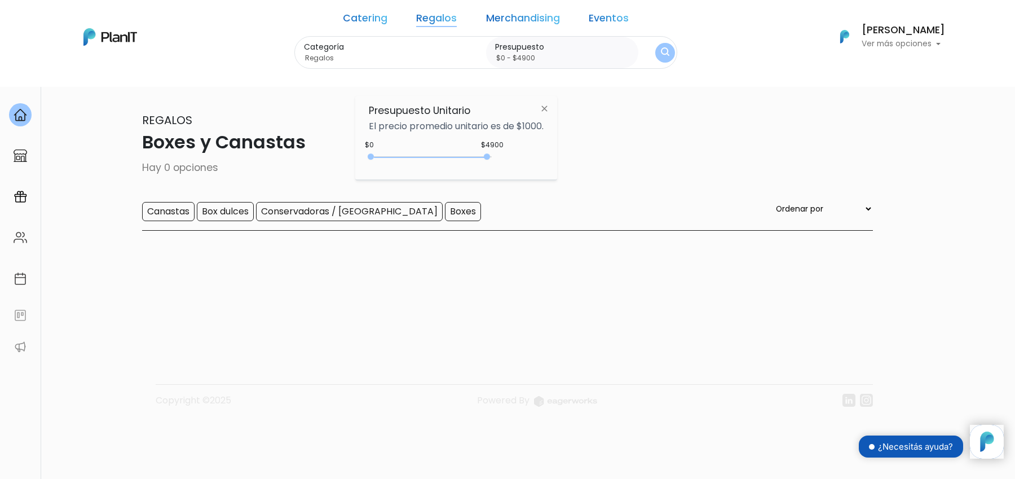
click at [655, 44] on button "submit" at bounding box center [665, 53] width 20 height 20
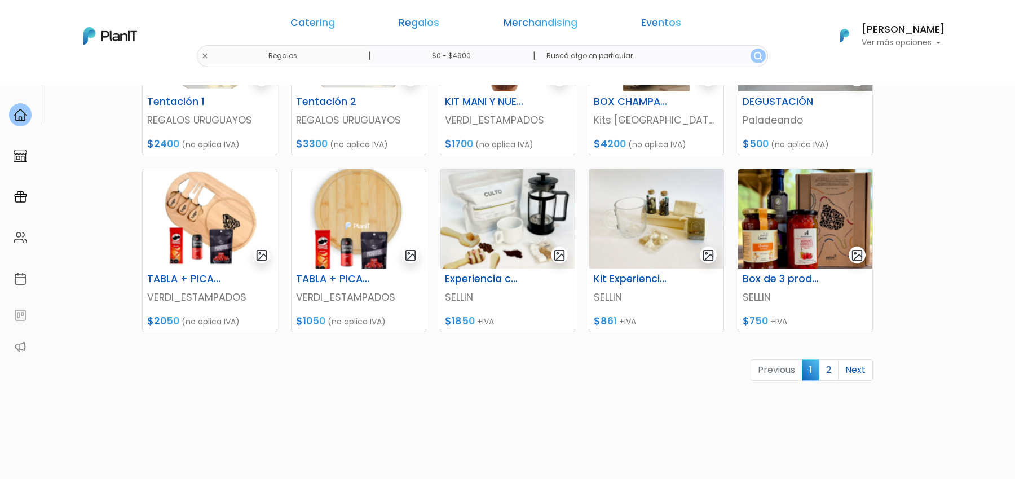
scroll to position [440, 0]
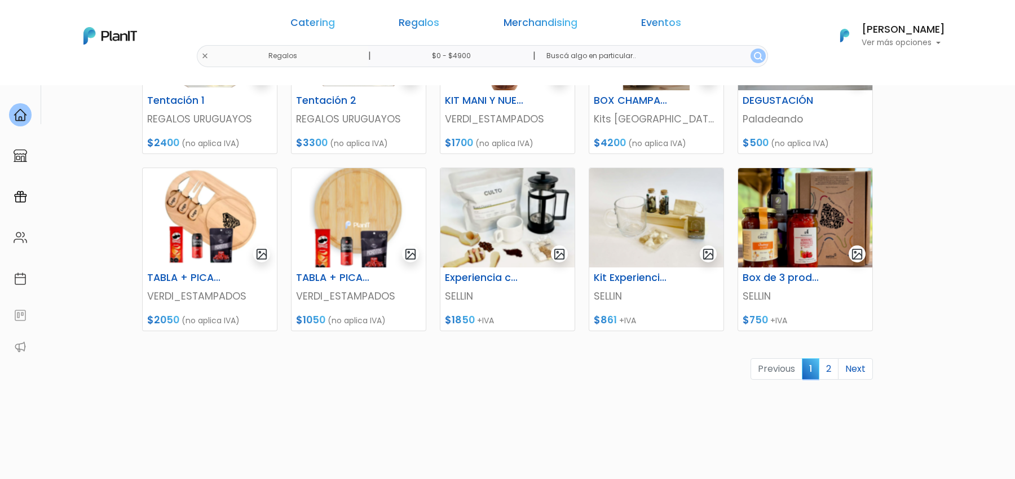
click at [828, 380] on div "Previous 1 2 Next" at bounding box center [507, 373] width 744 height 31
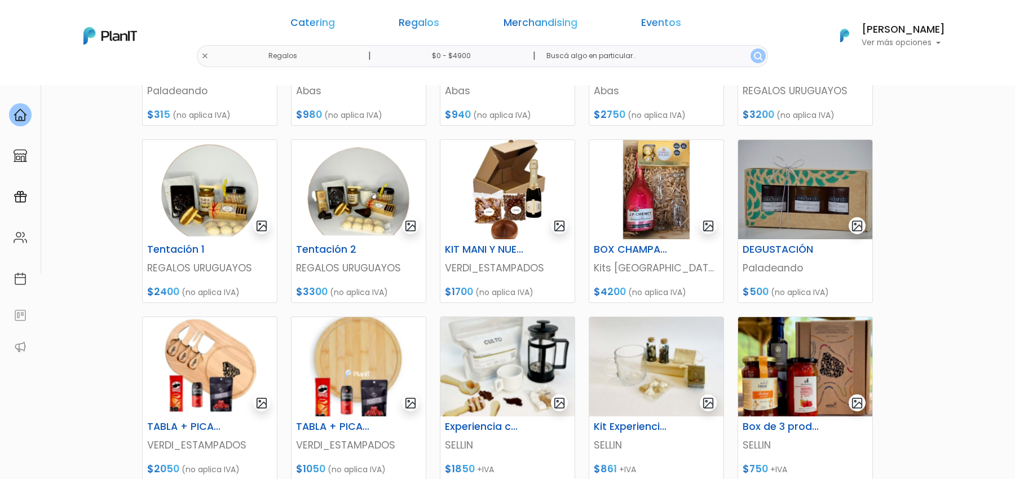
scroll to position [289, 0]
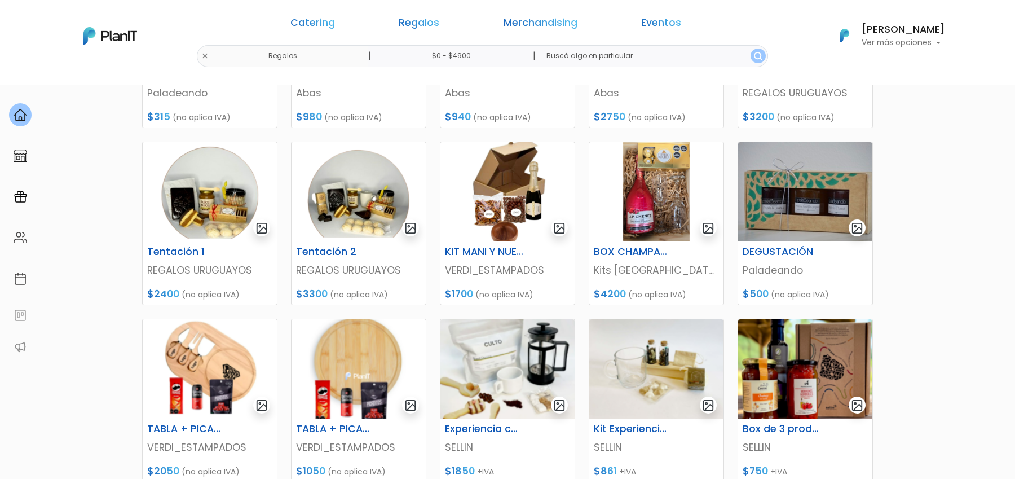
click at [447, 15] on div "Catering Regalos Merchandising Eventos" at bounding box center [486, 25] width 434 height 41
click at [439, 23] on link "Regalos" at bounding box center [419, 25] width 41 height 14
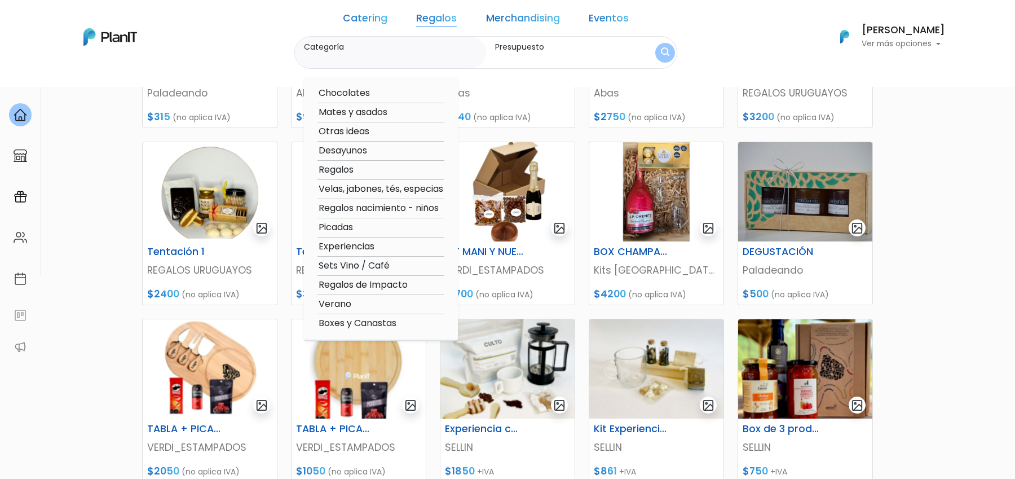
click at [375, 227] on option "Picadas" at bounding box center [380, 227] width 127 height 14
type input "Picadas"
type input "$0 - $4900"
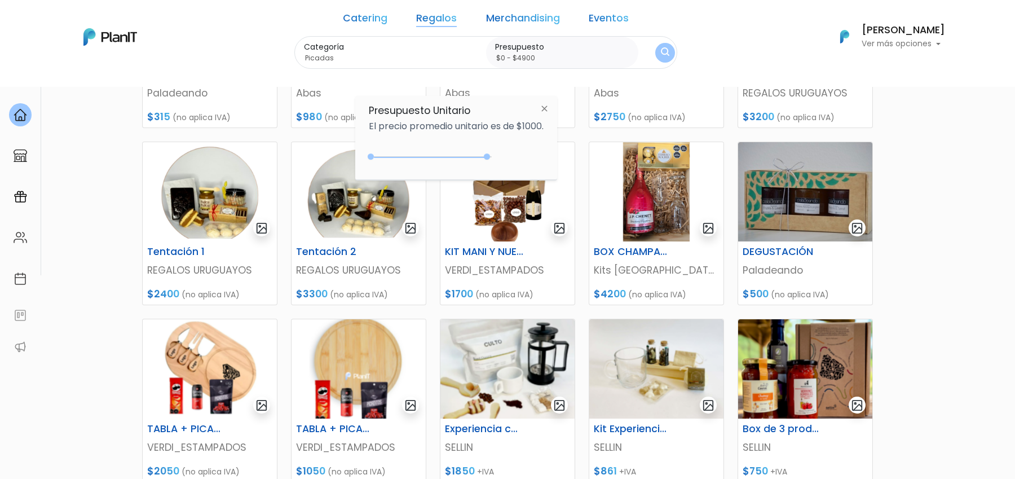
click at [661, 54] on img "submit" at bounding box center [665, 52] width 8 height 11
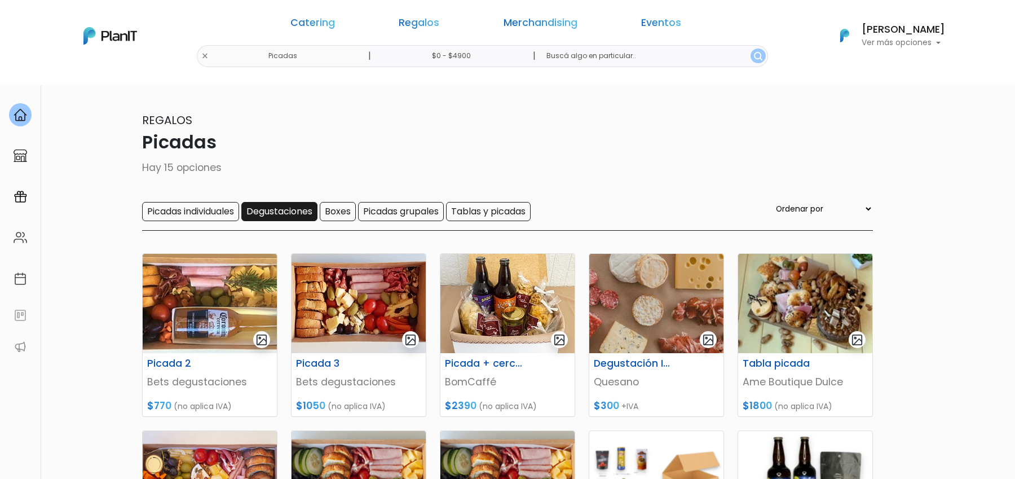
click at [317, 210] on input "Degustaciones" at bounding box center [279, 211] width 76 height 19
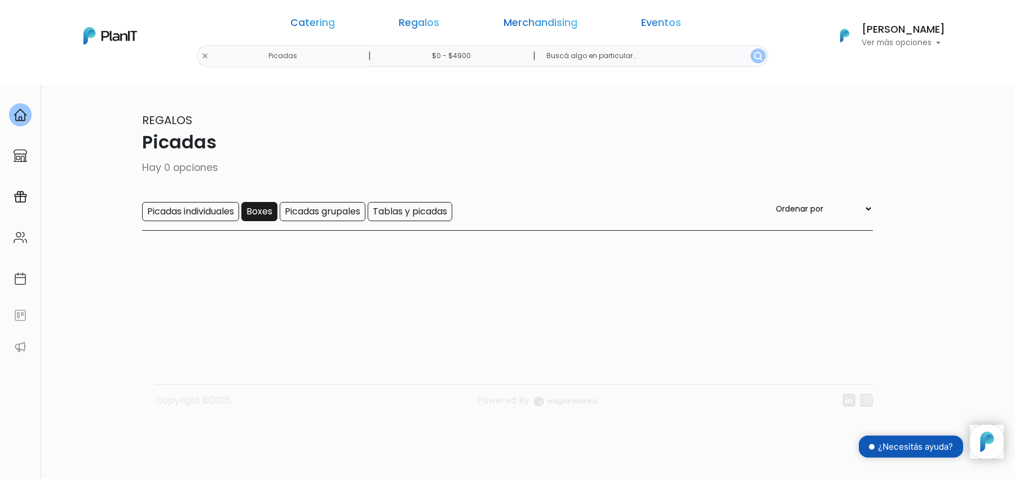
click at [276, 216] on input "Boxes" at bounding box center [259, 211] width 36 height 19
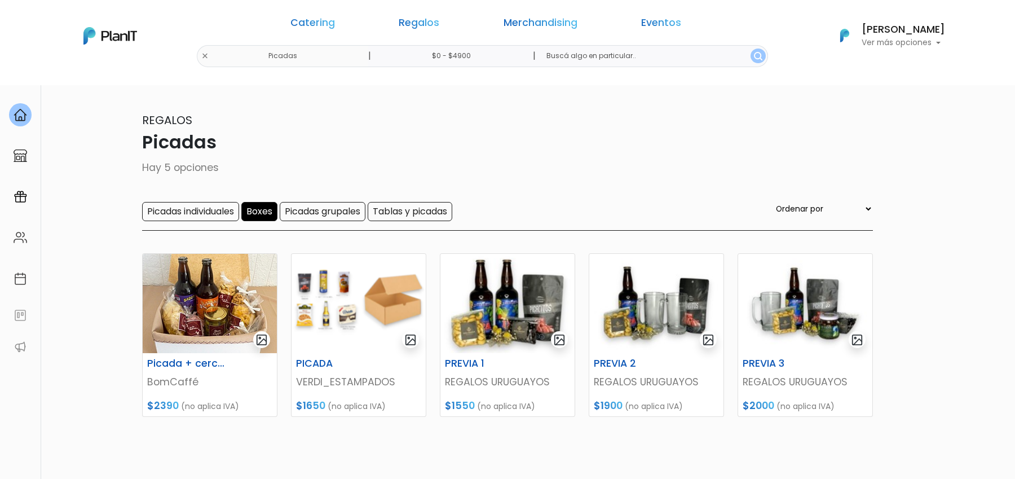
click at [272, 210] on input "Boxes" at bounding box center [259, 211] width 36 height 19
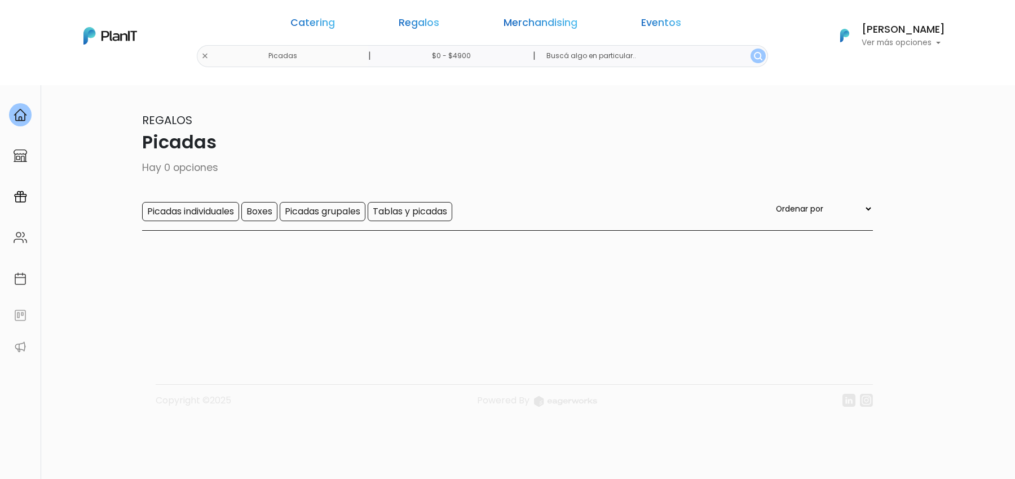
click at [439, 24] on link "Regalos" at bounding box center [419, 25] width 41 height 14
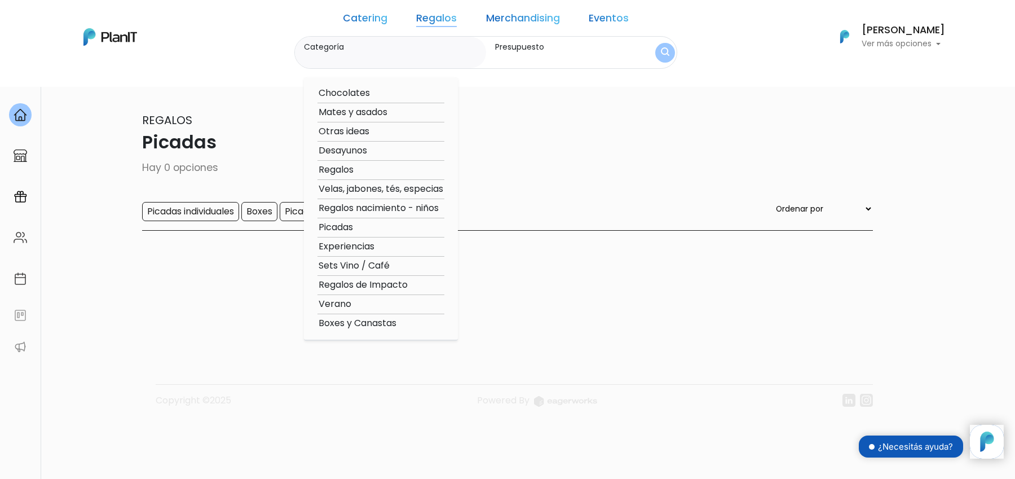
click at [380, 323] on option "Boxes y Canastas" at bounding box center [380, 323] width 127 height 14
type input "Boxes y Canastas"
type input "$0 - $4900"
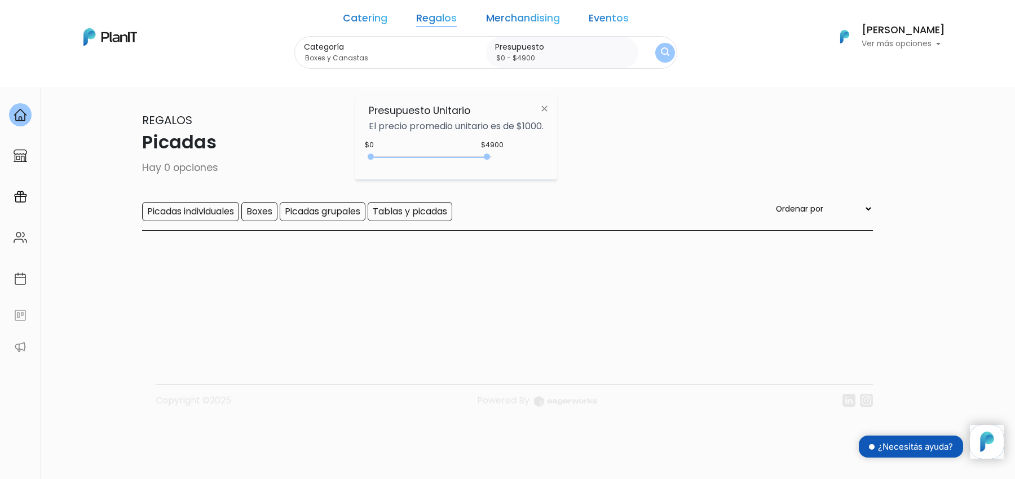
click at [661, 54] on img "submit" at bounding box center [665, 52] width 8 height 11
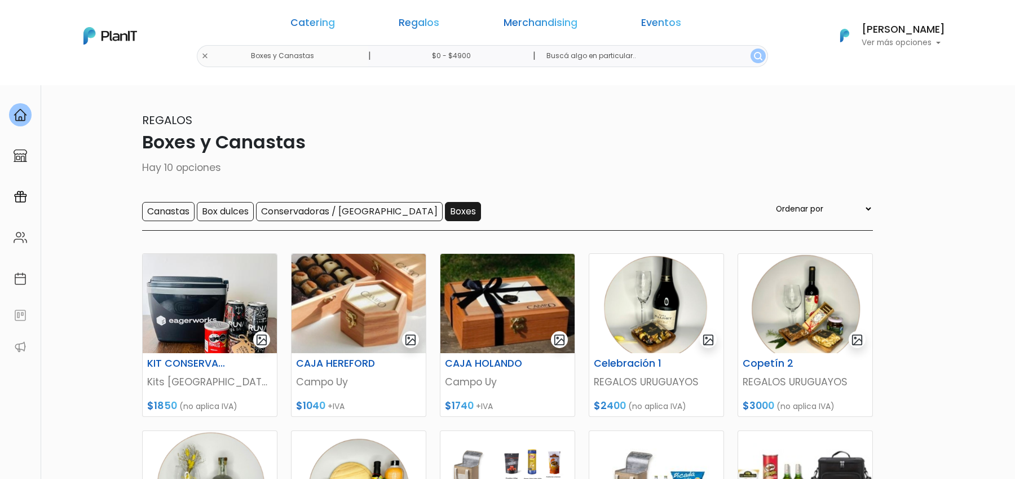
click at [445, 209] on input "Boxes" at bounding box center [463, 211] width 36 height 19
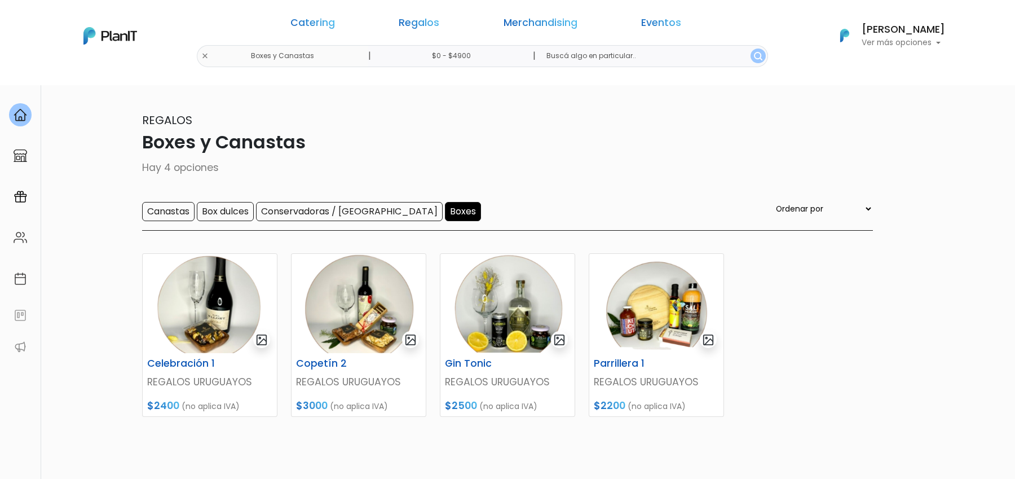
click at [445, 209] on input "Boxes" at bounding box center [463, 211] width 36 height 19
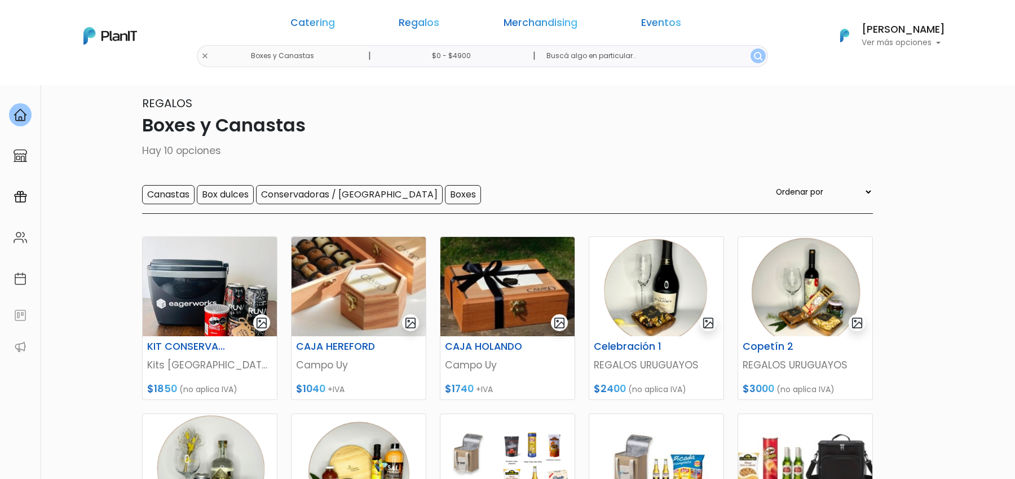
scroll to position [11, 0]
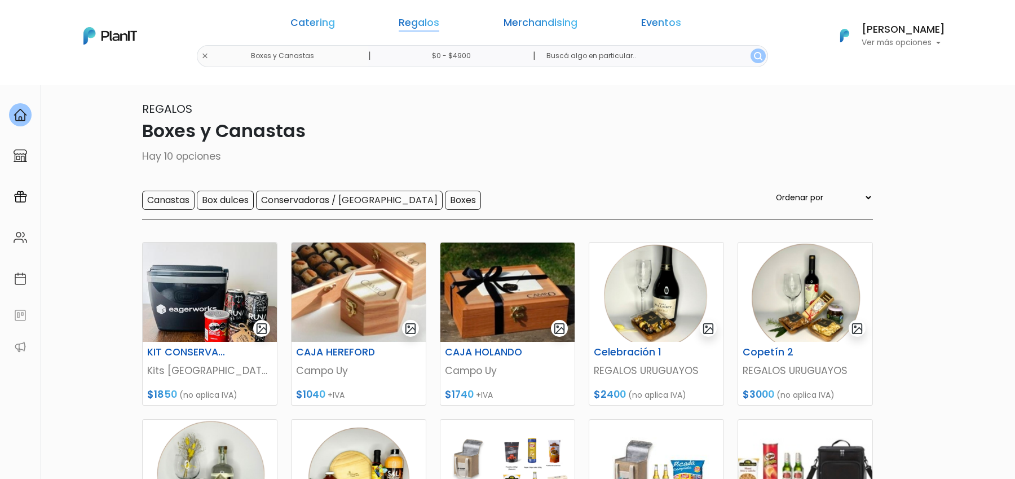
click at [439, 25] on link "Regalos" at bounding box center [419, 25] width 41 height 14
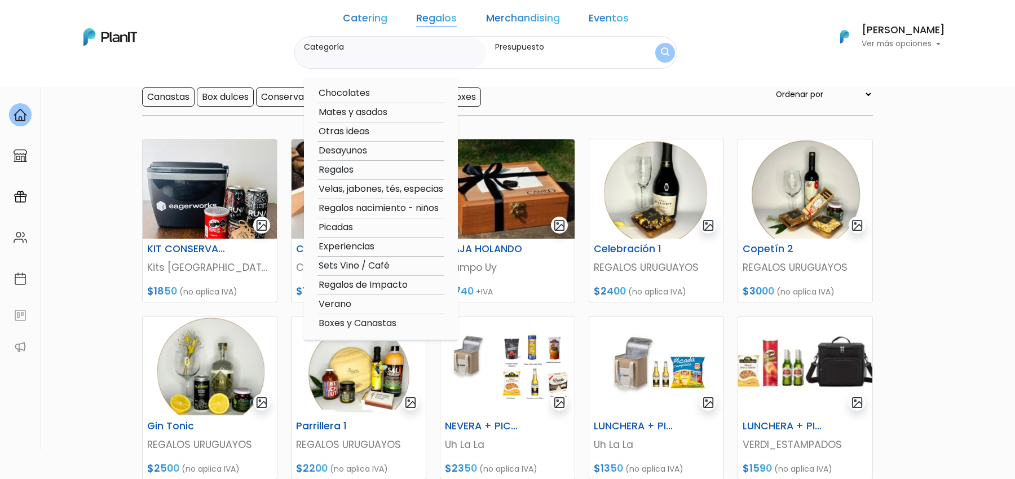
scroll to position [0, 0]
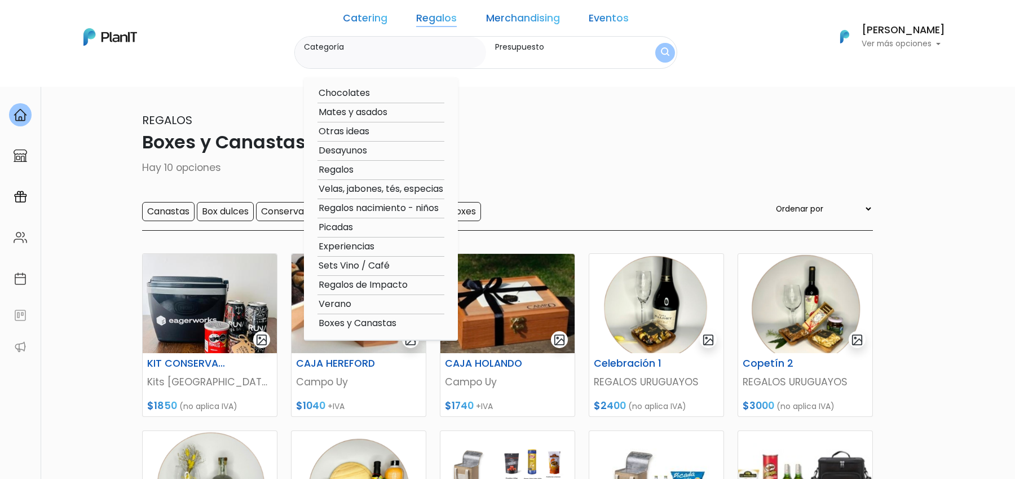
click at [368, 169] on option "Regalos" at bounding box center [380, 170] width 127 height 14
type input "Regalos"
type input "$0 - $4900"
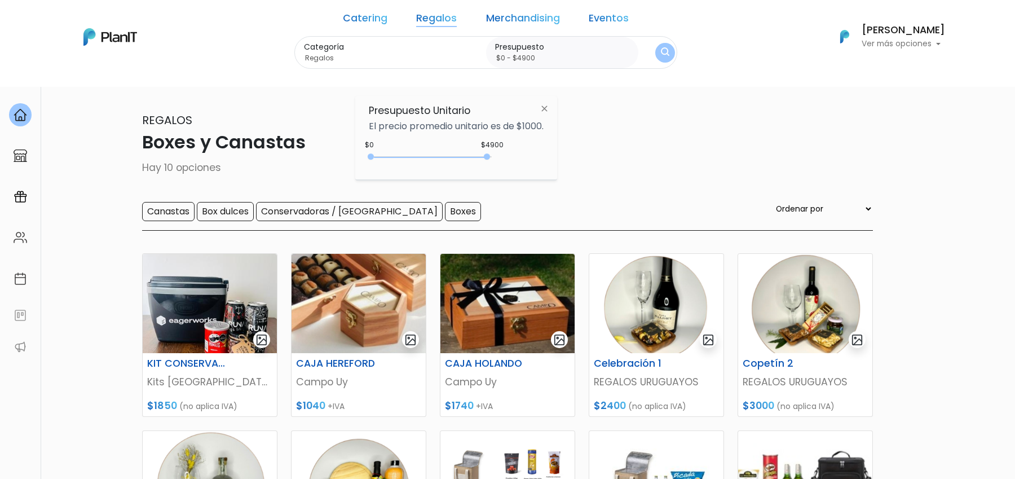
click at [628, 55] on div "Categoría Regalos Chocolates Mates y asados Otras ideas Desayunos Regalos Velas…" at bounding box center [485, 52] width 383 height 33
click at [630, 55] on div "Categoría Regalos Chocolates Mates y asados Otras ideas Desayunos Regalos Velas…" at bounding box center [485, 52] width 383 height 33
click at [655, 55] on button "submit" at bounding box center [665, 53] width 20 height 20
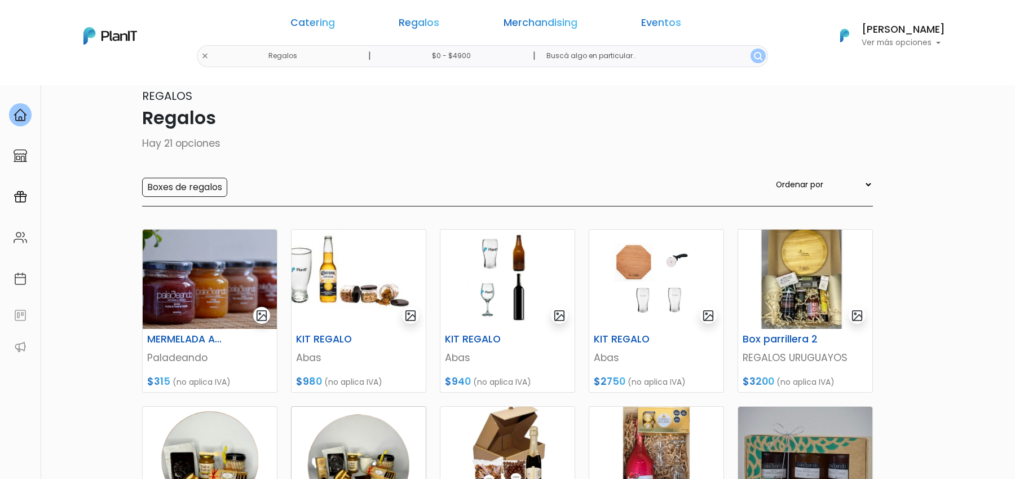
scroll to position [15, 0]
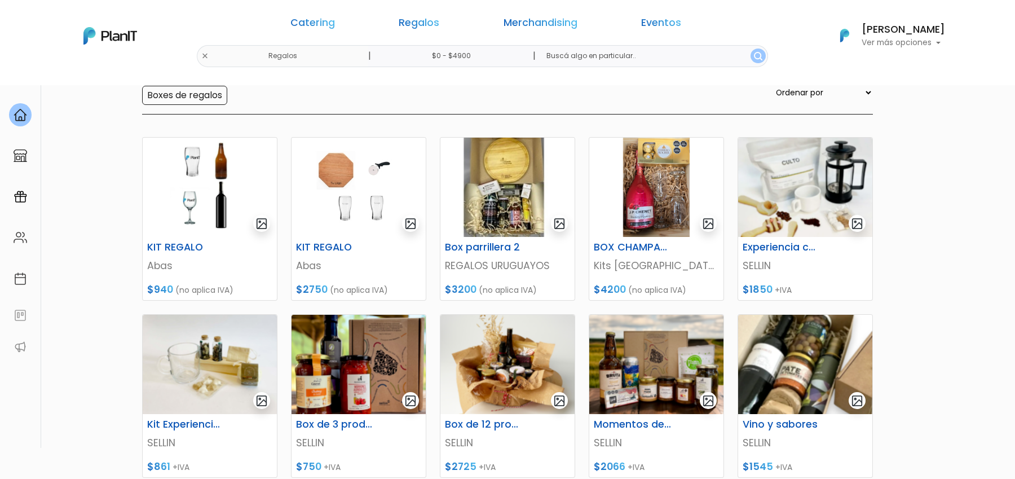
scroll to position [116, 0]
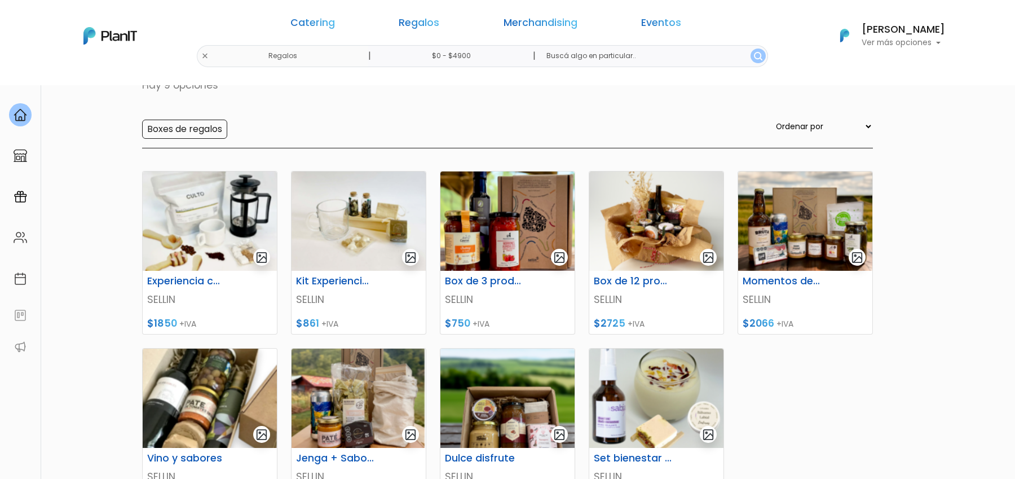
scroll to position [81, 0]
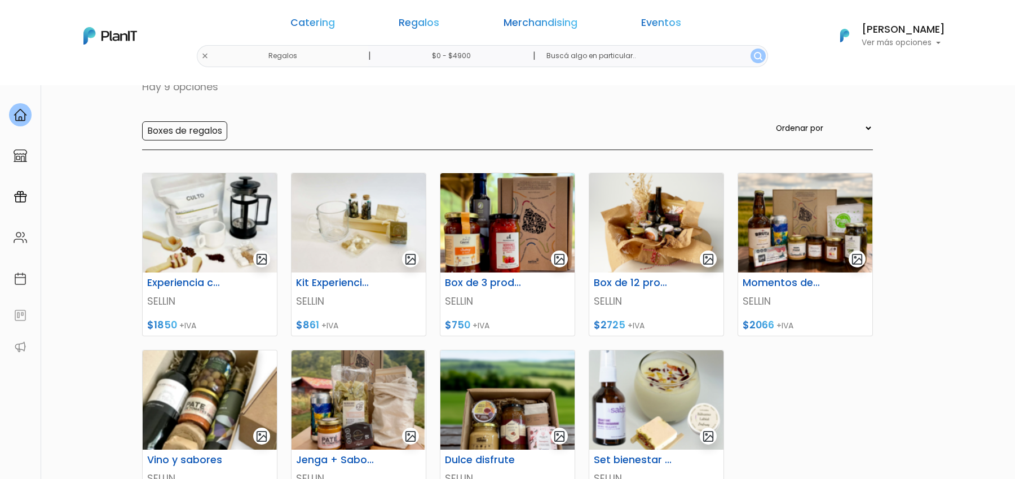
click at [469, 17] on div "Catering Regalos Merchandising Eventos" at bounding box center [486, 25] width 434 height 41
click at [439, 24] on link "Regalos" at bounding box center [419, 25] width 41 height 14
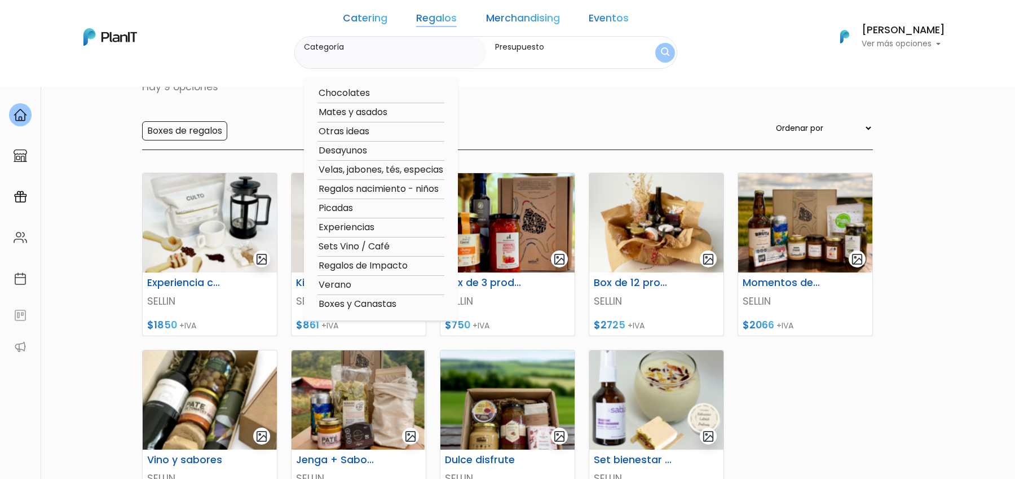
click at [389, 267] on option "Regalos de Impacto" at bounding box center [380, 266] width 127 height 14
type input "Regalos de Impacto"
type input "$0 - $4900"
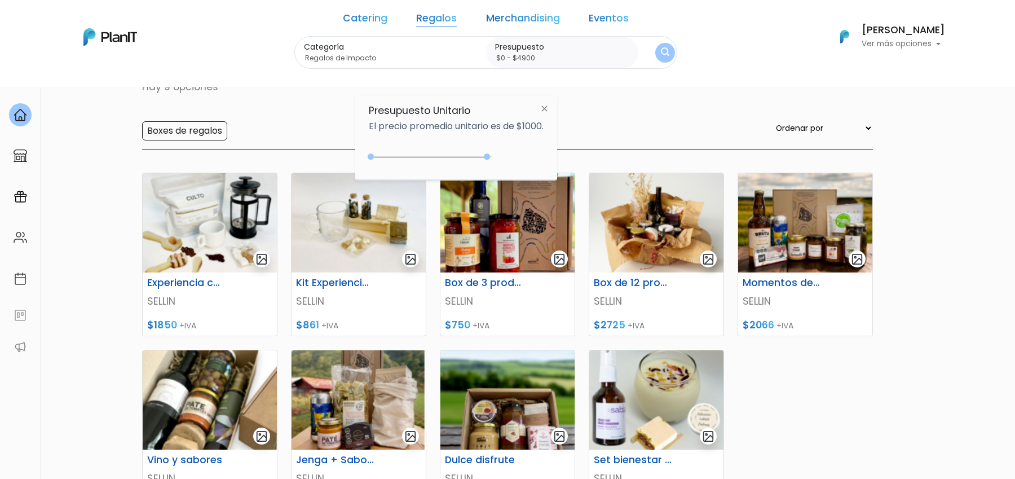
click at [655, 60] on button "submit" at bounding box center [665, 53] width 20 height 20
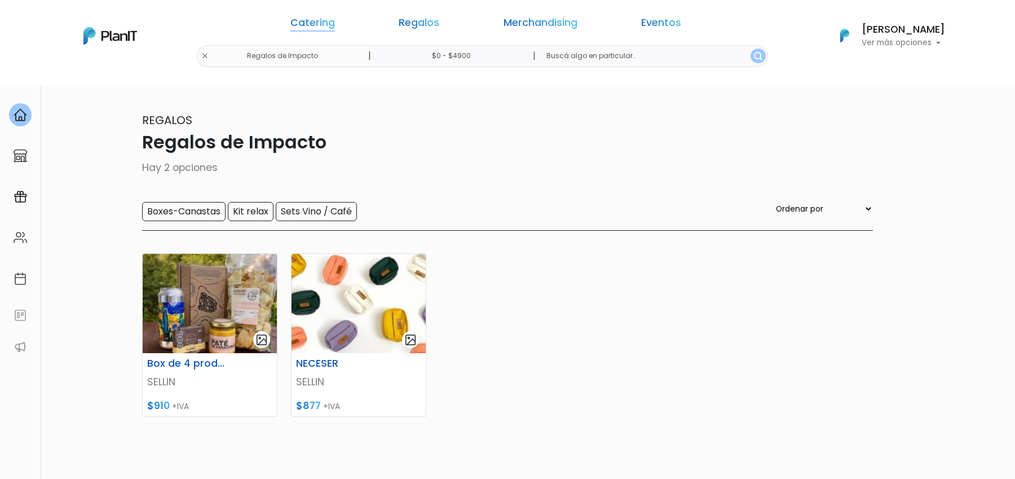
click at [335, 28] on link "Catering" at bounding box center [312, 25] width 45 height 14
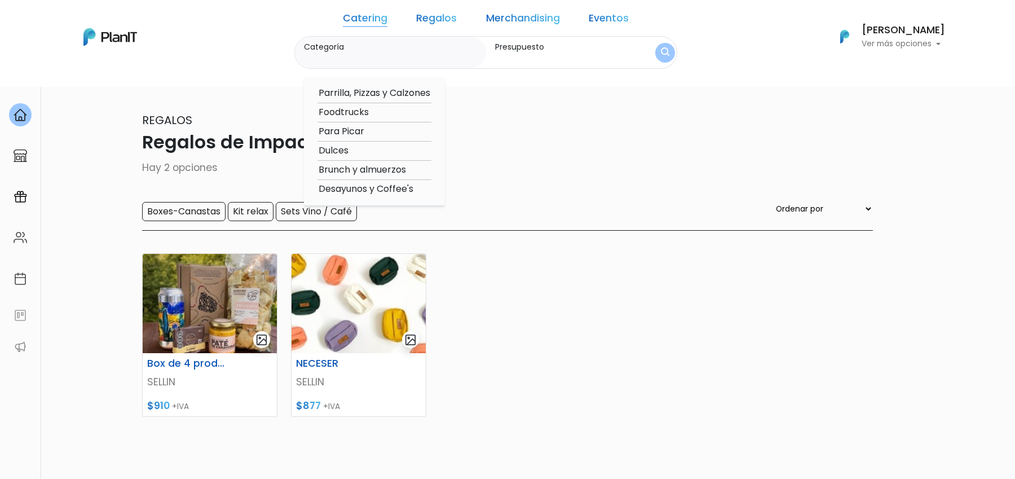
click at [444, 10] on div "Catering Regalos Merchandising Eventos" at bounding box center [486, 21] width 294 height 32
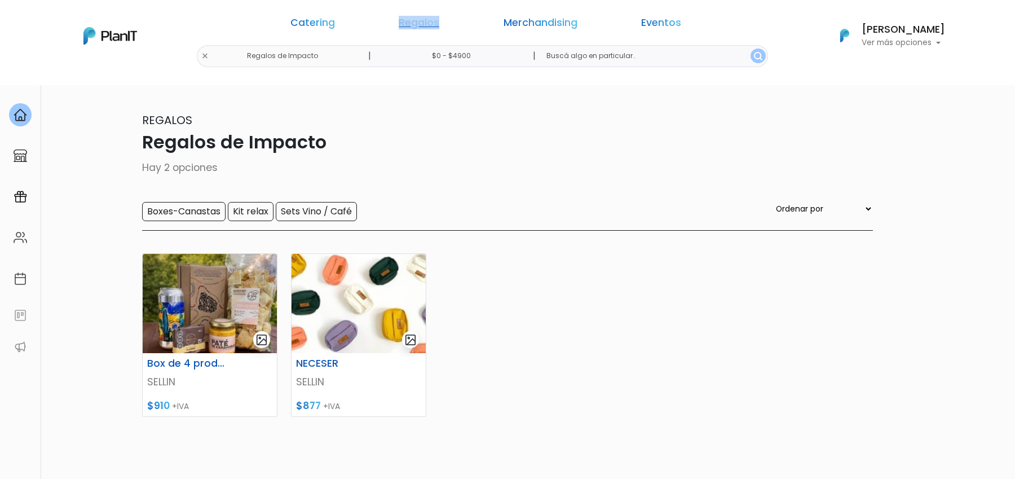
click at [444, 11] on div "Catering Regalos Merchandising Eventos" at bounding box center [486, 25] width 434 height 41
click at [439, 18] on link "Regalos" at bounding box center [419, 25] width 41 height 14
click at [436, 12] on div "Catering Regalos Merchandising Eventos" at bounding box center [486, 25] width 434 height 41
click at [436, 25] on link "Regalos" at bounding box center [419, 25] width 41 height 14
click at [439, 24] on link "Regalos" at bounding box center [419, 25] width 41 height 14
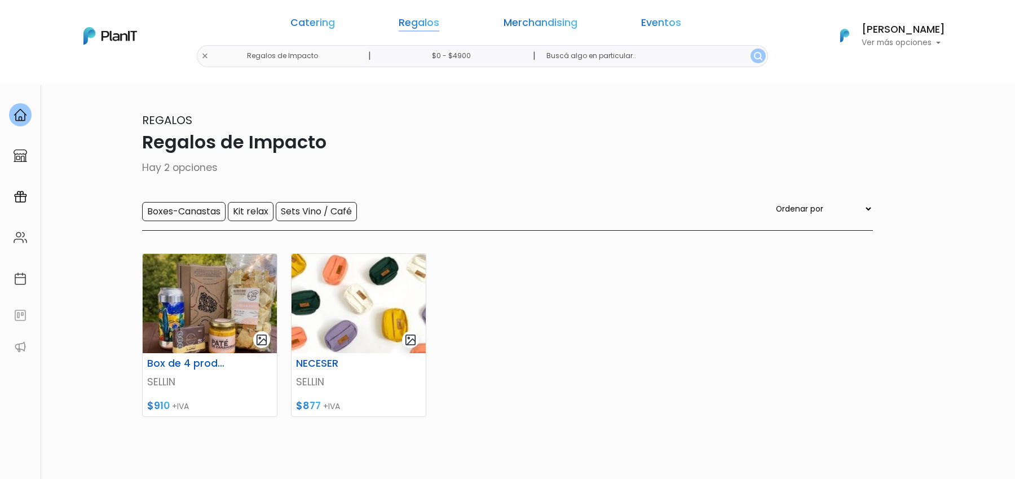
click at [439, 18] on link "Regalos" at bounding box center [419, 25] width 41 height 14
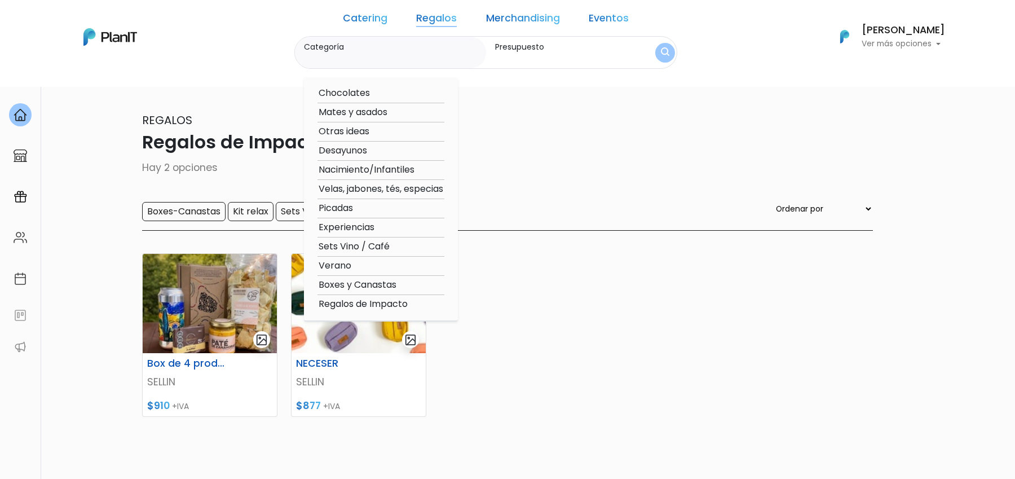
click at [441, 19] on link "Regalos" at bounding box center [436, 21] width 41 height 14
click at [597, 140] on p "Regalos de Impacto" at bounding box center [507, 142] width 731 height 27
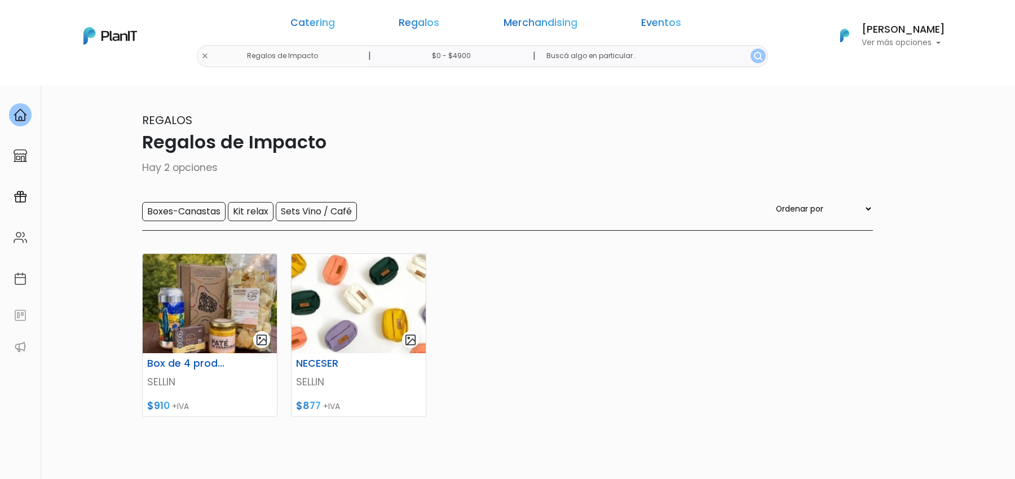
click at [536, 33] on div "Catering Regalos Merchandising Eventos" at bounding box center [486, 25] width 434 height 41
click at [536, 24] on link "Merchandising" at bounding box center [541, 25] width 74 height 14
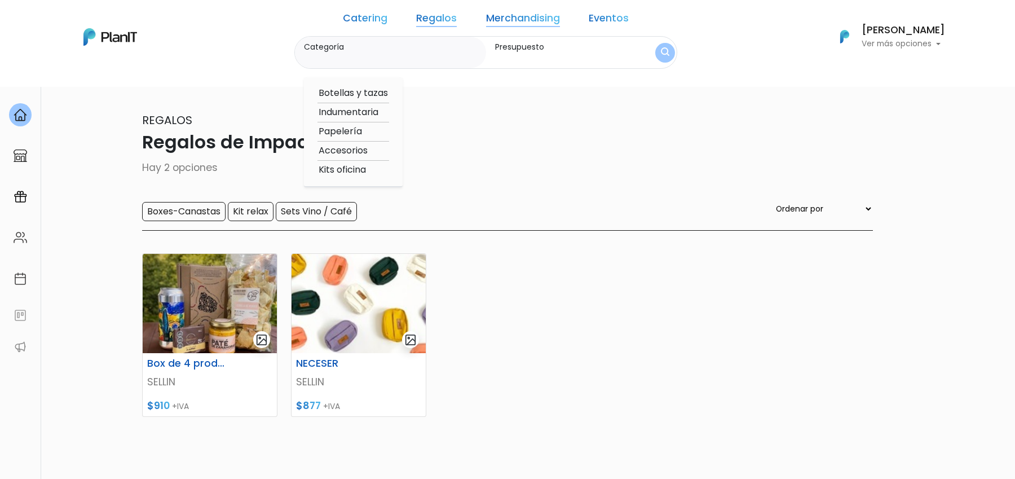
click at [469, 138] on p "Regalos de Impacto" at bounding box center [507, 142] width 731 height 27
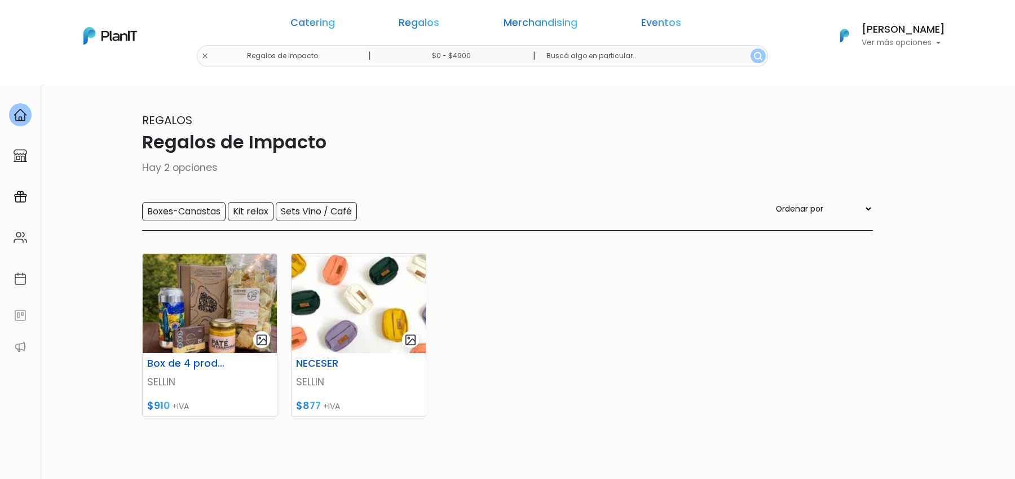
click at [439, 26] on link "Regalos" at bounding box center [419, 25] width 41 height 14
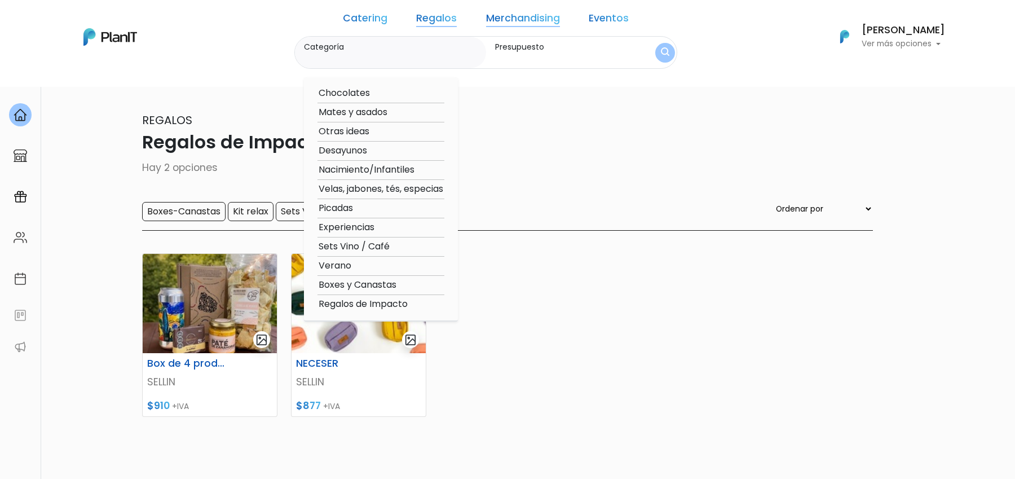
click at [365, 268] on option "Verano" at bounding box center [380, 266] width 127 height 14
type input "Verano"
type input "$0 - $4900"
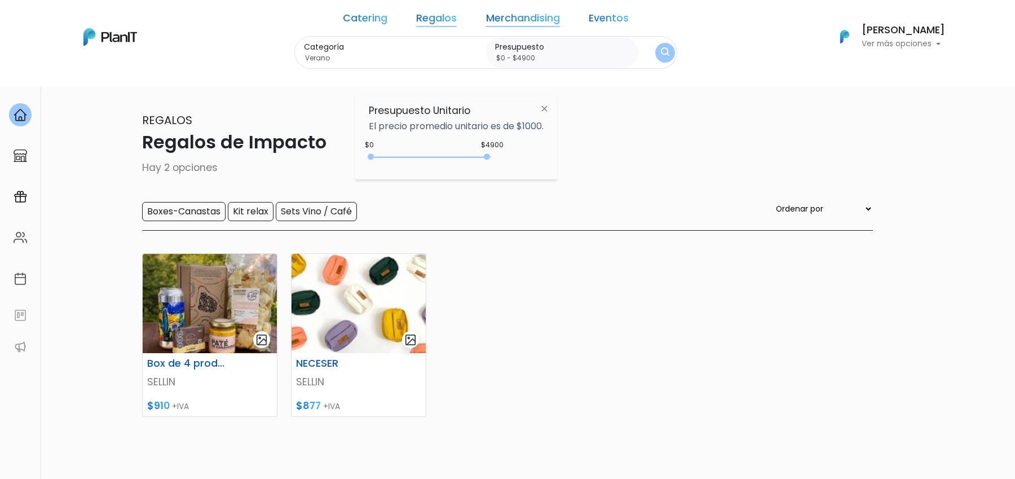
click at [661, 53] on img "submit" at bounding box center [665, 52] width 8 height 11
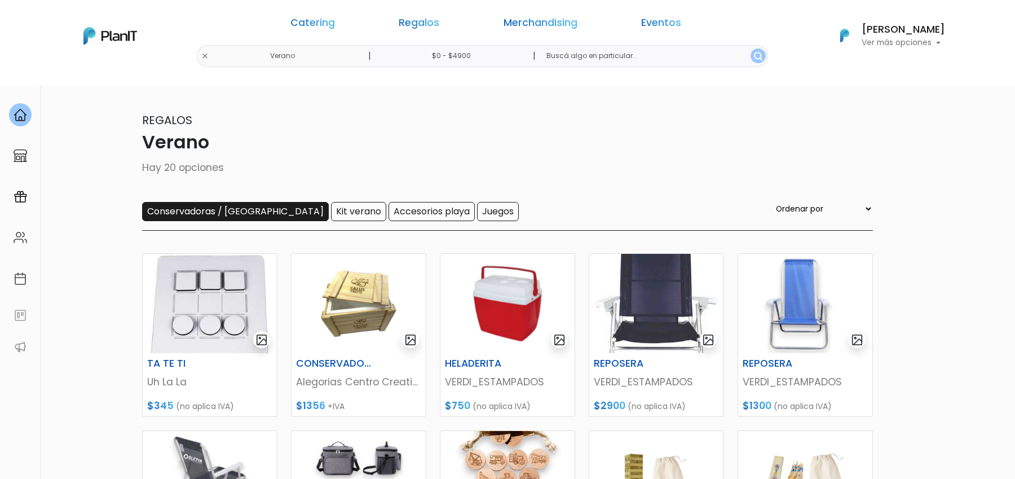
click at [186, 215] on input "Conservadoras / [GEOGRAPHIC_DATA]" at bounding box center [235, 211] width 187 height 19
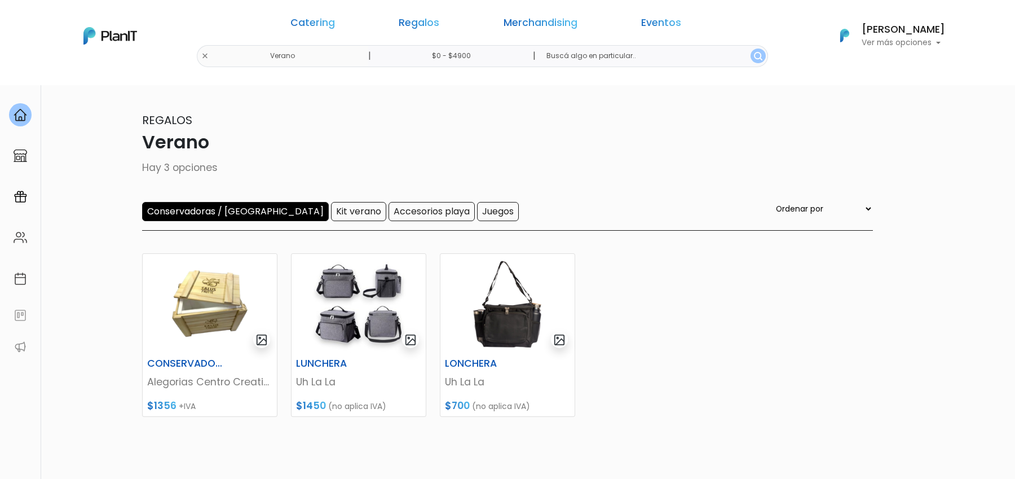
click at [187, 211] on input "Conservadoras / [GEOGRAPHIC_DATA]" at bounding box center [235, 211] width 187 height 19
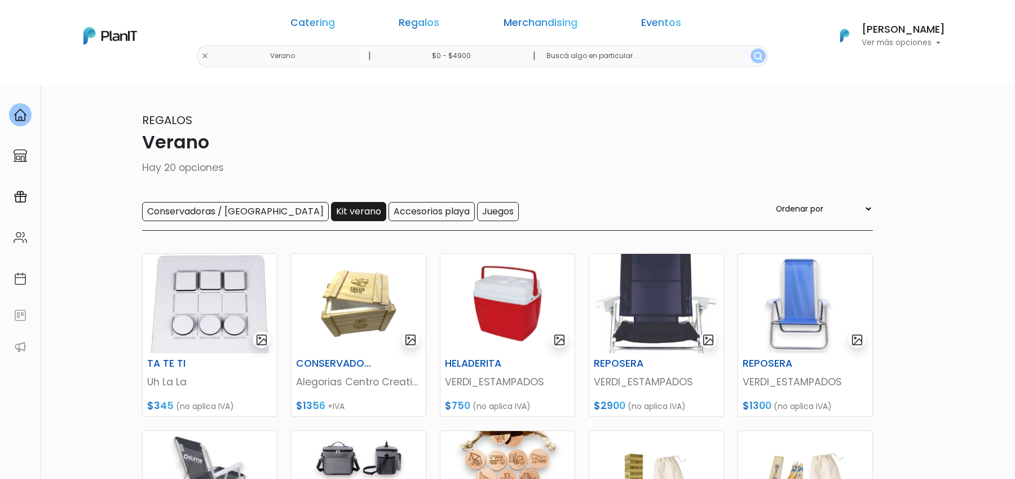
click at [331, 217] on input "Kit verano" at bounding box center [358, 211] width 55 height 19
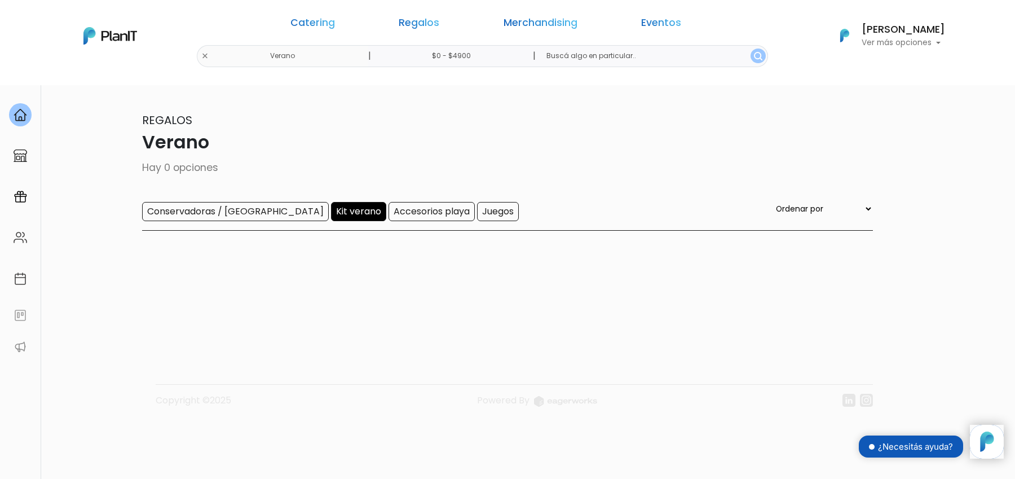
click at [331, 211] on input "Kit verano" at bounding box center [358, 211] width 55 height 19
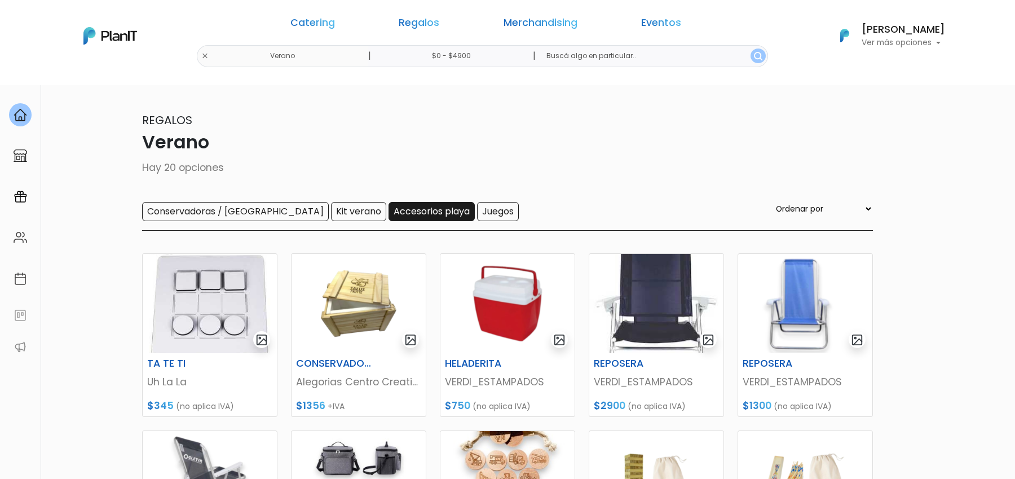
click at [389, 218] on input "Accesorios playa" at bounding box center [432, 211] width 86 height 19
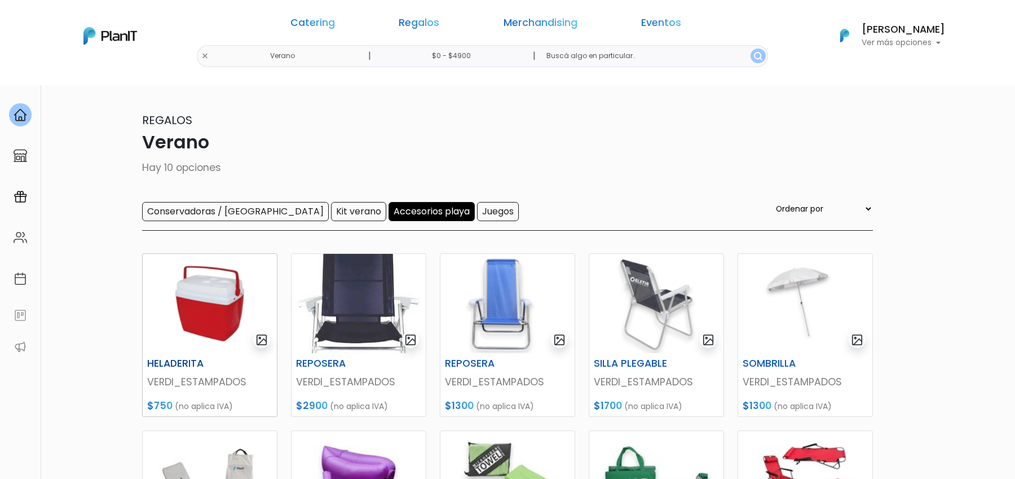
click at [195, 311] on img at bounding box center [210, 303] width 134 height 99
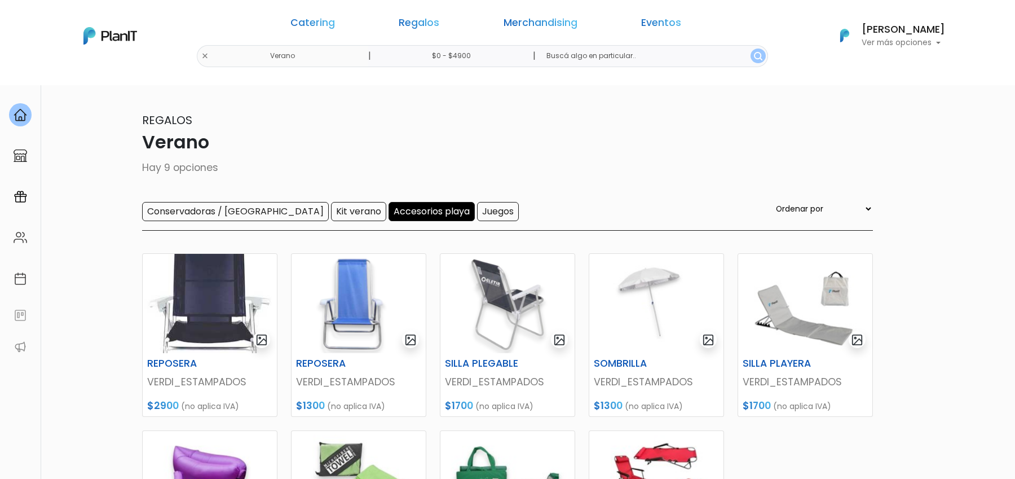
click at [389, 207] on input "Accesorios playa" at bounding box center [432, 211] width 86 height 19
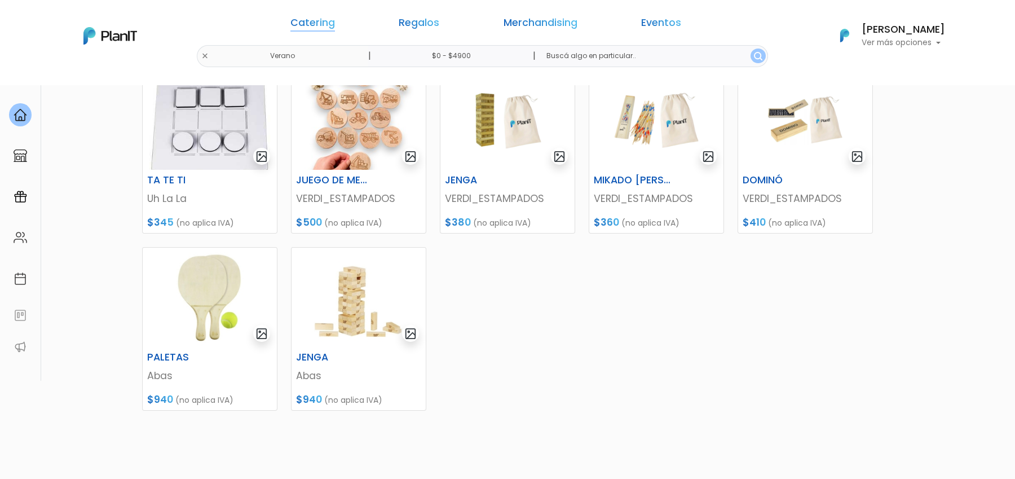
click at [335, 25] on link "Catering" at bounding box center [312, 25] width 45 height 14
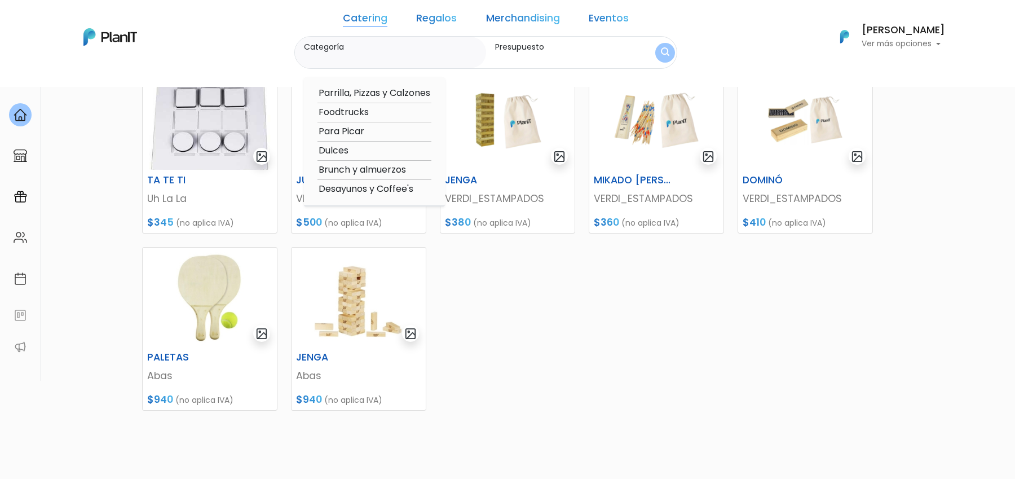
click at [440, 28] on div "Catering Regalos Merchandising Eventos" at bounding box center [486, 21] width 294 height 32
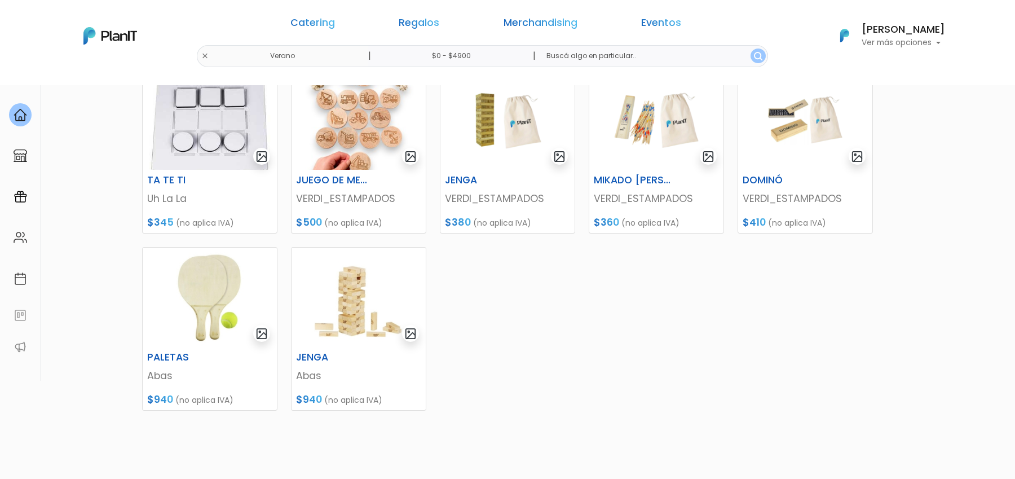
click at [439, 21] on link "Regalos" at bounding box center [419, 25] width 41 height 14
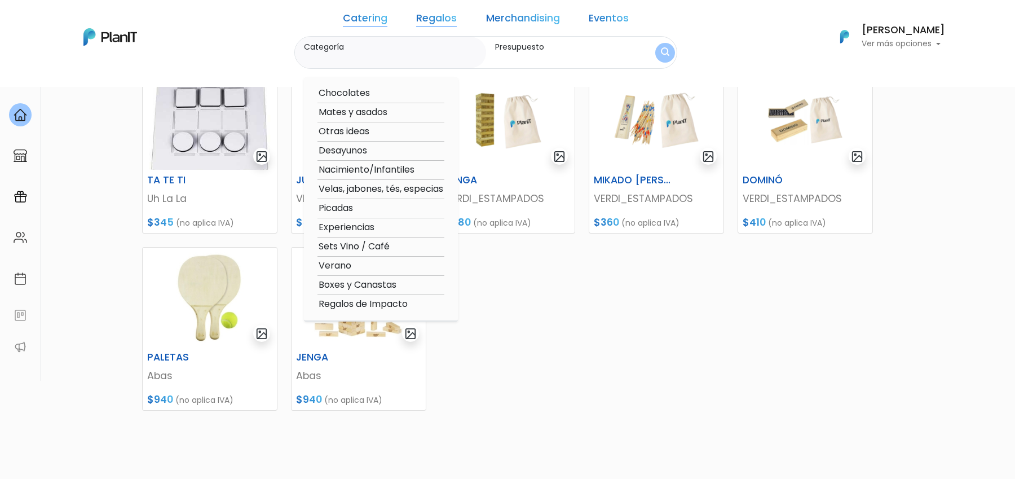
click at [440, 22] on link "Regalos" at bounding box center [436, 21] width 41 height 14
click at [358, 206] on option "Picadas" at bounding box center [380, 208] width 127 height 14
type input "Picadas"
type input "$0 - $4900"
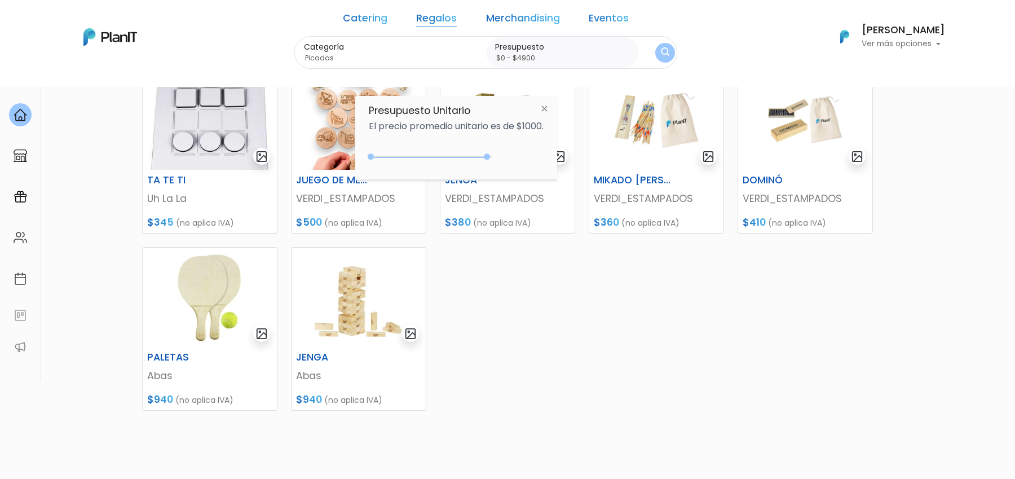
click at [661, 51] on img "submit" at bounding box center [665, 52] width 8 height 11
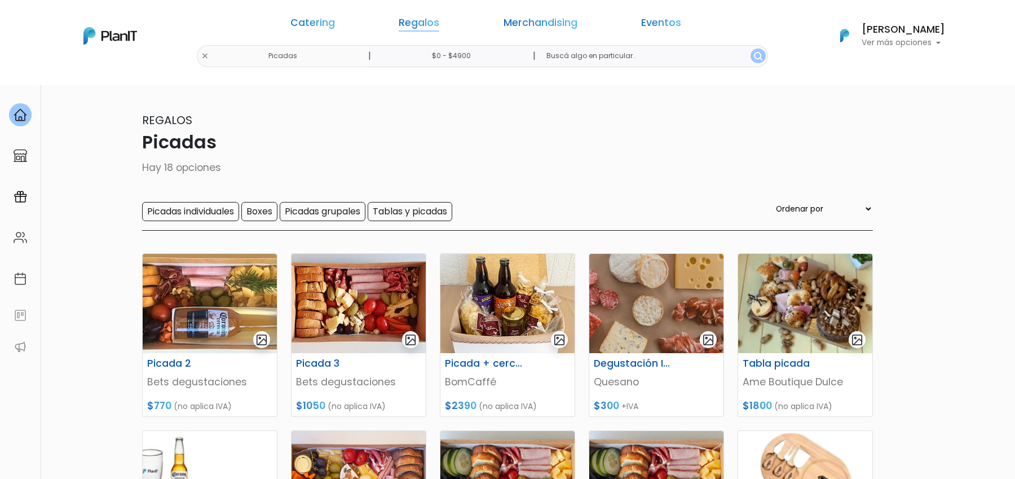
click at [429, 20] on link "Regalos" at bounding box center [419, 25] width 41 height 14
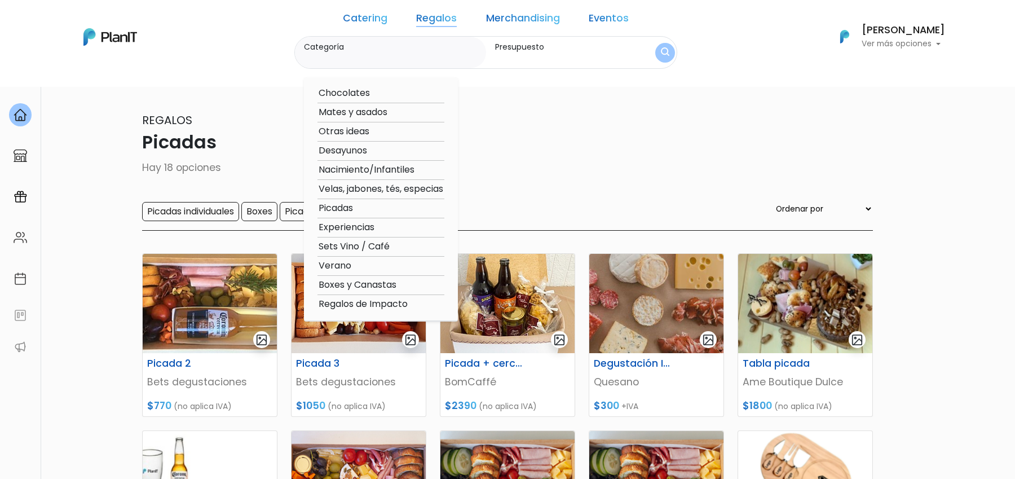
click at [583, 159] on div "Regalos Picadas Hay 18 opciones Picadas individuales Boxes Picadas grupales Tab…" at bounding box center [507, 171] width 731 height 119
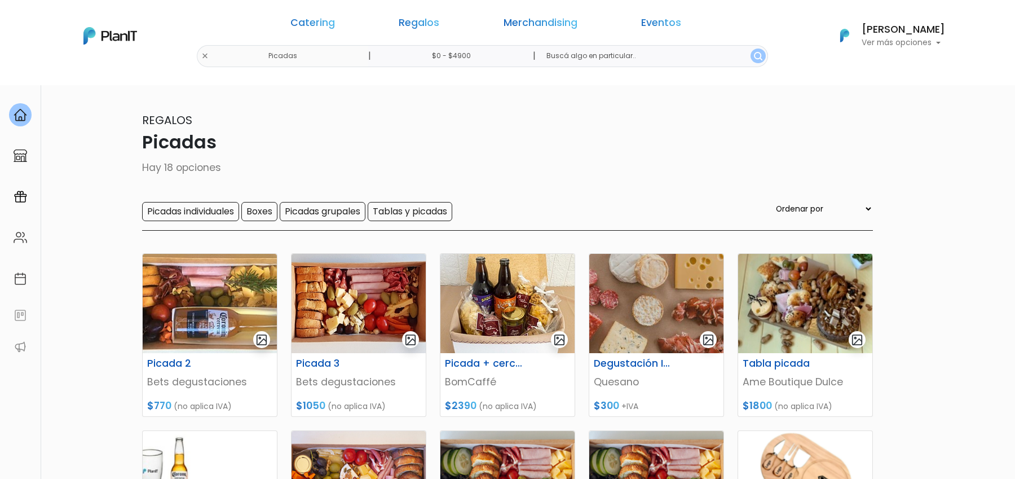
click at [516, 26] on link "Merchandising" at bounding box center [541, 25] width 74 height 14
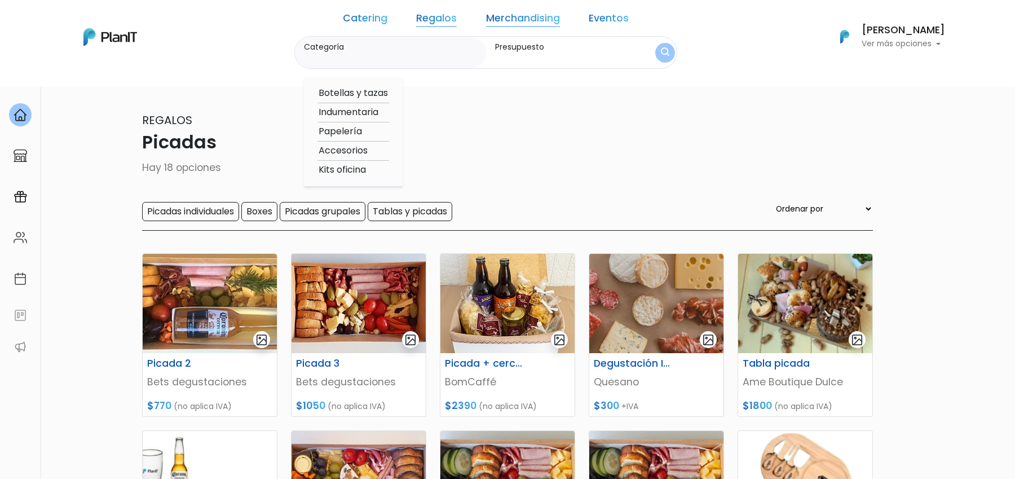
click at [368, 148] on option "Accesorios" at bounding box center [353, 151] width 72 height 14
type input "Accesorios"
type input "$0 - $4900"
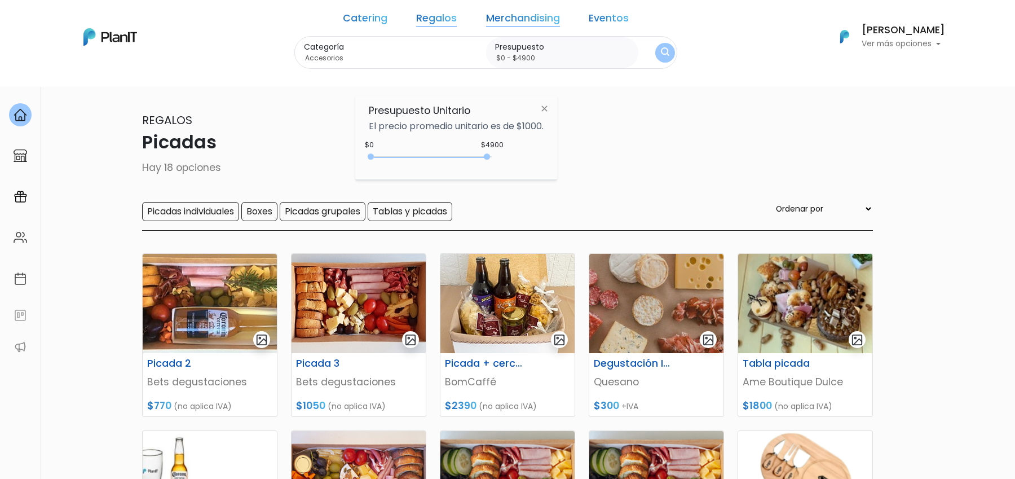
click at [655, 47] on button "submit" at bounding box center [665, 53] width 20 height 20
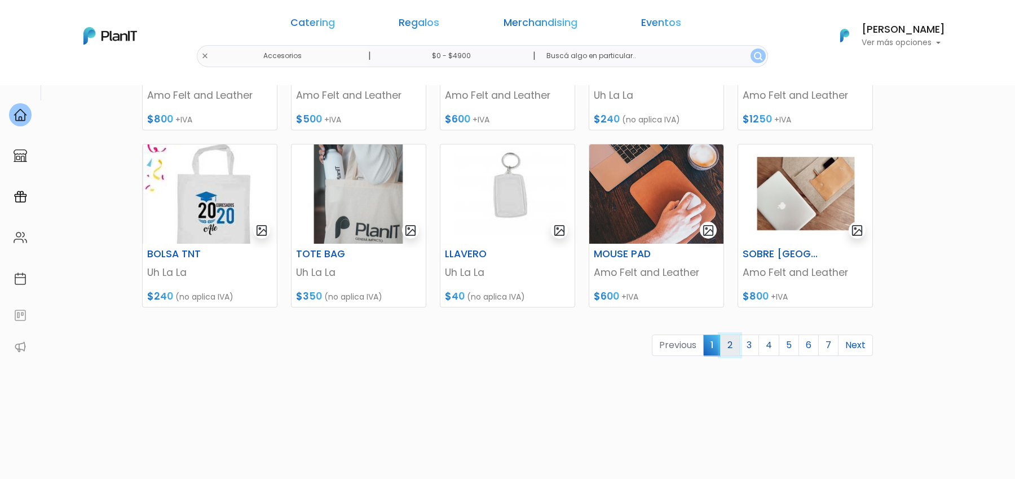
click at [731, 343] on link "2" at bounding box center [730, 344] width 20 height 21
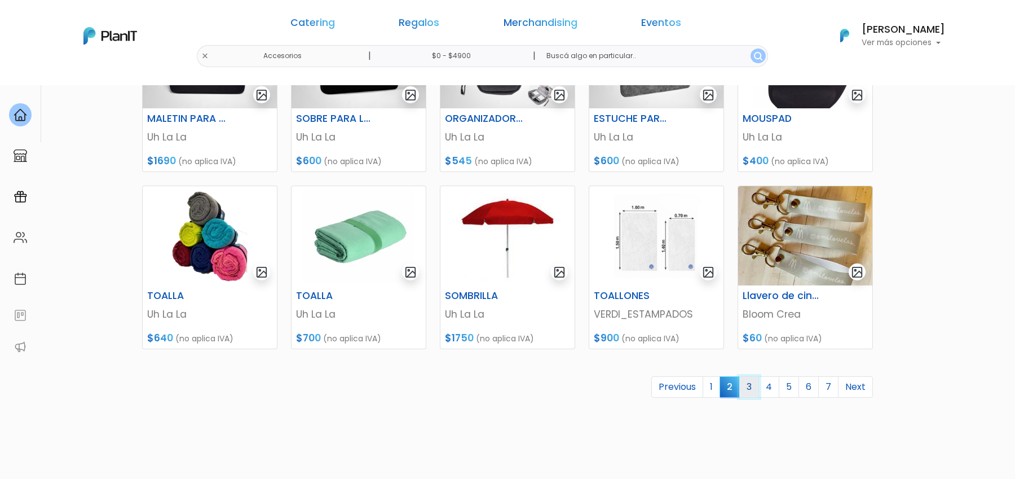
click at [757, 391] on link "3" at bounding box center [749, 386] width 20 height 21
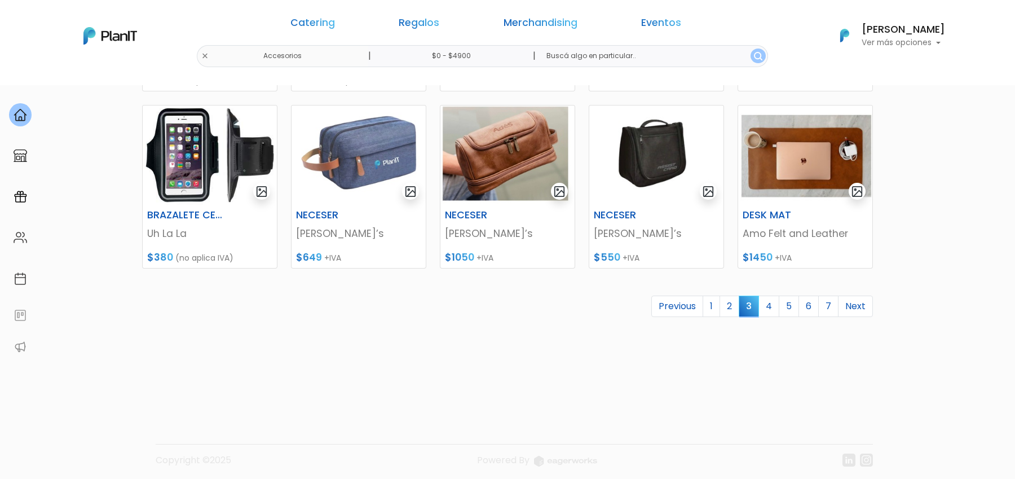
scroll to position [507, 0]
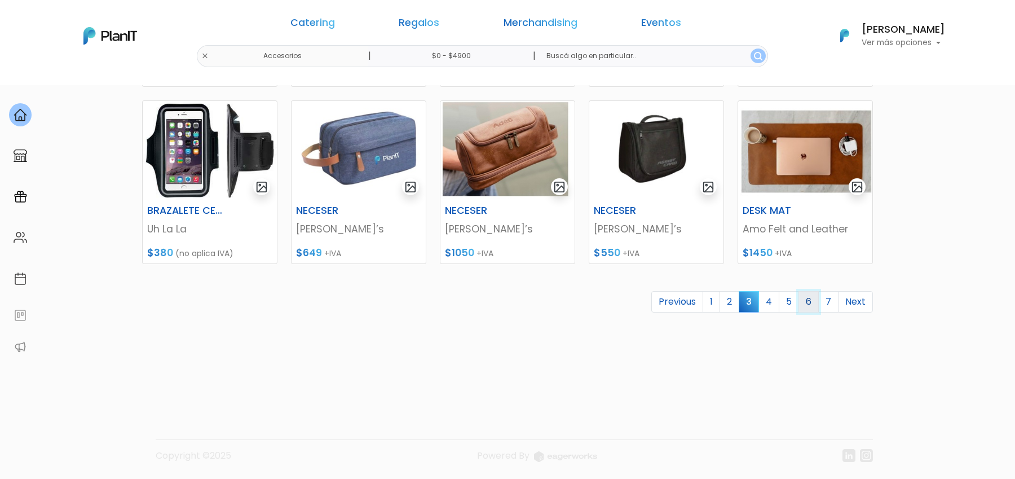
click at [803, 301] on link "6" at bounding box center [809, 301] width 20 height 21
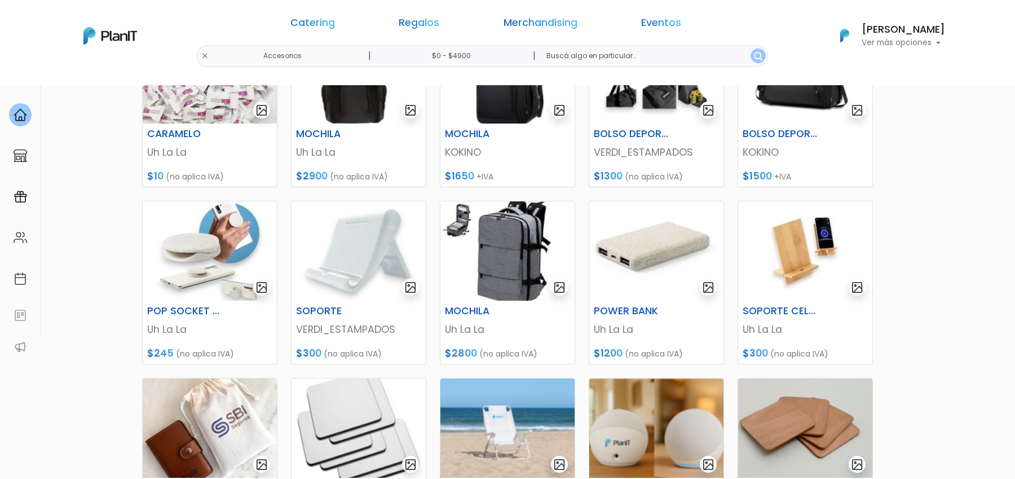
scroll to position [507, 0]
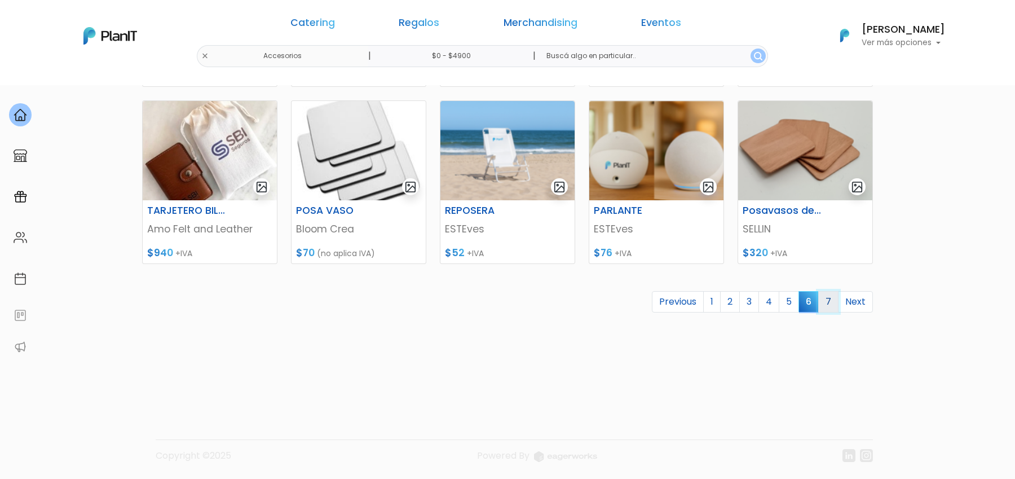
click at [833, 303] on link "7" at bounding box center [828, 301] width 20 height 21
